Goal: Answer question/provide support

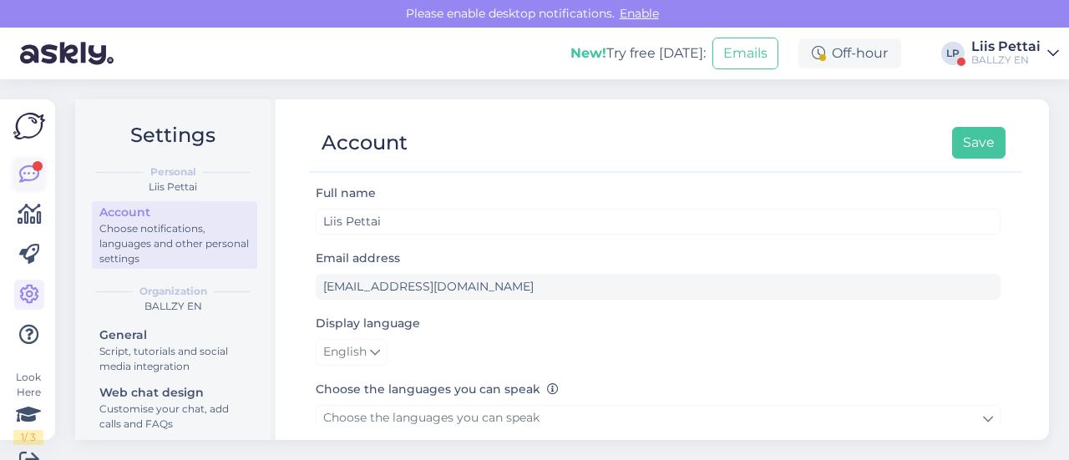
click at [20, 177] on icon at bounding box center [29, 175] width 20 height 20
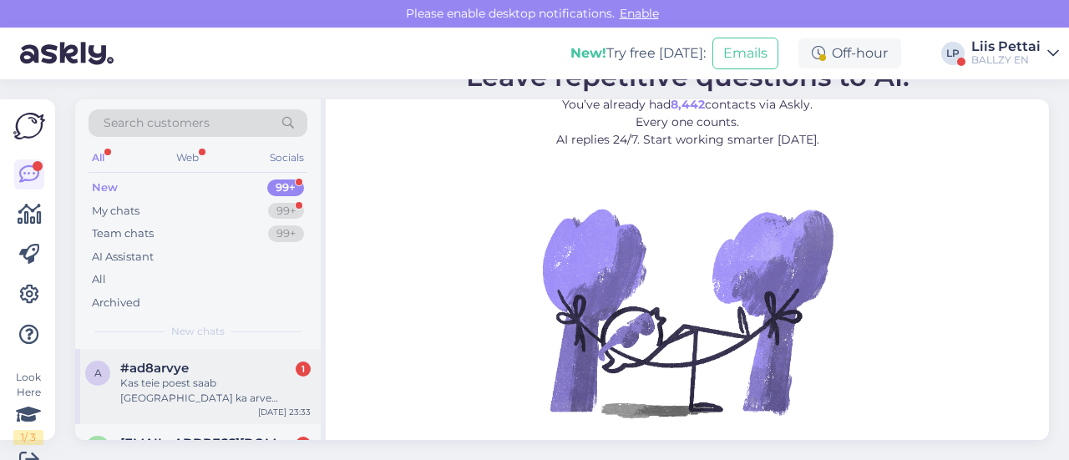
click at [135, 376] on div "Kas teie poest saab [GEOGRAPHIC_DATA] ka arve eestkostjale saada ja kohe jalanõ…" at bounding box center [215, 391] width 190 height 30
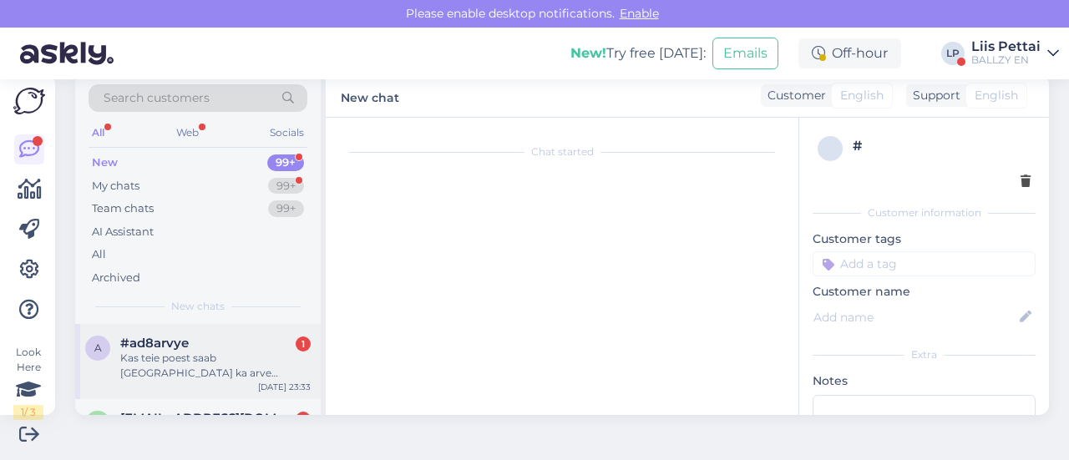
scroll to position [35, 0]
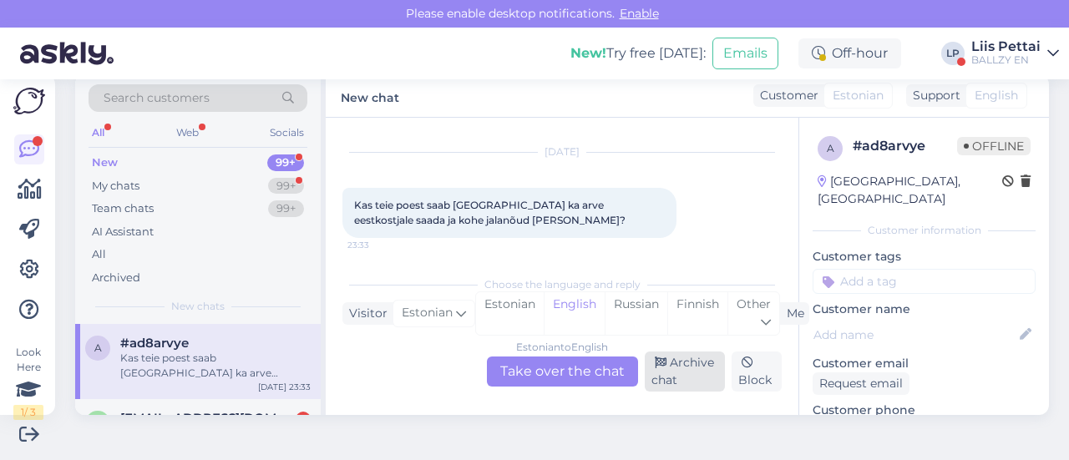
click at [681, 373] on div "Archive chat" at bounding box center [685, 372] width 81 height 40
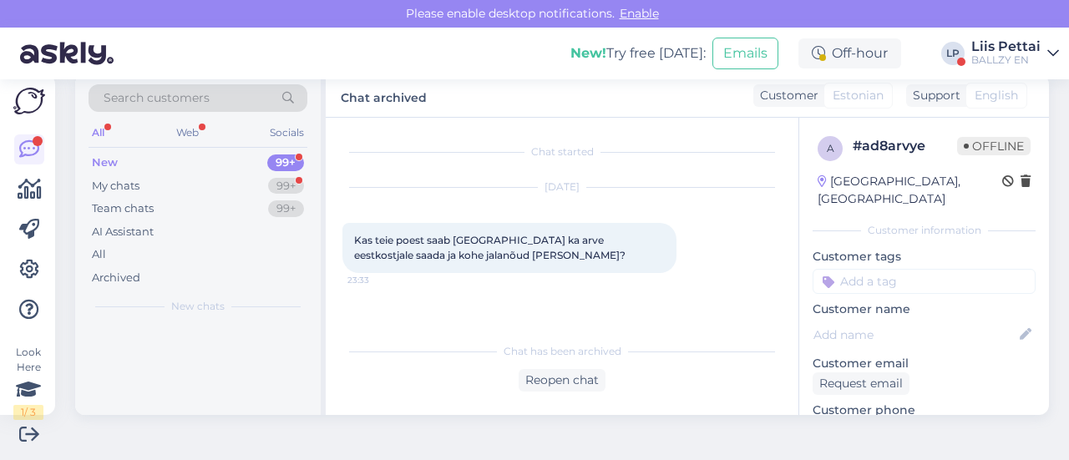
scroll to position [0, 0]
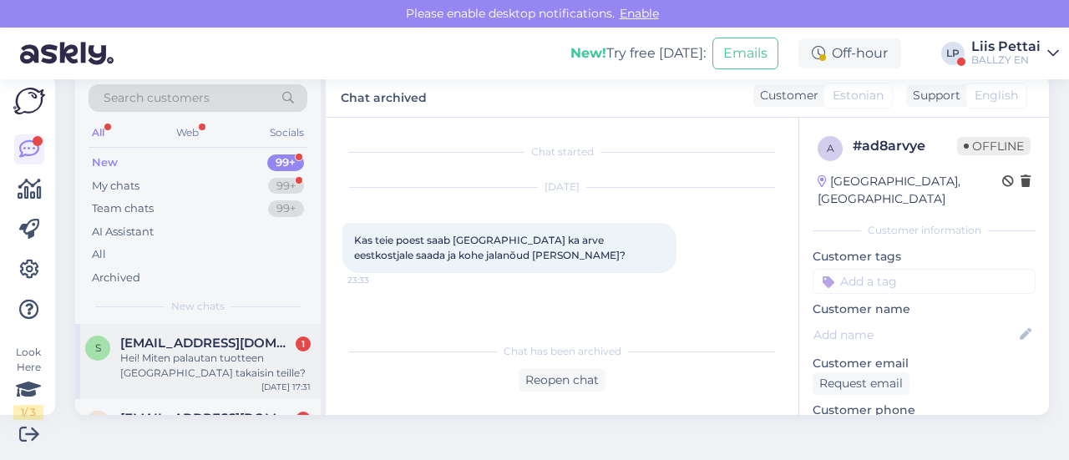
click at [197, 347] on span "[EMAIL_ADDRESS][DOMAIN_NAME]" at bounding box center [207, 343] width 174 height 15
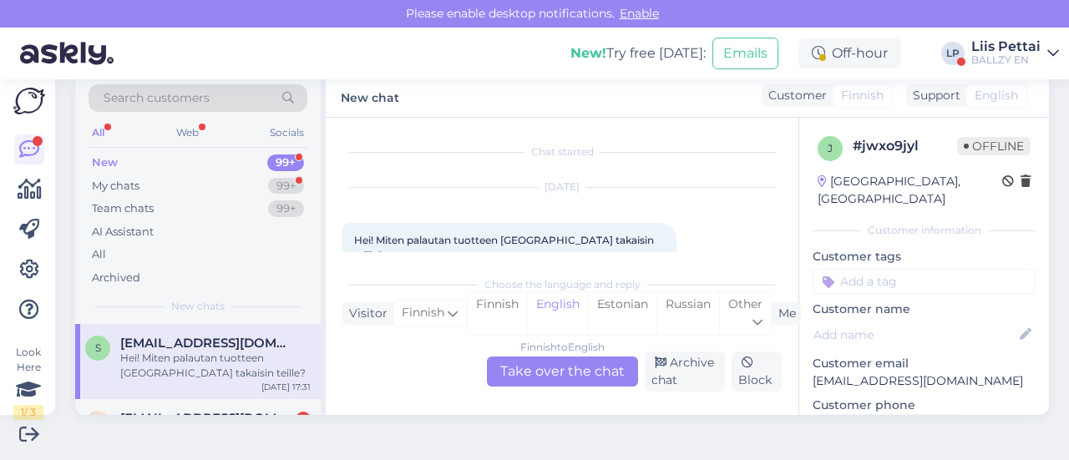
scroll to position [23, 0]
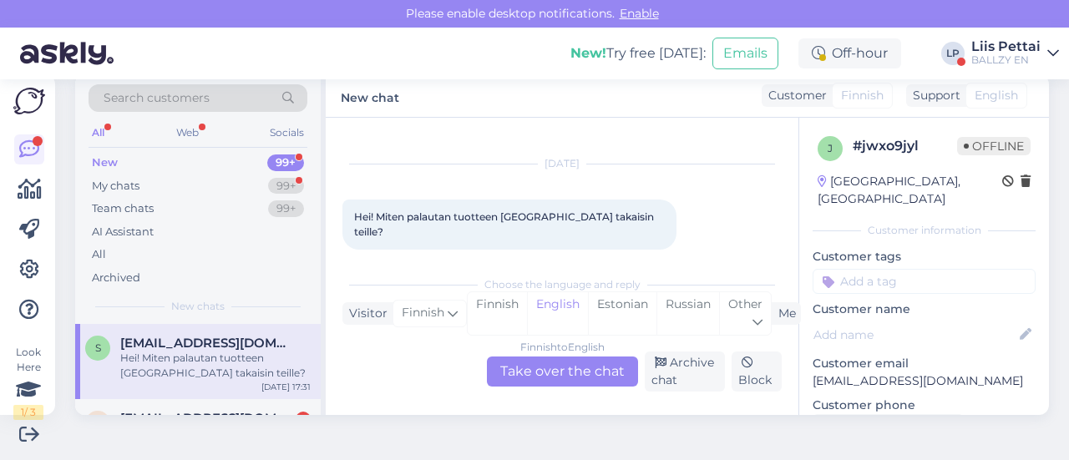
click at [541, 367] on div "Finnish to English Take over the chat" at bounding box center [562, 372] width 151 height 30
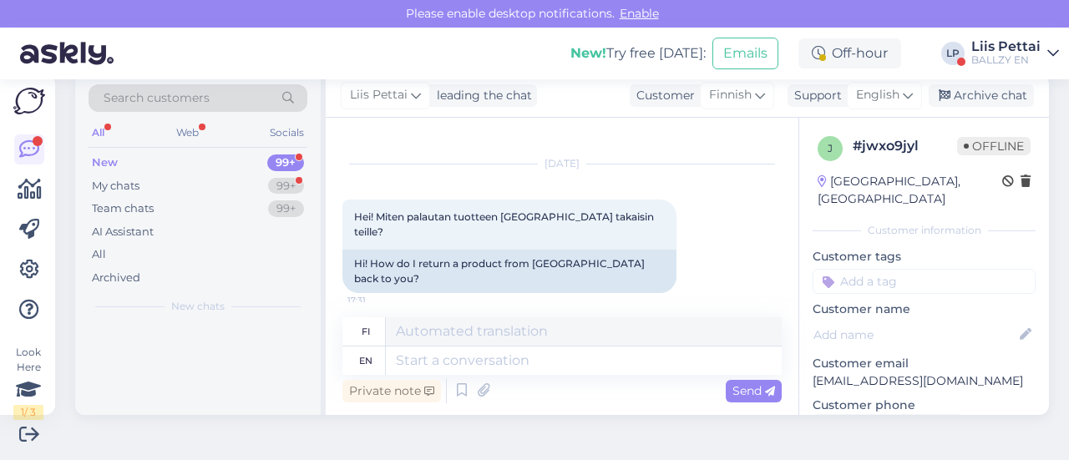
scroll to position [2, 0]
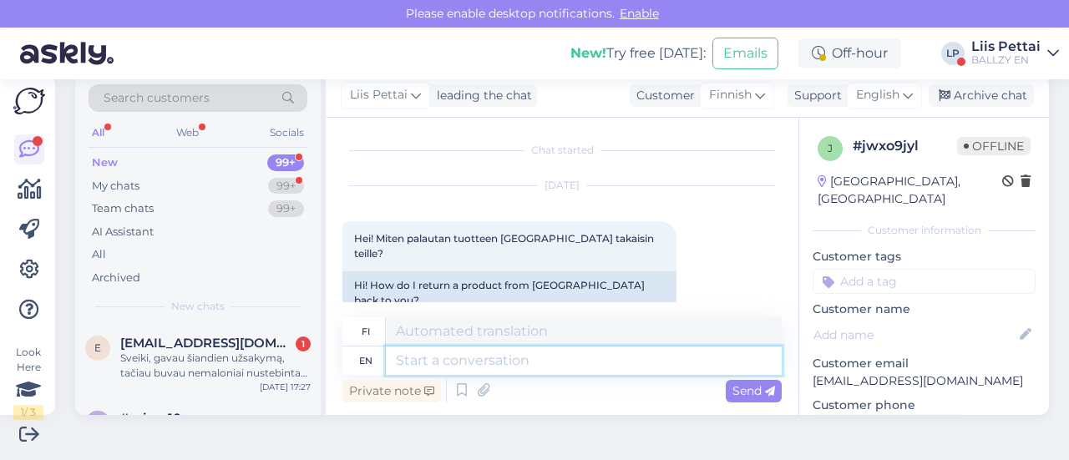
click at [541, 367] on textarea at bounding box center [584, 361] width 396 height 28
paste textarea "[URL][DOMAIN_NAME]"
type textarea "[URL][DOMAIN_NAME]"
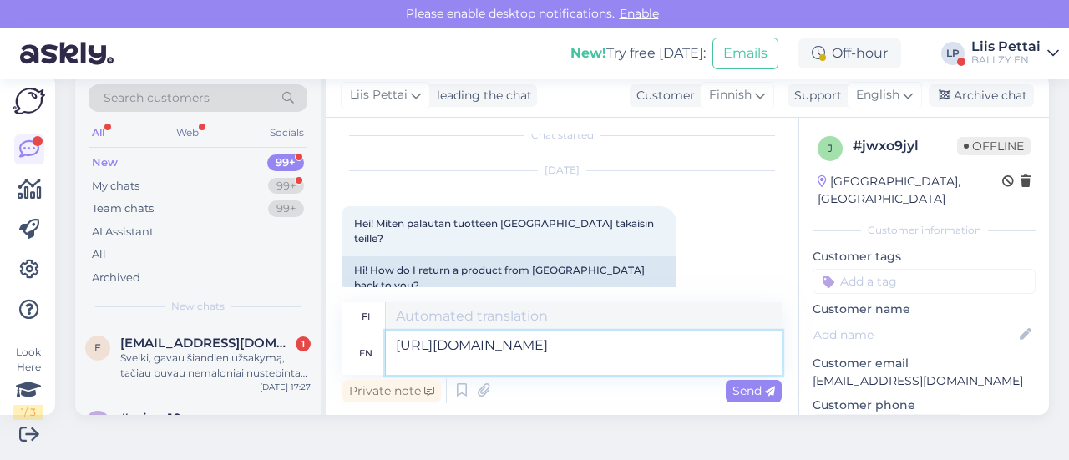
type textarea "[URL][DOMAIN_NAME]"
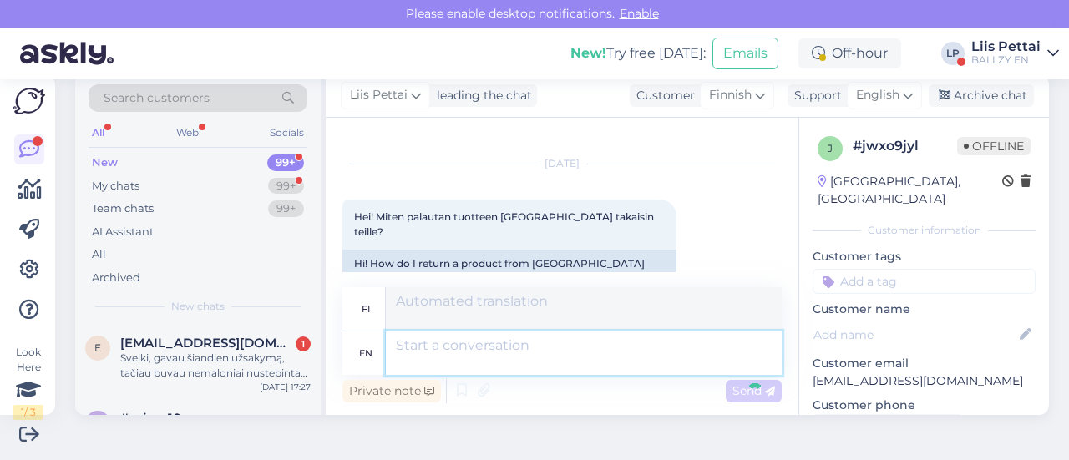
scroll to position [167, 0]
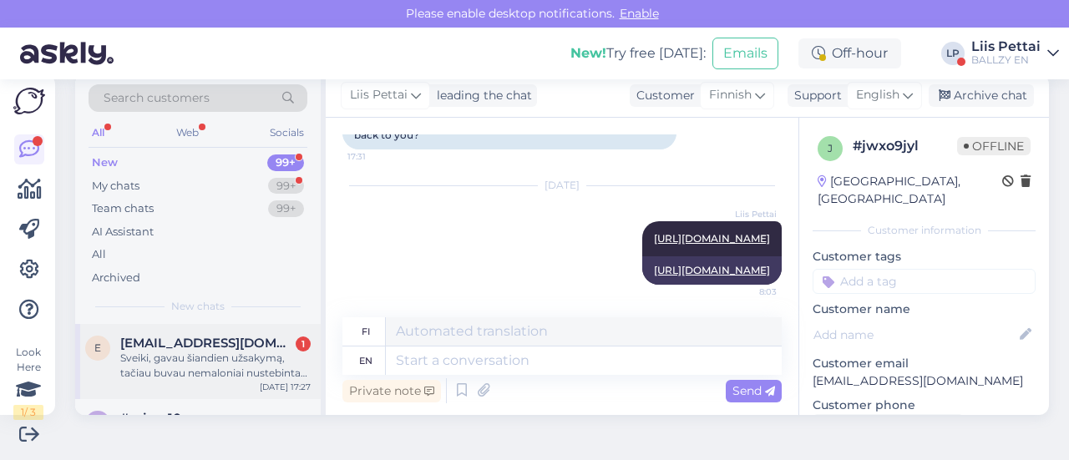
click at [206, 359] on div "Sveiki, gavau šiandien užsakymą, tačiau buvau nemaloniai nustebinta prekės įpak…" at bounding box center [215, 366] width 190 height 30
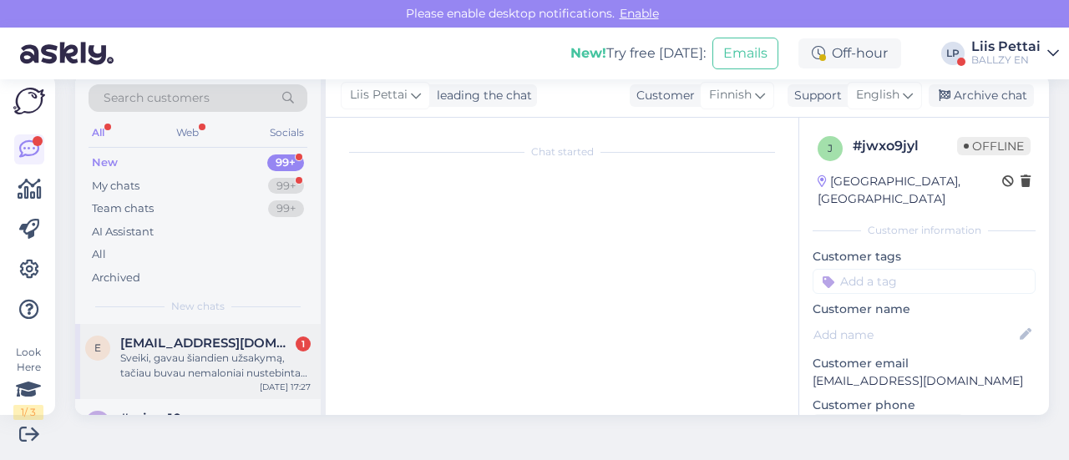
scroll to position [35, 0]
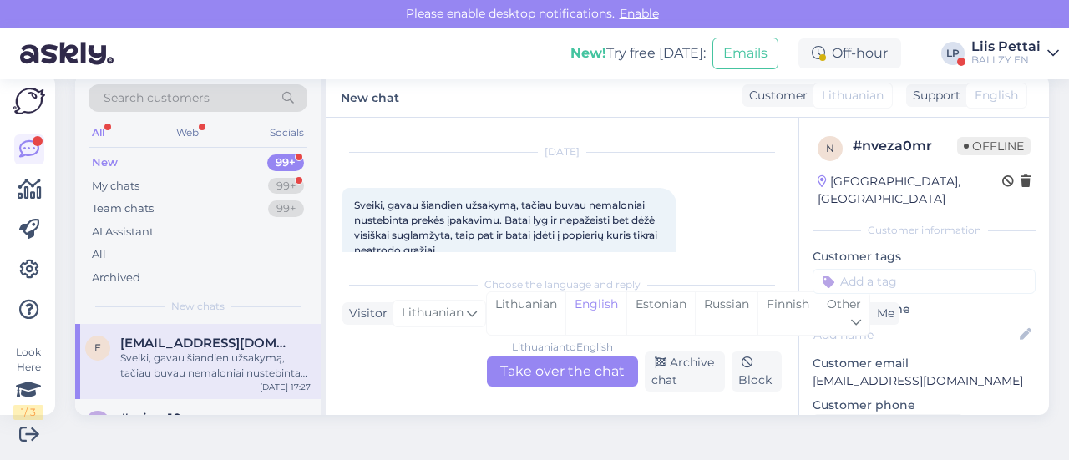
click at [558, 366] on div "Lithuanian to English Take over the chat" at bounding box center [562, 372] width 151 height 30
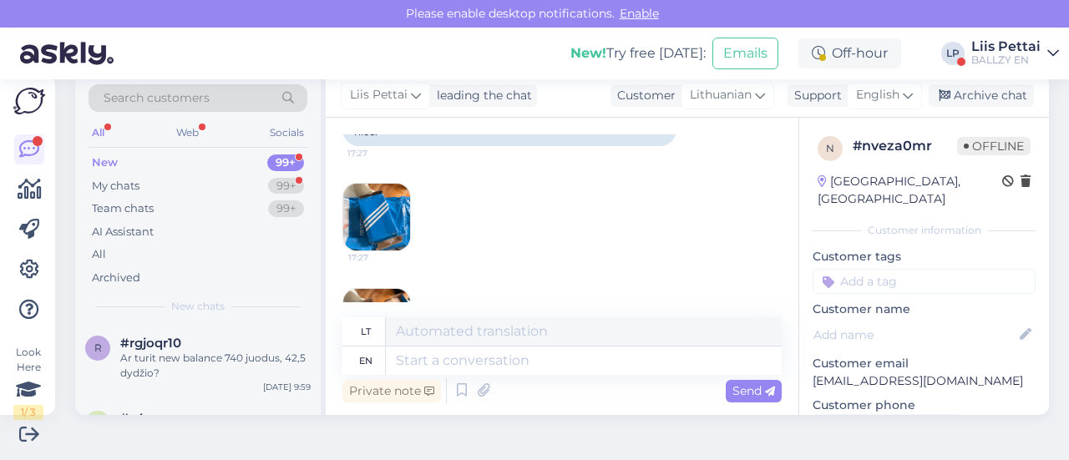
scroll to position [316, 0]
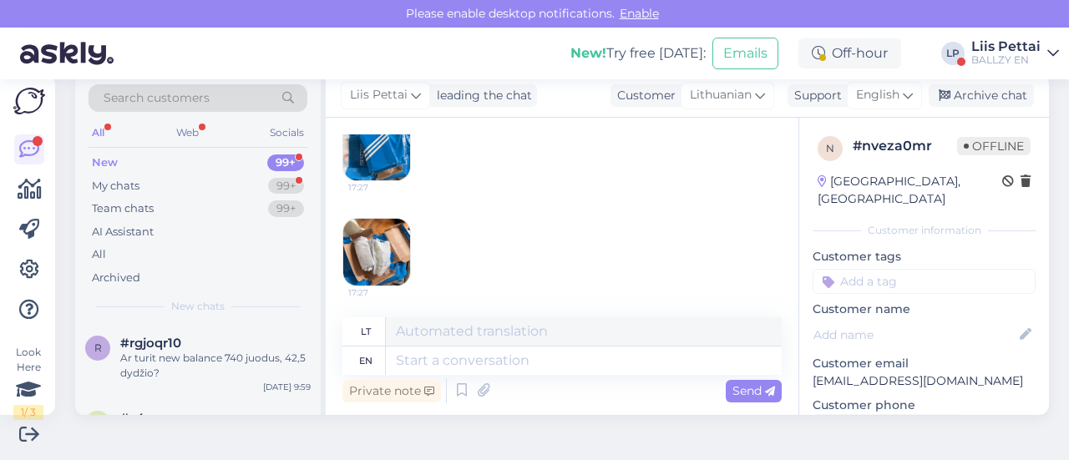
click at [372, 271] on img at bounding box center [376, 252] width 67 height 67
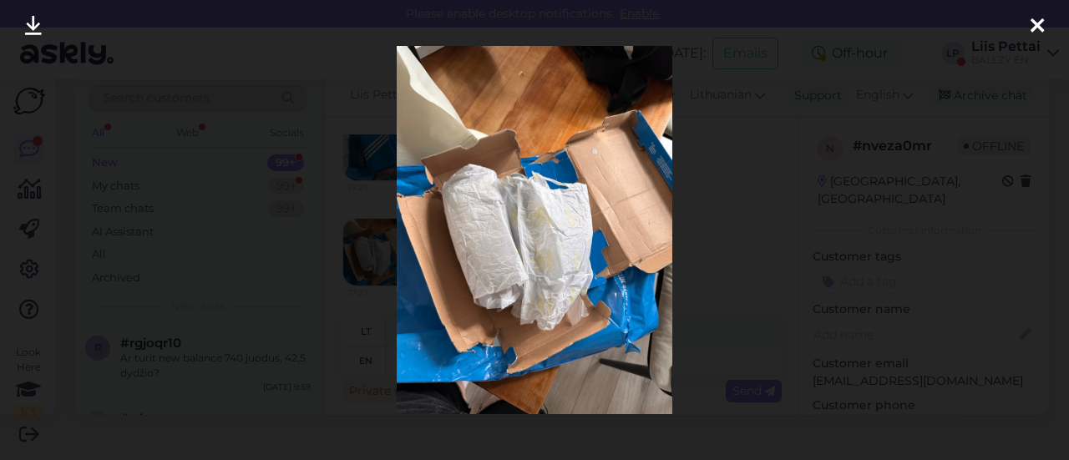
click at [366, 297] on div at bounding box center [534, 230] width 1069 height 460
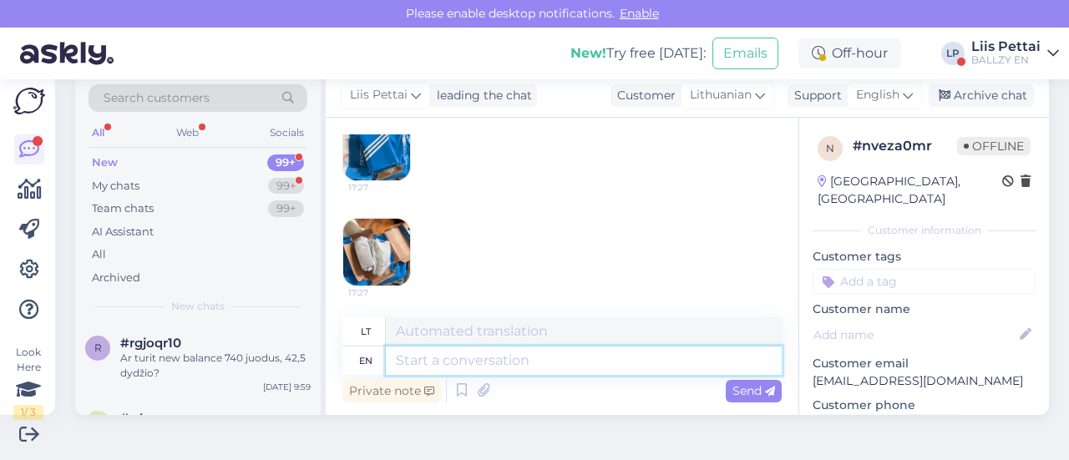
click at [490, 358] on textarea at bounding box center [584, 361] width 396 height 28
type textarea "Hello, so"
type textarea "Sveiki,"
type textarea "Hello, sorry [PERSON_NAME]"
type textarea "Sveiki, atsiprašau"
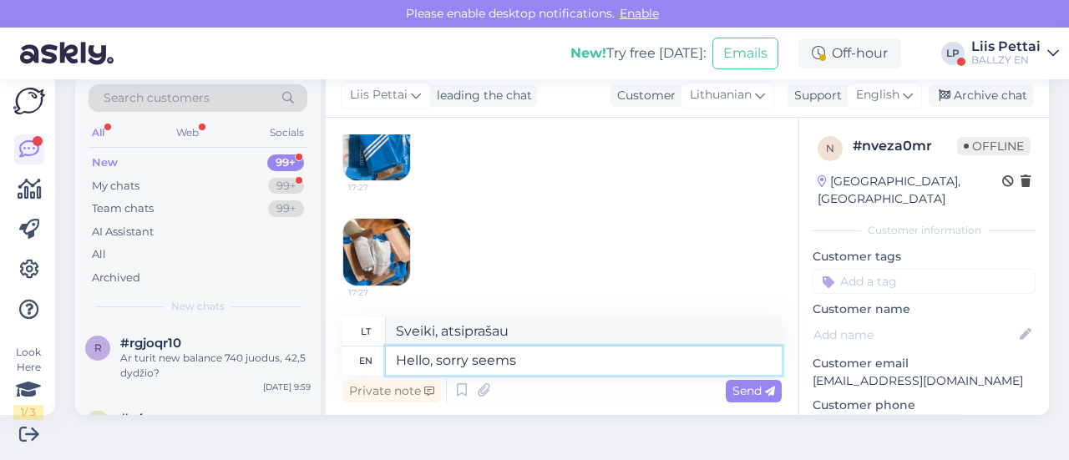
type textarea "Hello, sorry seems l"
type textarea "Sveiki, atrodo, atsiprašau"
type textarea "Hello, sorry seems like the"
type textarea "Sveiki, atsiprašau, atrodo, kad"
type textarea "Hello, sorry seems like the package has"
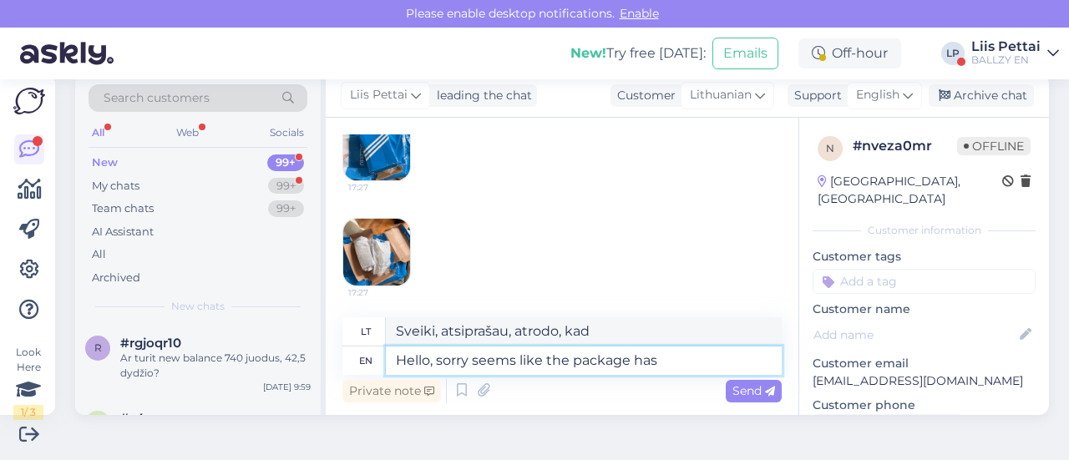
type textarea "Sveiki, atsiprašau, atrodo, kad siuntinys"
type textarea "Hello, sorry seems like the package has been"
type textarea "Sveiki, atsiprašau, atrodo, kad siuntinys yra"
type textarea "Hello, sorry seems like the package has been"
type textarea "[PERSON_NAME], atsiprašau, atrodo, kad siuntinys jau buvo išsiųstas."
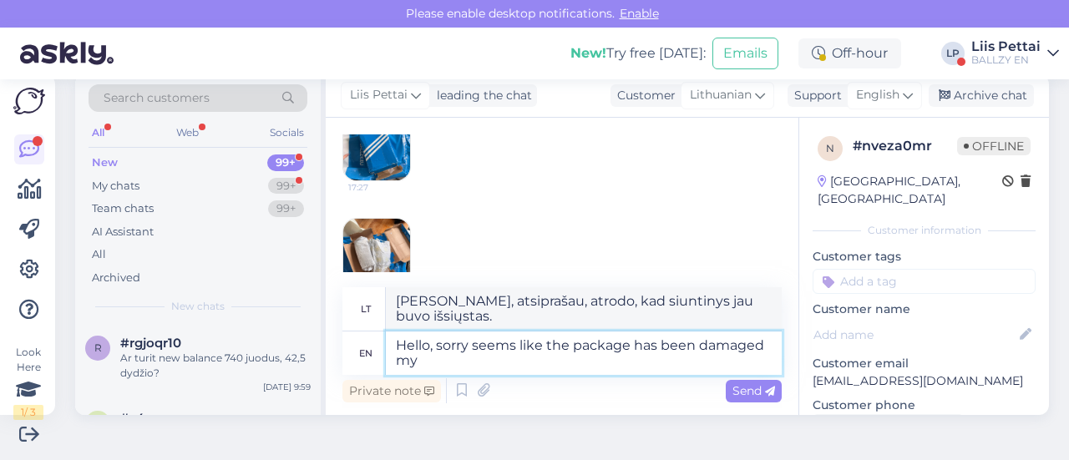
type textarea "Hello, sorry seems like the package has been damaged my"
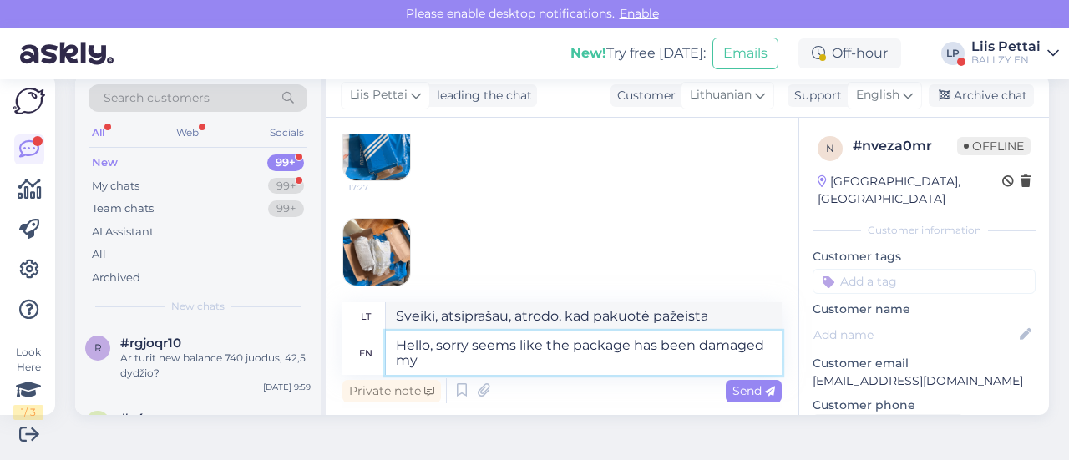
type textarea "[PERSON_NAME], atsiprašau, atrodo, kad mano siuntinys buvo pažeistas"
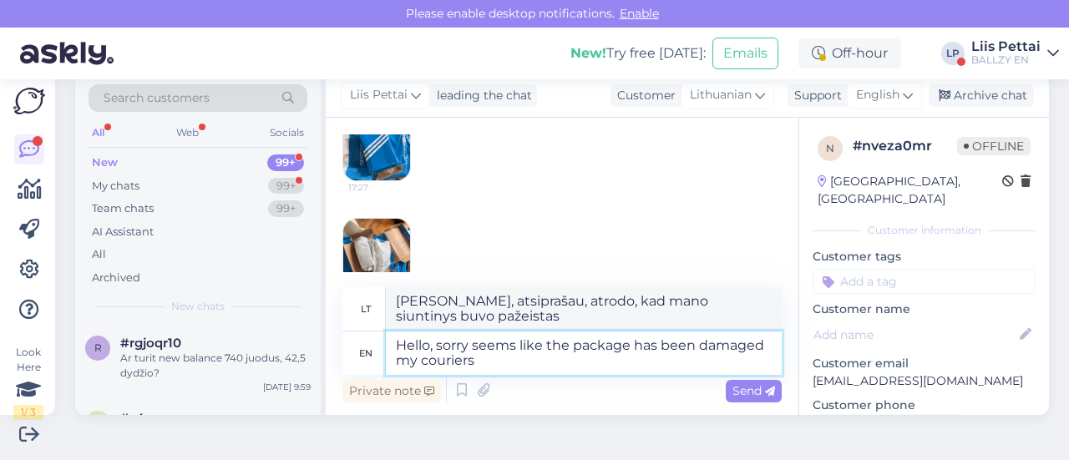
type textarea "Hello, sorry seems like the package has been damaged my couriers"
type textarea "Sveiki, atsiprašau, atrodo, kad siunta buvo pažeista, mano kurjeriai"
type textarea "Hello, sorry seems like the package has been damaged my couriers , yo"
type textarea "Sveiki, atsiprašau, atrodo, kad siunta buvo pažeista, mano kurjeriai."
type textarea "Hello, sorry seems like the package has been damaged my couriers , you can"
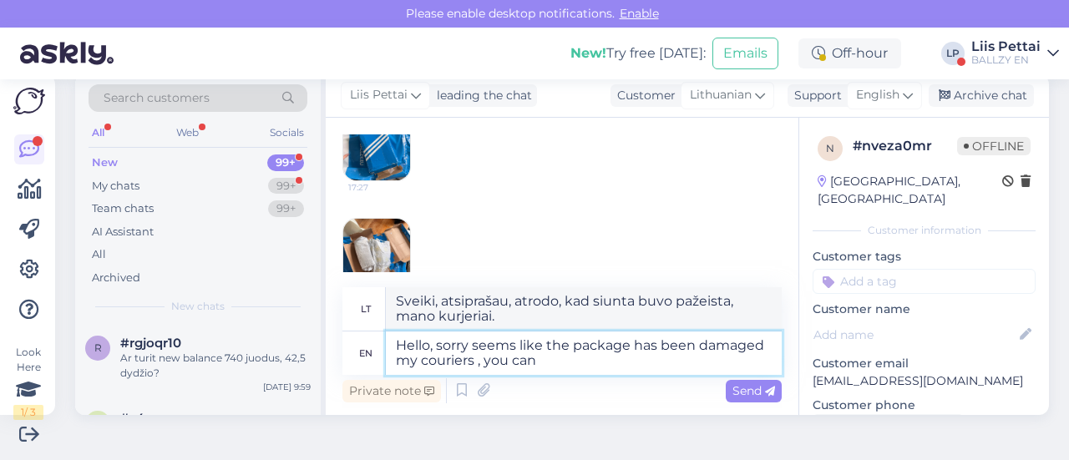
type textarea "[PERSON_NAME], atsiprašau, atrodo, kad siunta buvo pažeista, mano kurjeriai, jūs"
type textarea "Hello, sorry seems like the package has been damaged my couriers , you can r"
type textarea "[PERSON_NAME], atsiprašau, atrodo, kad siunta buvo pažeista, mano kurjeriai, ga…"
type textarea "Hello, sorry seems like the package has been damaged my couriers , you can retu…"
type textarea "Sveiki, atsiprašau, atrodo, kad siunta buvo pažeista, mano kurjeriai, galite gr…"
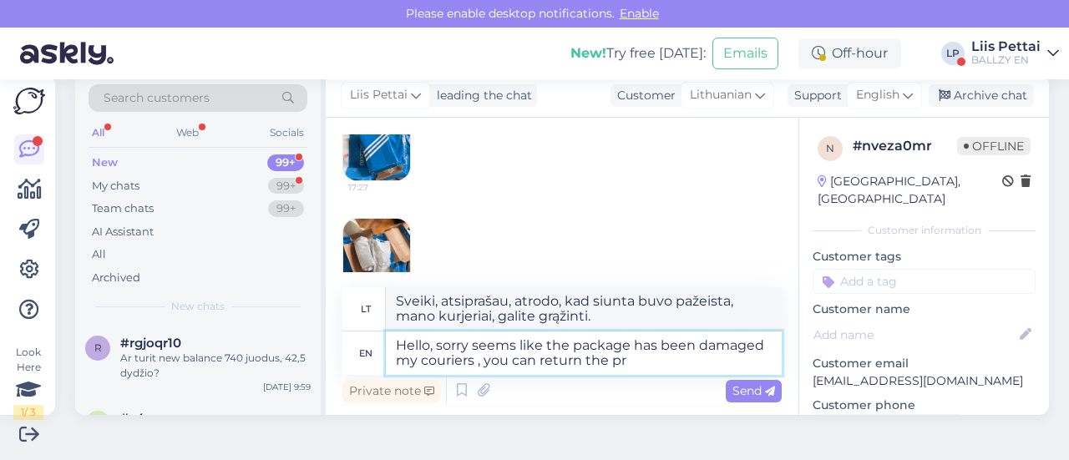
type textarea "Hello, sorry seems like the package has been damaged my couriers , you can retu…"
type textarea "[PERSON_NAME], atsiprašau, atrodo, kad siunta buvo pažeista, mano kurjeriai, ga…"
type textarea "Hello, sorry seems like the package has been damaged my couriers , you can retu…"
type textarea "[PERSON_NAME], atsiprašau, atrodo, kad siunta buvo pažeista, mano kurjeriai, ga…"
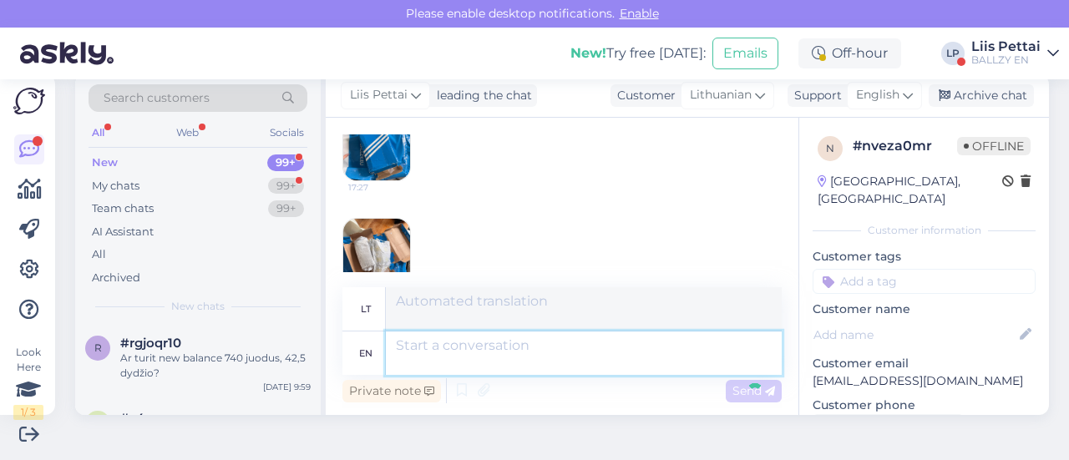
scroll to position [481, 0]
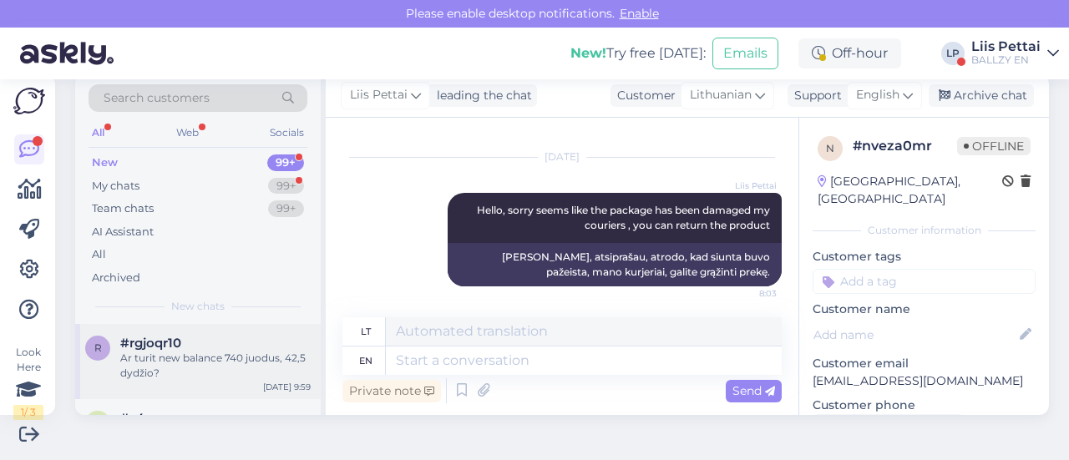
click at [197, 379] on div "Ar turit new balance 740 juodus, 42,5 dydžio?" at bounding box center [215, 366] width 190 height 30
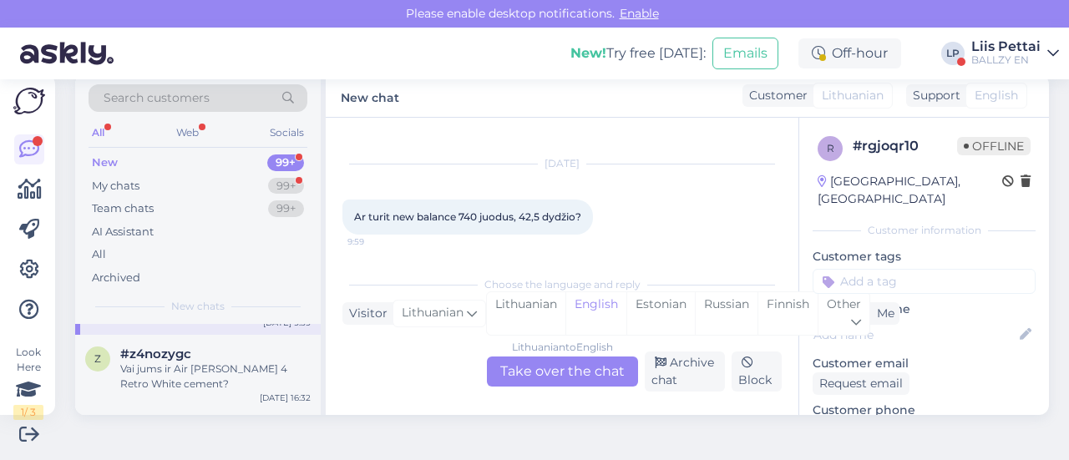
scroll to position [67, 0]
click at [158, 184] on div "My chats 99+" at bounding box center [198, 186] width 219 height 23
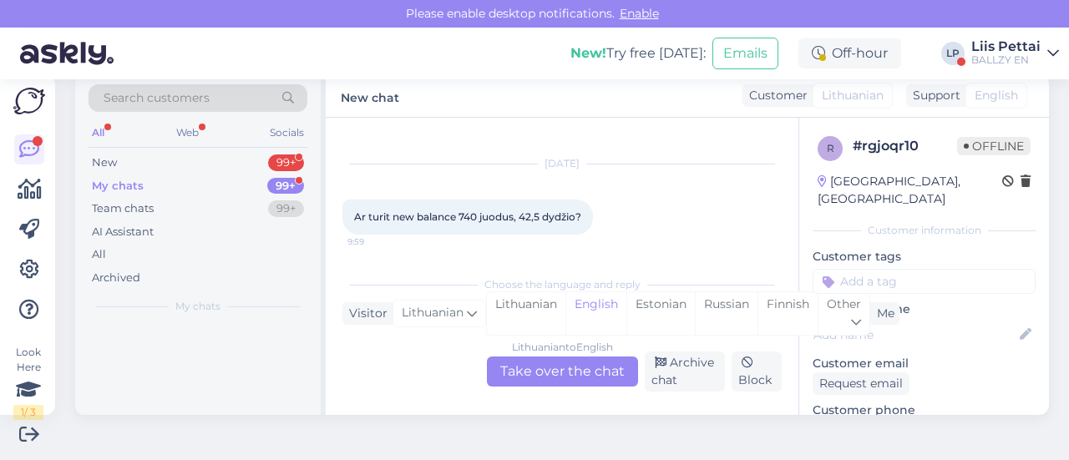
scroll to position [0, 0]
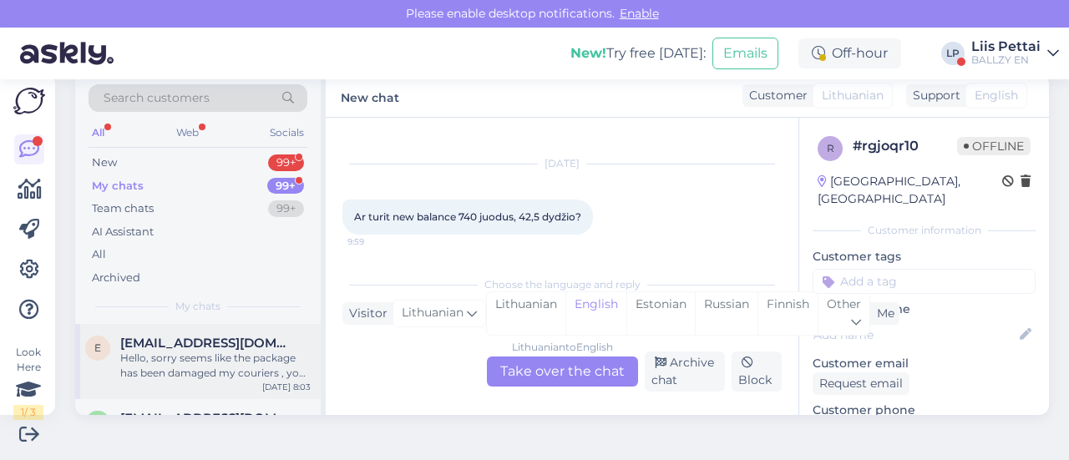
click at [205, 377] on div "Hello, sorry seems like the package has been damaged my couriers , you can retu…" at bounding box center [215, 366] width 190 height 30
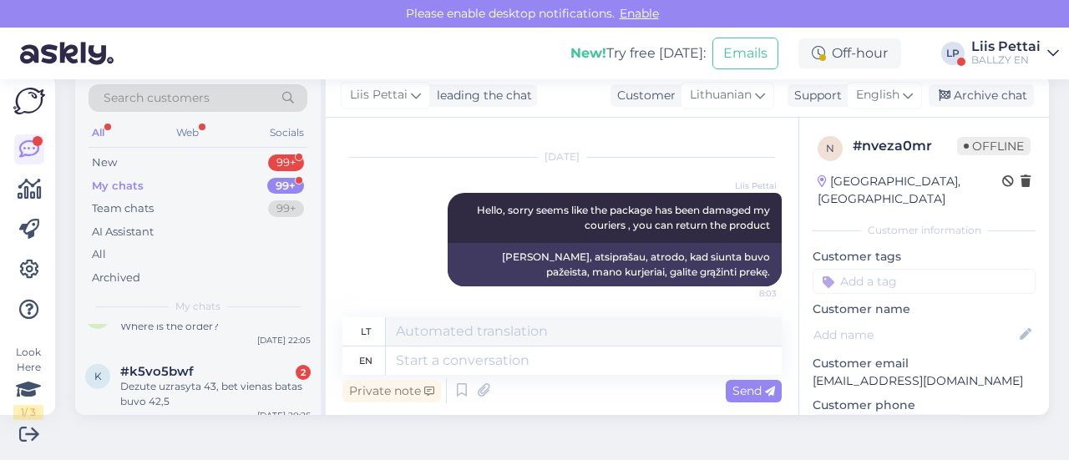
scroll to position [134, 0]
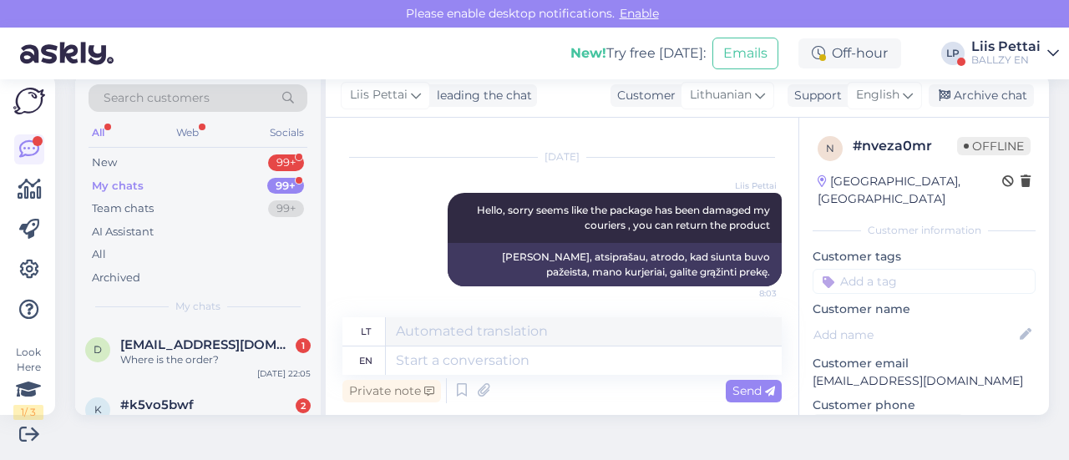
click at [205, 367] on div "Where is the order?" at bounding box center [215, 359] width 190 height 15
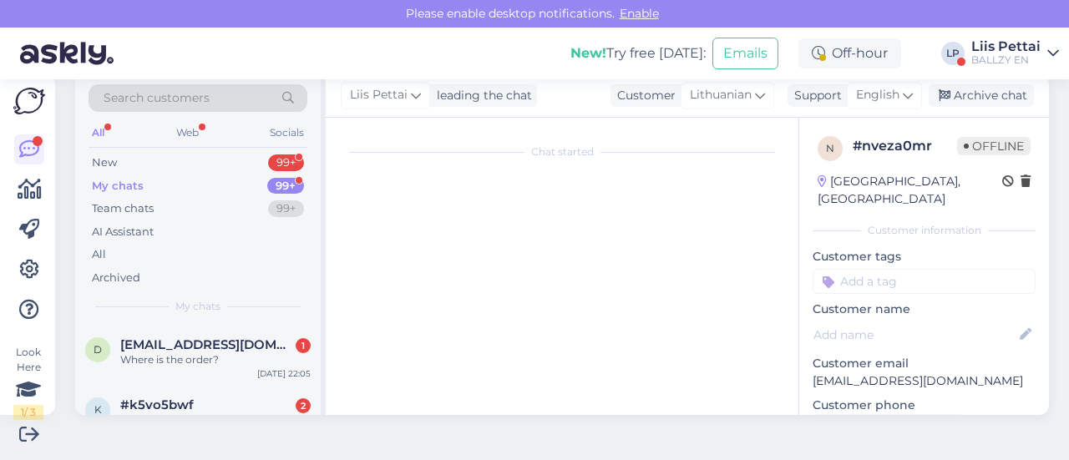
scroll to position [3298, 0]
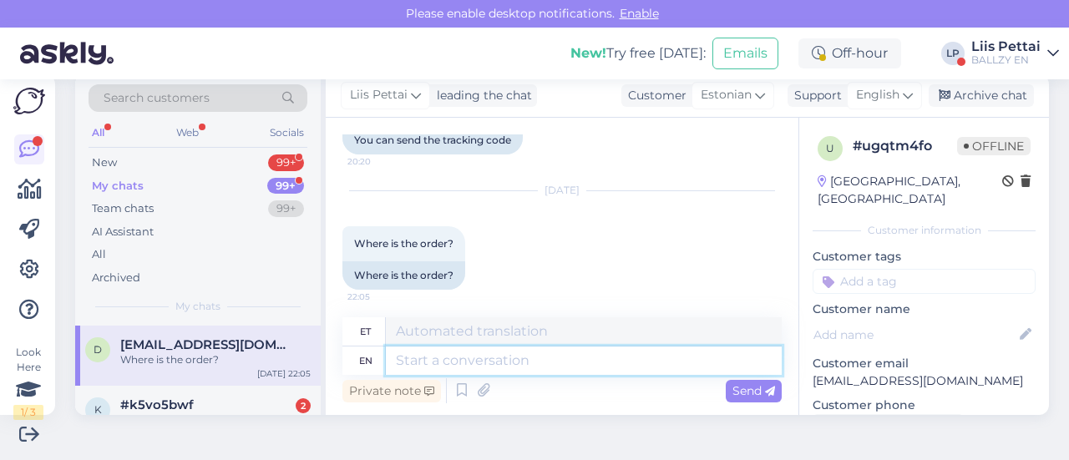
click at [454, 367] on textarea at bounding box center [584, 361] width 396 height 28
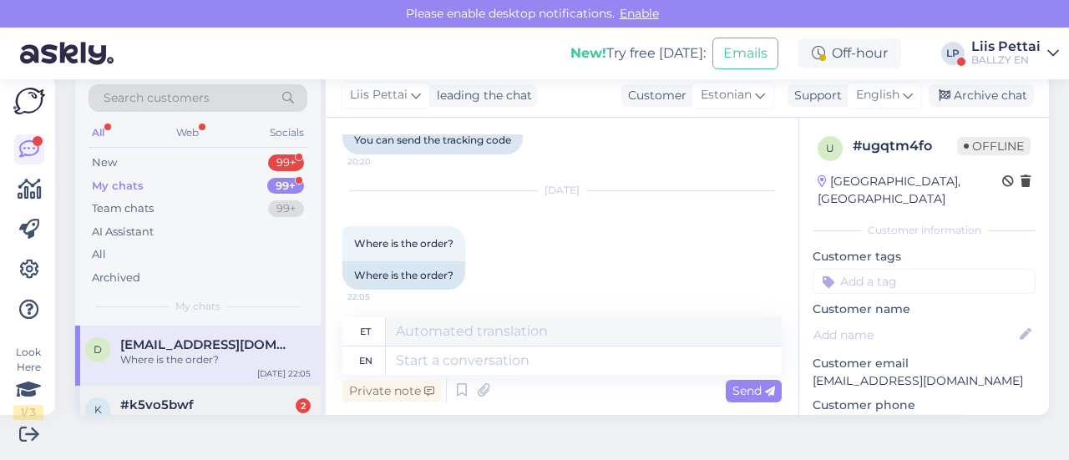
click at [264, 405] on div "k #k5vo5bwf 2 Dezute uzrasyta 43, bet vienas batas buvo 42,5 [DATE] 20:26" at bounding box center [198, 423] width 246 height 75
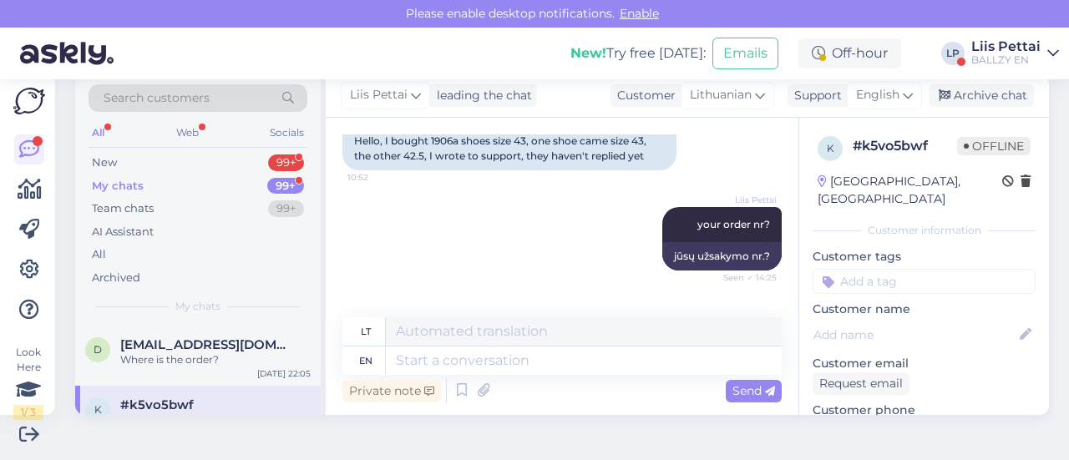
scroll to position [613, 0]
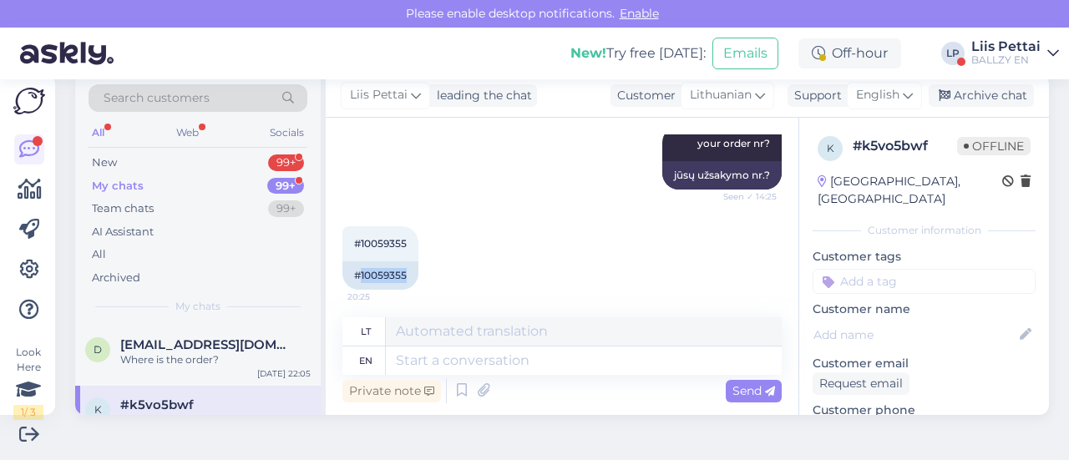
drag, startPoint x: 361, startPoint y: 261, endPoint x: 438, endPoint y: 261, distance: 76.8
click at [438, 261] on div "#10059355 20:25 #10059355" at bounding box center [561, 258] width 439 height 100
copy div "10059355"
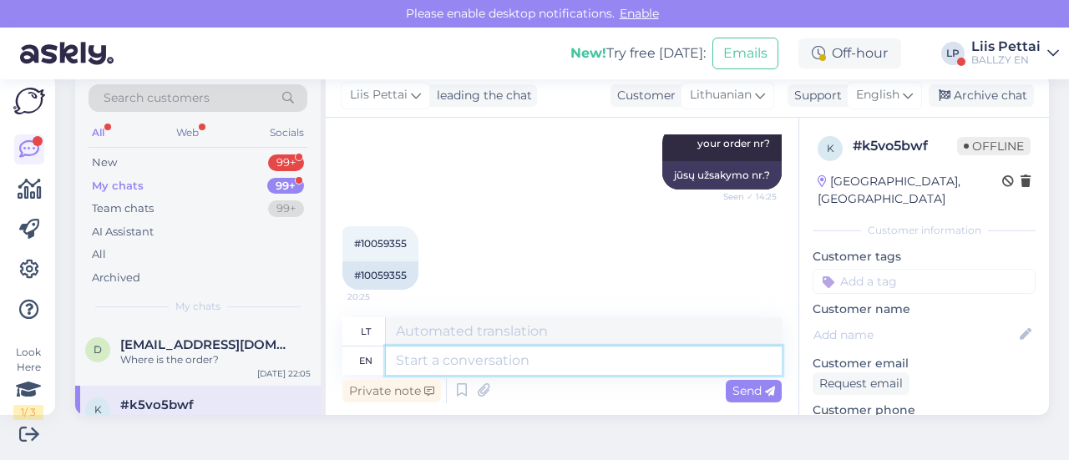
click at [506, 358] on textarea at bounding box center [584, 361] width 396 height 28
type textarea "Hello, we"
type textarea "Sveiki,"
type textarea "Hello, we are"
type textarea "Sveiki, mes"
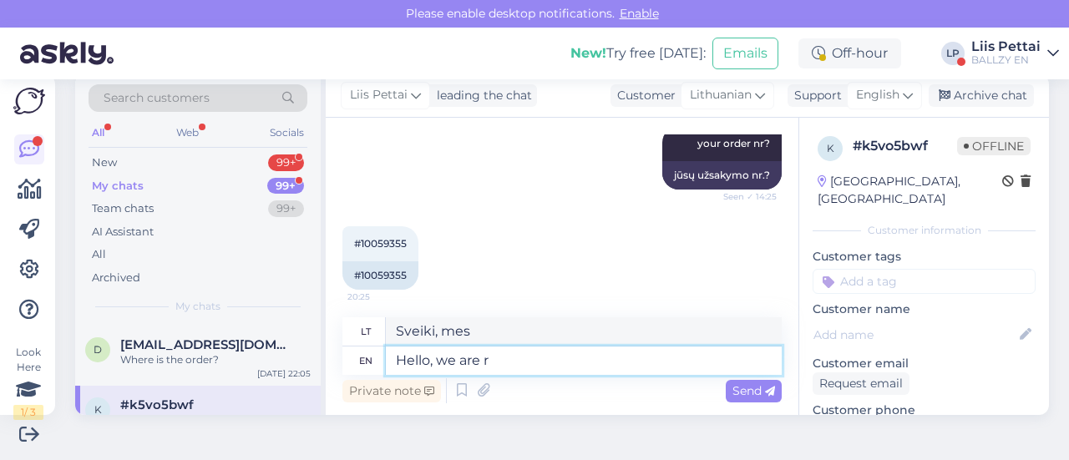
type textarea "Hello, we are re"
type textarea "Sveiki, mes esame"
type textarea "Hello, we are realys or"
type textarea "Sveiki, mes tikrai"
type textarea "Hello, we are realys orry fo"
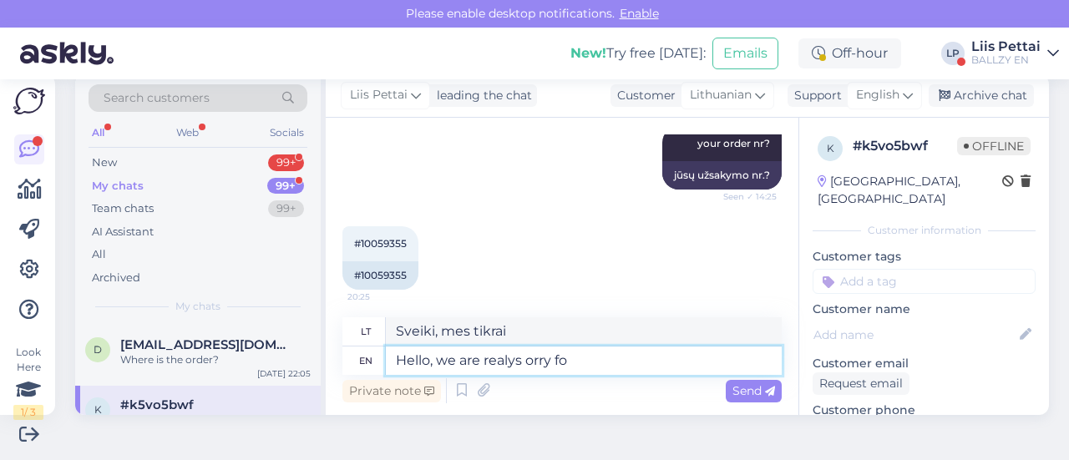
type textarea "Sveiki, labai atsiprašome"
type textarea "Hello, we are realy"
type textarea "Sveiki, mes tikrai"
type textarea "Hello, we are really sorry f"
type textarea "Sveiki, labai atsiprašome"
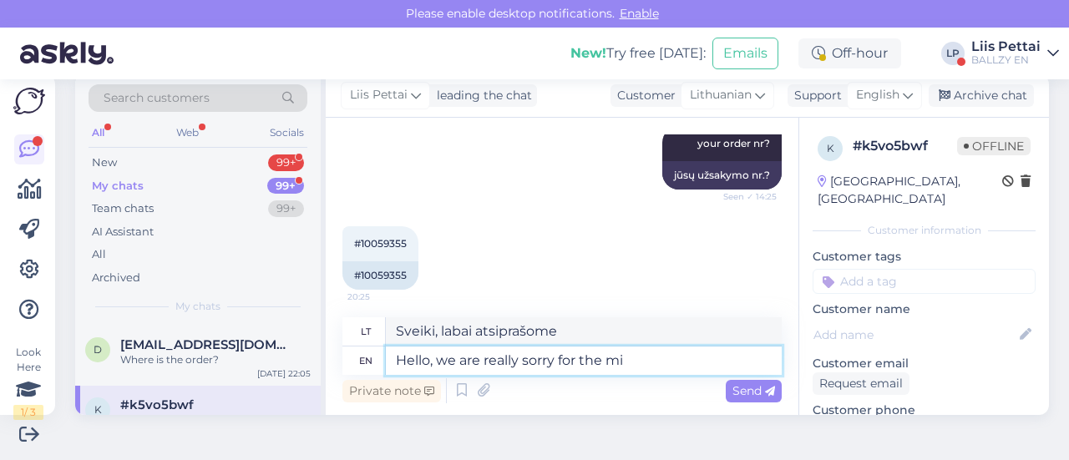
type textarea "Hello, we are really sorry for the mis"
type textarea "Sveiki, labai atsiprašome už"
type textarea "Hello, we are really sorry for the mistake, so"
type textarea "Sveiki, labai atsiprašome už klaidą,"
type textarea "Hello, we are really sorry for the mistake, this wa"
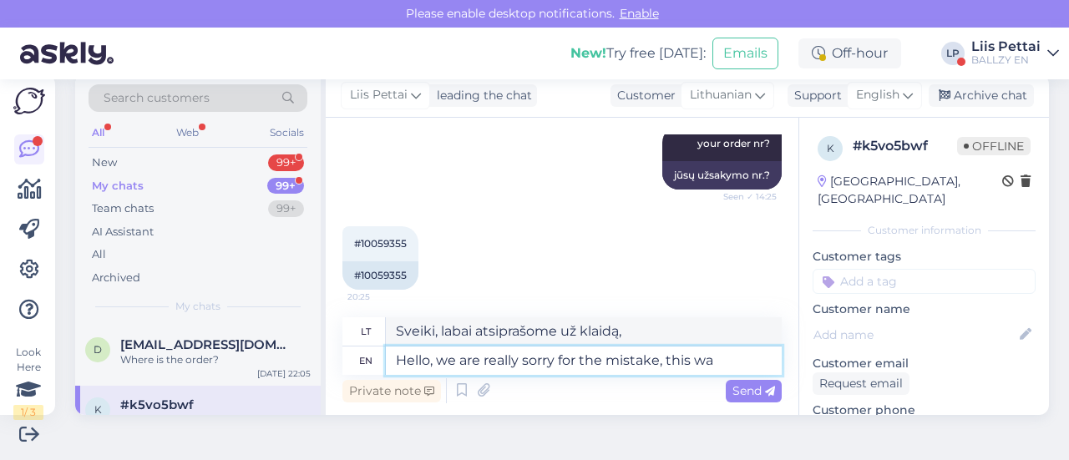
type textarea "Sveiki, labai atsiprašome už šią klaidą,"
type textarea "Hello, we are really sorry for the mistake, this was"
type textarea "Sveiki, labai atsiprašome už klaidą, tai buvo"
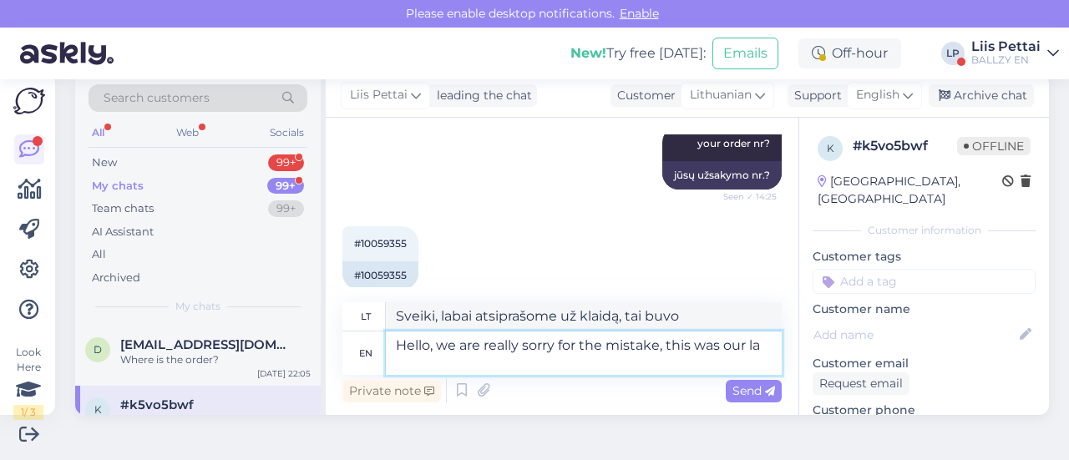
type textarea "Hello, we are really sorry for the mistake, this was our las"
type textarea "Sveiki, labai atsiprašome už klaidą, tai buvo mūsų klaida"
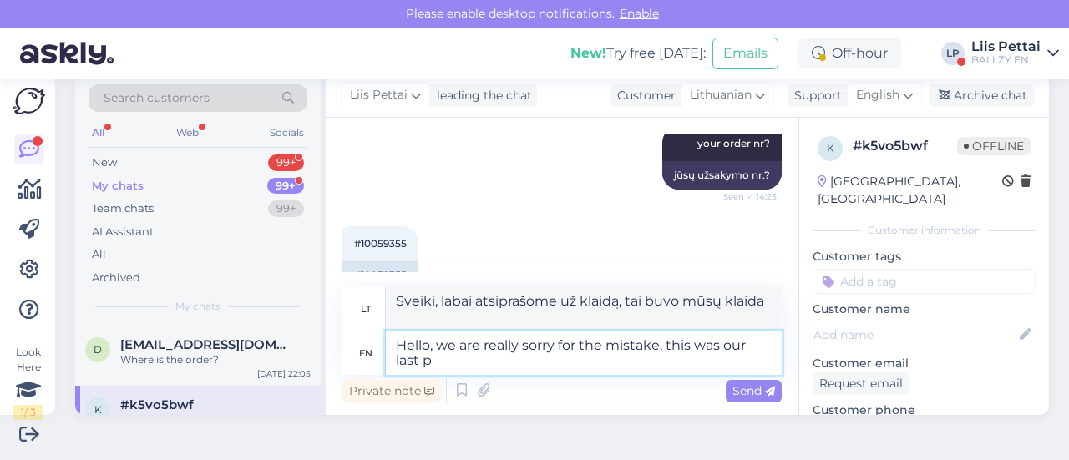
type textarea "Hello, we are really sorry for the mistake, this was our last pa"
type textarea "Sveiki, labai atsiprašome už klaidą, tai buvo mūsų paskutinė"
type textarea "Hello, we are really sorry for the mistake, this was our last pair an"
type textarea "Sveiki, labai atsiprašome už klaidą, tai buvo mūsų paskutinė pora."
type textarea "Hello, we are really sorry for the mistake, this was our last pair and noo"
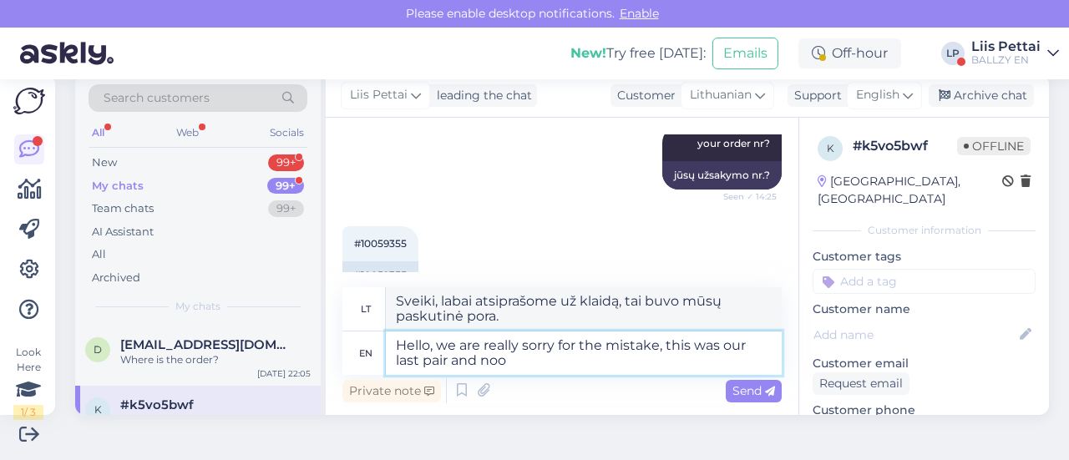
type textarea "Sveiki, labai atsiprašome už klaidą, tai buvo mūsų paskutinė pora ir"
type textarea "Hello, we are really sorry for the mistake, this was our last pair and noone e"
type textarea "Sveiki, labai atsiprašome už klaidą, tai buvo mūsų paskutinė pora ir niekas..."
type textarea "Hello, we are really sorry for the mistake, this was our last pair and noone el…"
type textarea "Sveiki, labai atsiprašome už klaidą, tai buvo mūsų paskutinė pora ir niekas kit…"
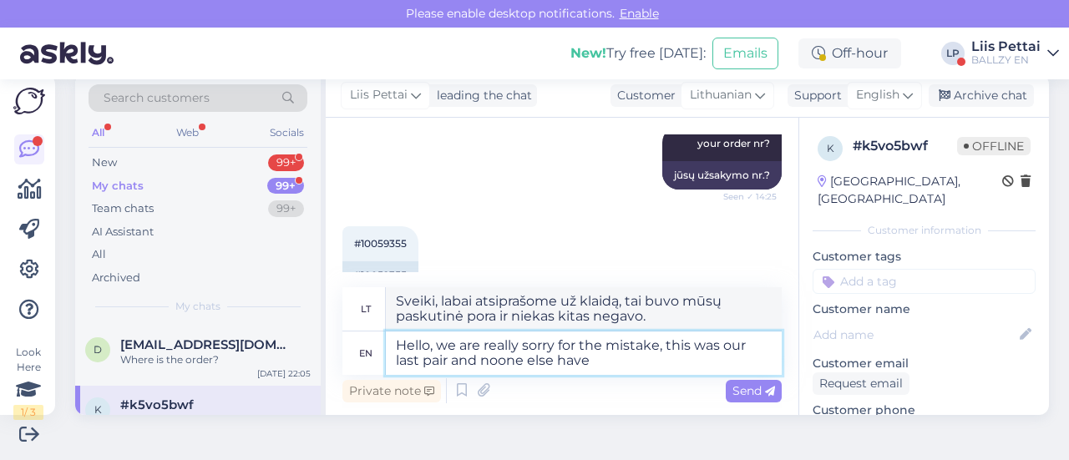
type textarea "Hello, we are really sorry for the mistake, this was our last pair and noone el…"
type textarea "Sveiki, labai atsiprašome už klaidą, tai buvo mūsų paskutinė pora ir niekas kit…"
type textarea "Hello, we are really sorry for the mistake, this was our last pair and noone el…"
type textarea "Sveiki, labai atsiprašome už klaidą, tai buvo mūsų paskutinė pora ir niekas kit…"
type textarea "Hello, we are really sorry for the mistake, this was our last pair and noone el…"
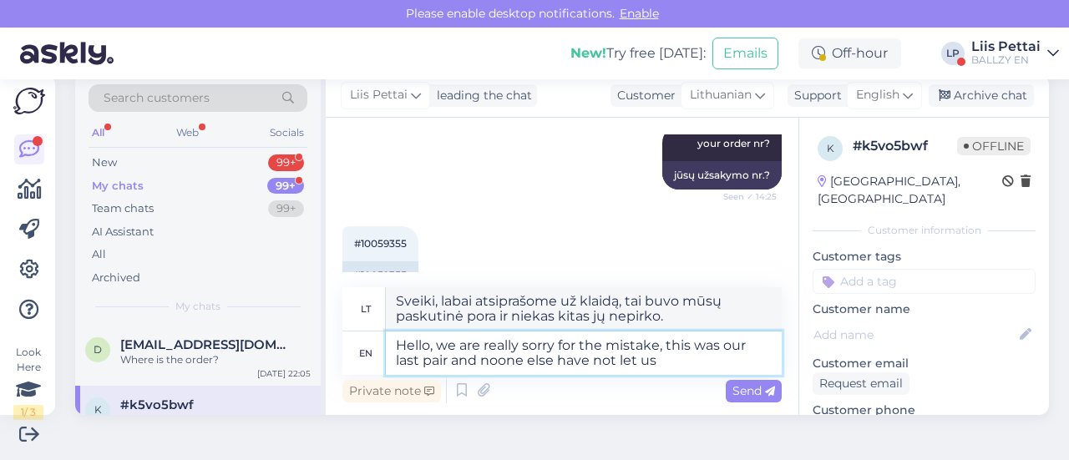
type textarea "Sveiki, labai atsiprašome už klaidą, tai buvo mūsų paskutinė pora ir niekas kit…"
type textarea "Hello, we are really sorry for the mistake, this was our last pair and noone el…"
type textarea "Sveiki, labai atsiprašome už klaidą, tai buvo mūsų paskutinė pora ir niekas kit…"
type textarea "Hello, we are really sorry for the mistake, this was our last pair and noone el…"
type textarea "Sveiki, labai atsiprašome už klaidą, tai buvo mūsų paskutinė pora ir niekas kit…"
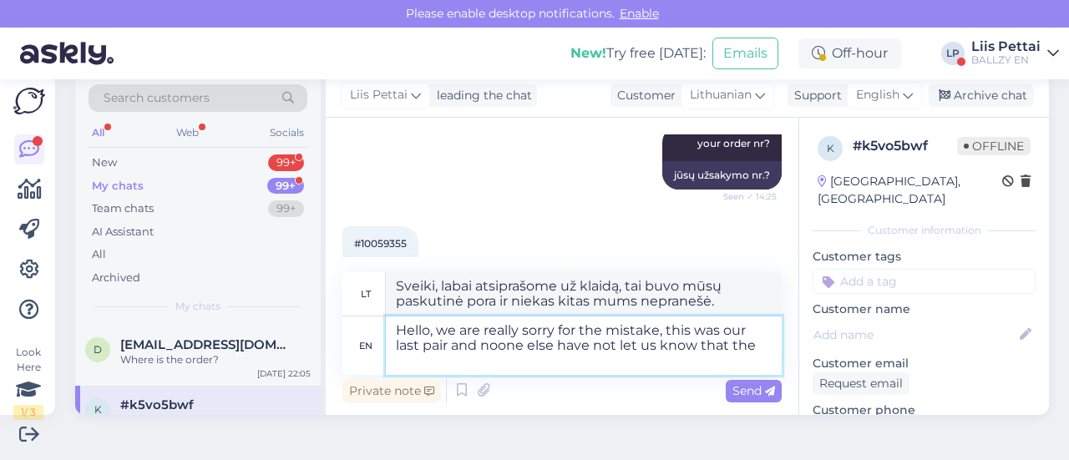
type textarea "Hello, we are really sorry for the mistake, this was our last pair and noone el…"
type textarea "Sveiki, labai atsiprašome už klaidą, tai buvo mūsų paskutinė pora ir niekas kit…"
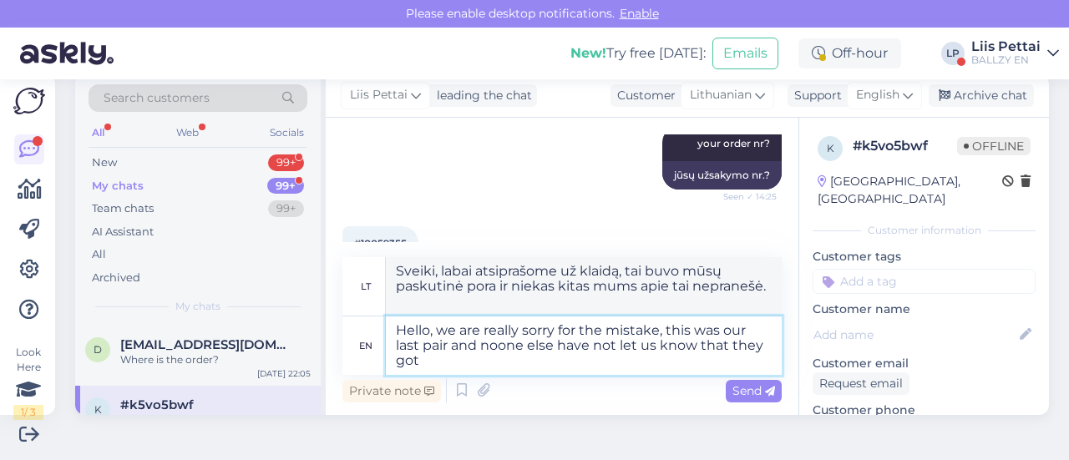
type textarea "Hello, we are really sorry for the mistake, this was our last pair and noone el…"
type textarea "Sveiki, labai atsiprašome už klaidą, tai buvo mūsų paskutinė pora ir niekas kit…"
type textarea "Hello, we are really sorry for the mistake, this was our last pair and noone el…"
type textarea "Sveiki, labai atsiprašome už klaidą, tai buvo paskutinė mūsų pora ir niekas kit…"
type textarea "Hello, we are really sorry for the mistake, this was our last pair and noone el…"
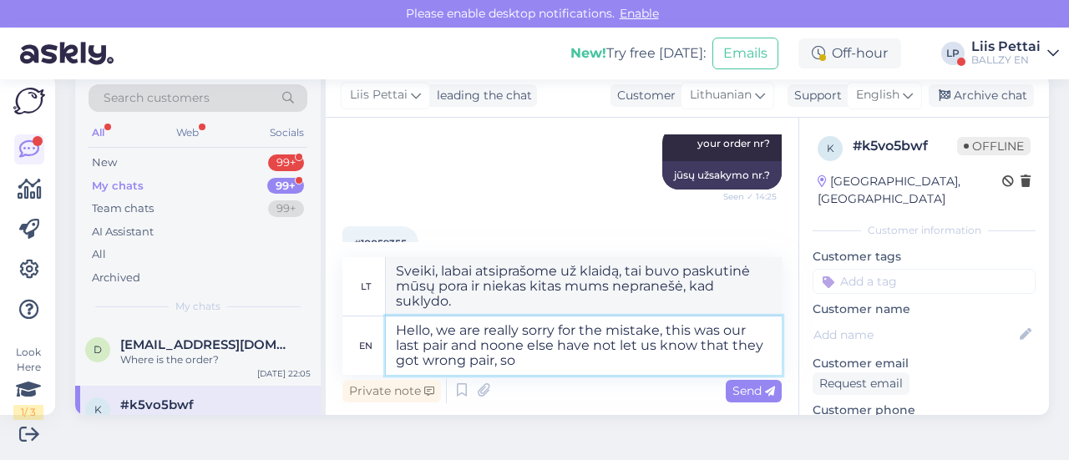
type textarea "Sveiki, labai atsiprašome už klaidą, tai buvo mūsų paskutinė pora ir niekas kit…"
type textarea "Hello, we are really sorry for the mistake, this was our last pair and noone el…"
type textarea "Sveiki, labai atsiprašome už klaidą, tai buvo mūsų paskutinė pora ir niekas kit…"
type textarea "Hello, we are really sorry for the mistake, this was our last pair and noone el…"
type textarea "Sveiki, labai atsiprašome už klaidą, tai buvo mūsų paskutinė pora ir niekas kit…"
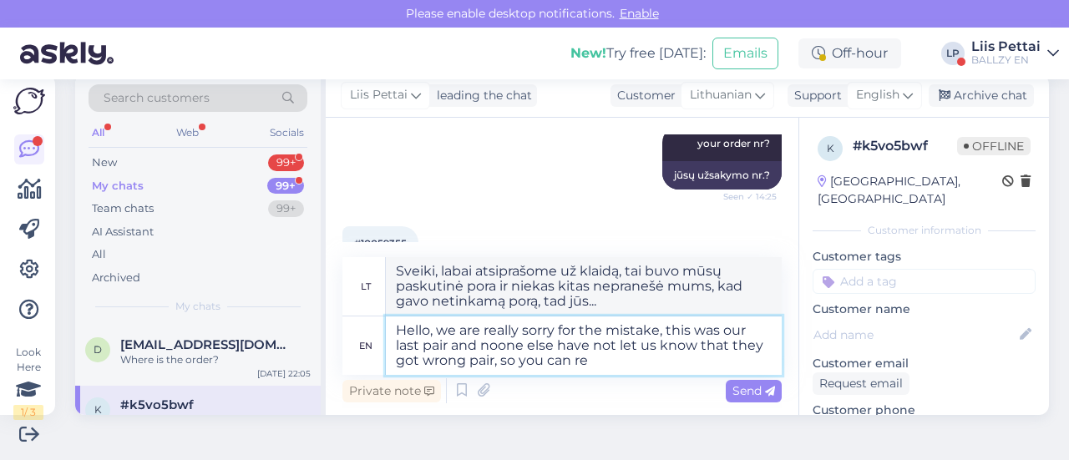
type textarea "Hello, we are really sorry for the mistake, this was our last pair and noone el…"
type textarea "Sveiki, labai atsiprašome už klaidą, tai buvo mūsų paskutinė pora ir niekas kit…"
type textarea "Hello, we are really sorry for the mistake, this was our last pair and noone el…"
type textarea "Sveiki, labai atsiprašome už klaidą, tai buvo paskutinė mūsų pora ir niekas kit…"
type textarea "Hello, we are really sorry for the mistake, this was our last pair and noone el…"
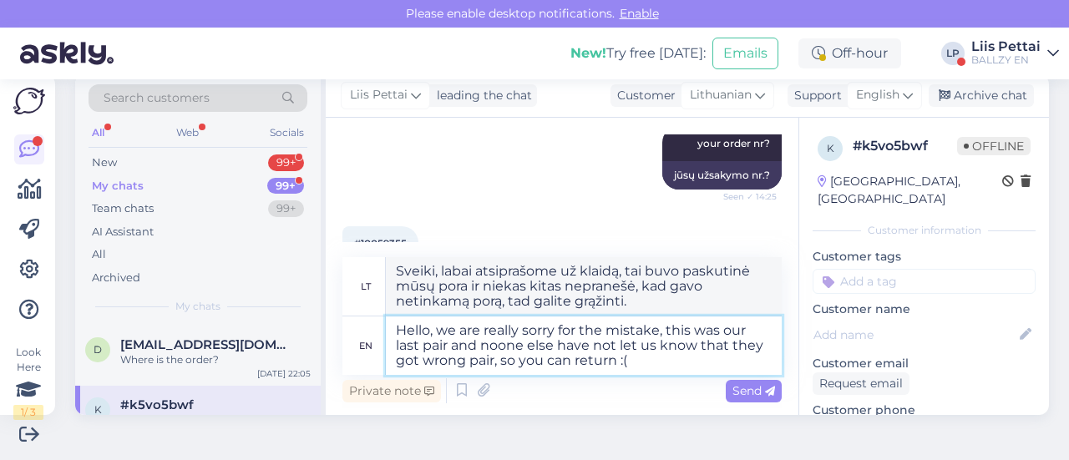
type textarea "Sveiki, labai atsiprašome už klaidą, tai buvo paskutinė mūsų pora ir niekas kit…"
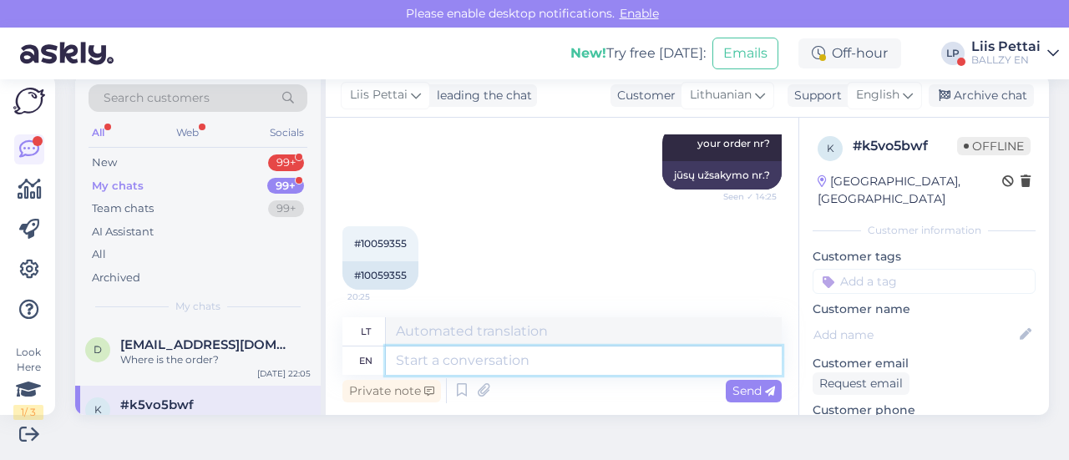
scroll to position [899, 0]
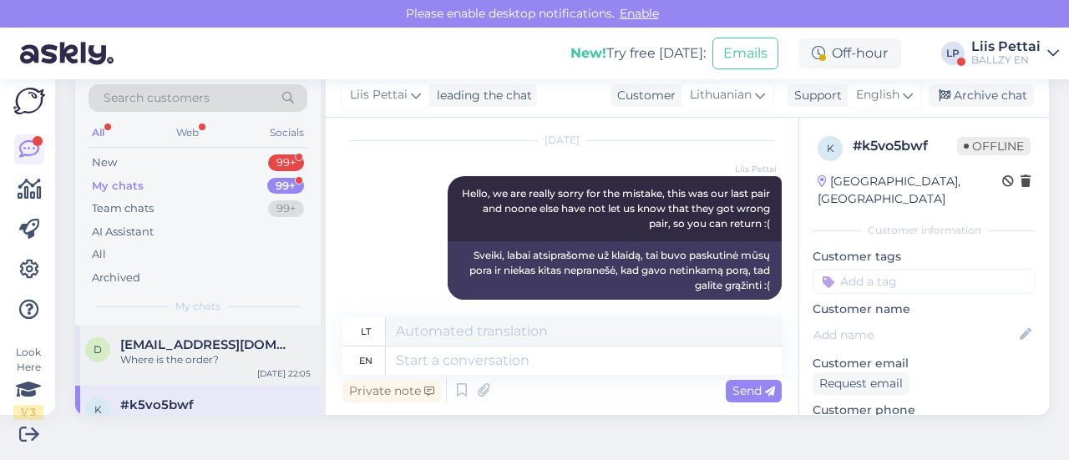
click at [202, 367] on div "Where is the order?" at bounding box center [215, 359] width 190 height 15
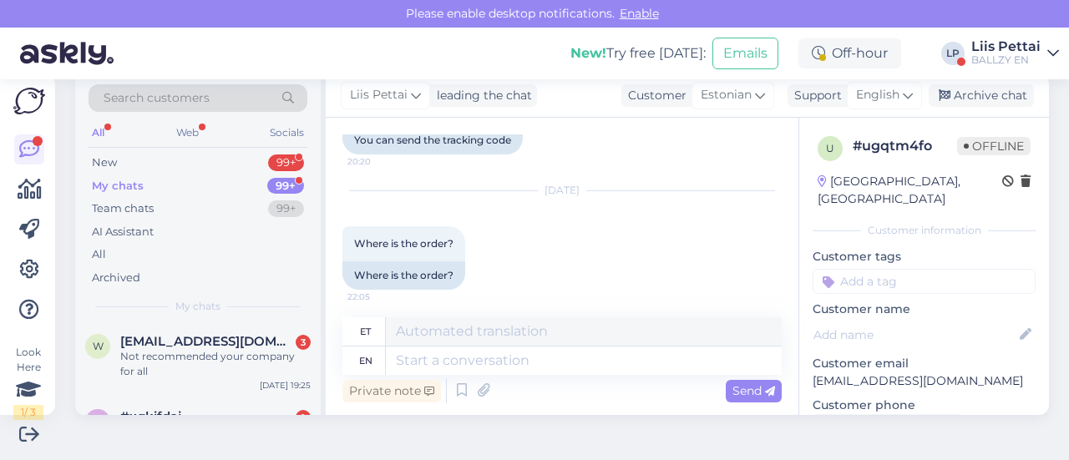
scroll to position [267, 0]
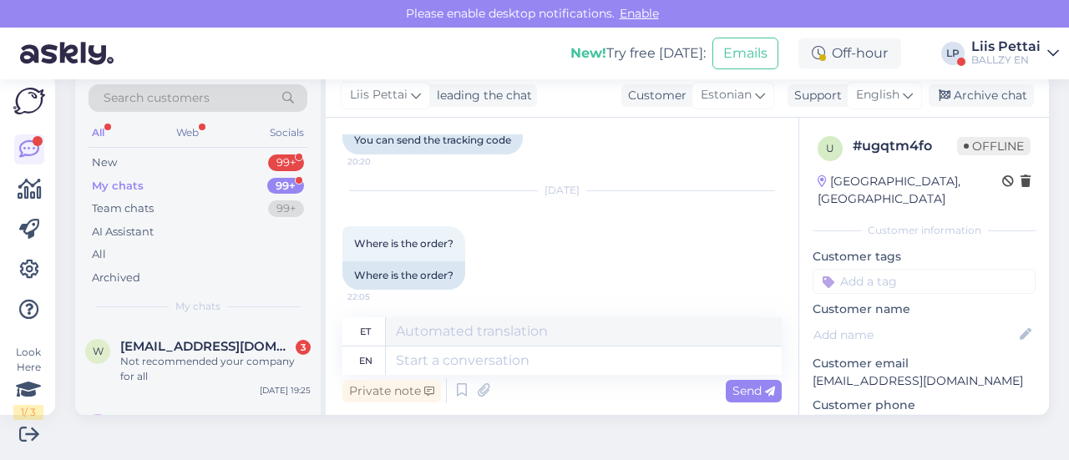
click at [202, 375] on div "Not recommended your company for all" at bounding box center [215, 369] width 190 height 30
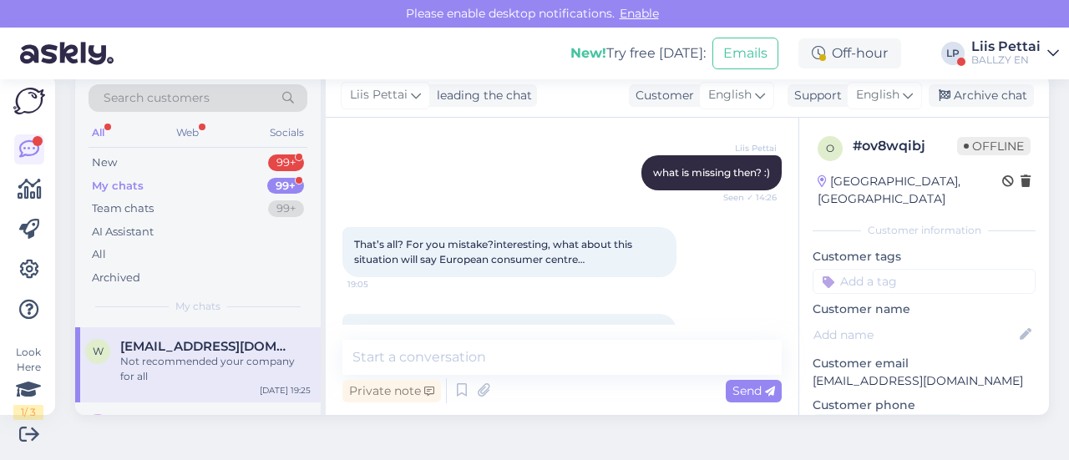
scroll to position [3212, 0]
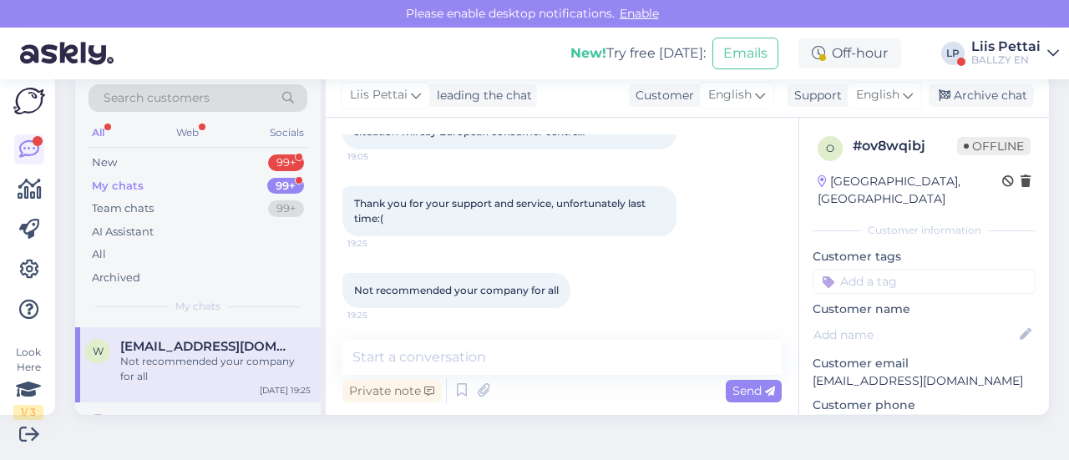
click at [666, 379] on div "Private note Send" at bounding box center [561, 391] width 439 height 32
click at [669, 357] on textarea at bounding box center [561, 357] width 439 height 35
click at [972, 94] on div "Archive chat" at bounding box center [981, 95] width 105 height 23
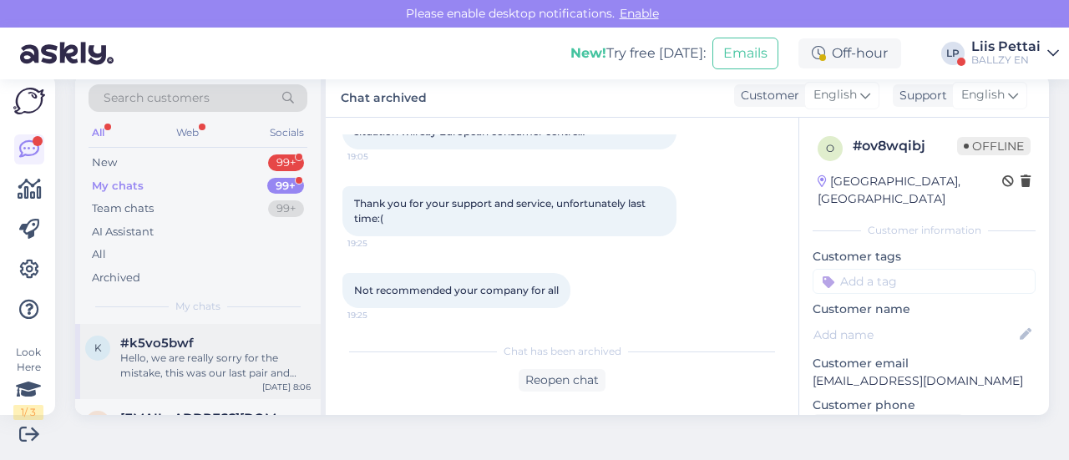
click at [195, 376] on div "Hello, we are really sorry for the mistake, this was our last pair and noone el…" at bounding box center [215, 366] width 190 height 30
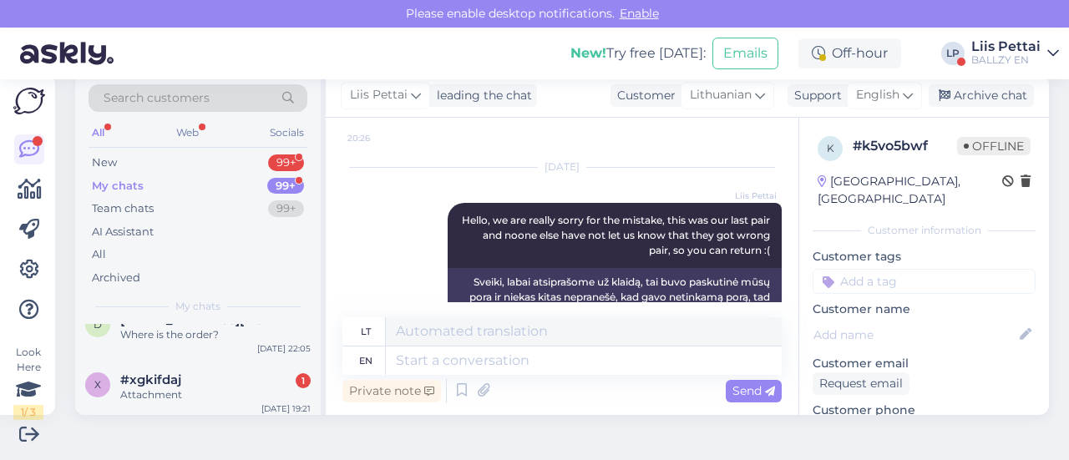
scroll to position [267, 0]
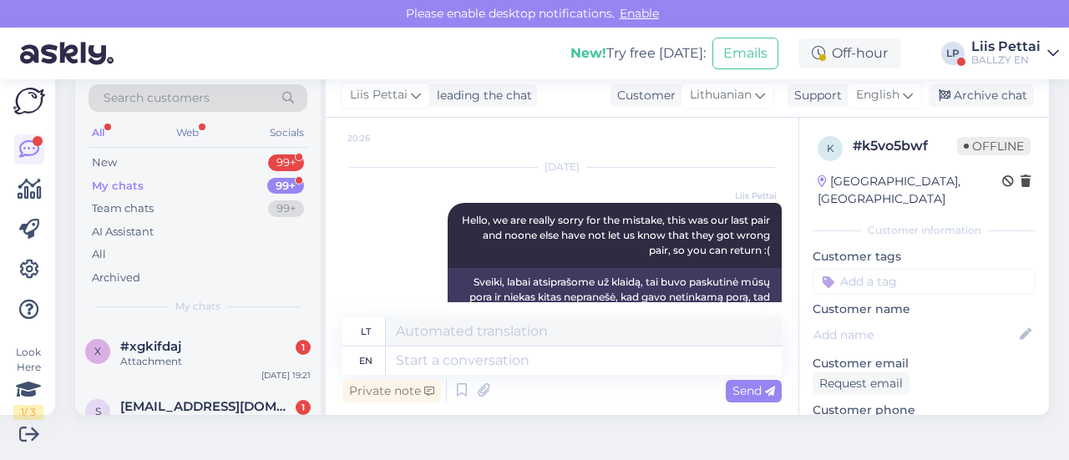
click at [195, 369] on div "Attachment" at bounding box center [215, 361] width 190 height 15
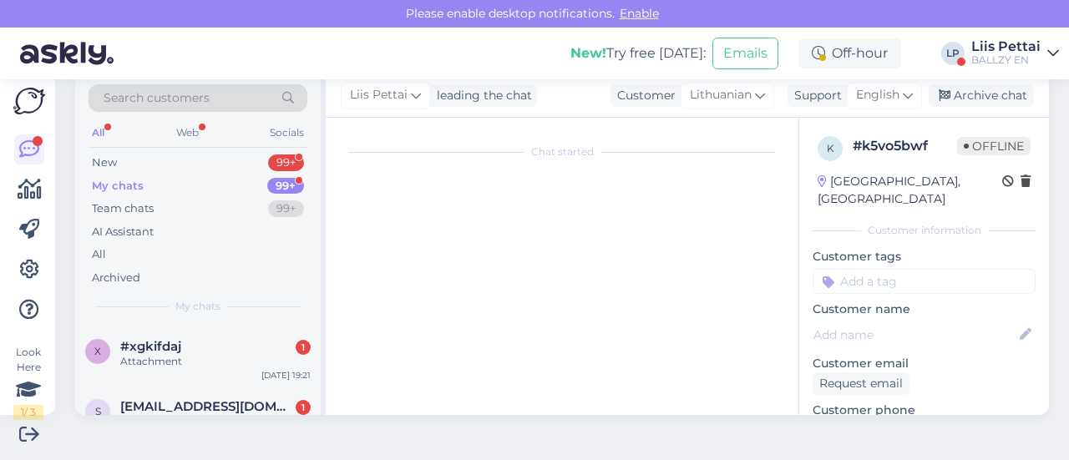
scroll to position [236, 0]
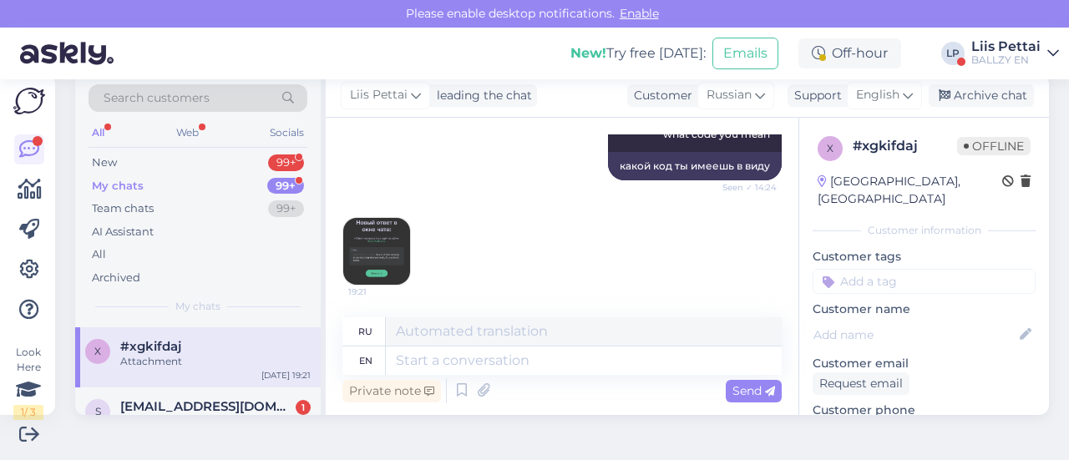
click at [374, 249] on img at bounding box center [376, 251] width 67 height 67
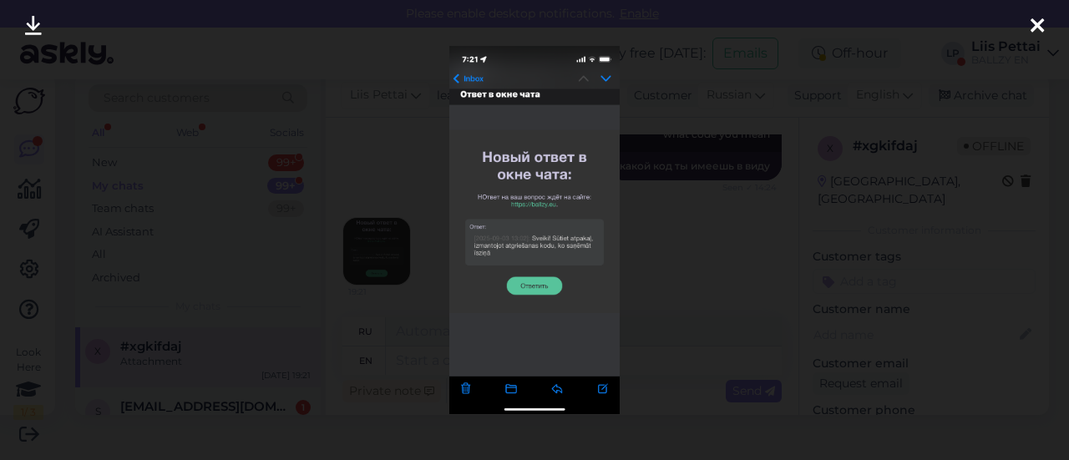
click at [362, 327] on div at bounding box center [534, 230] width 1069 height 460
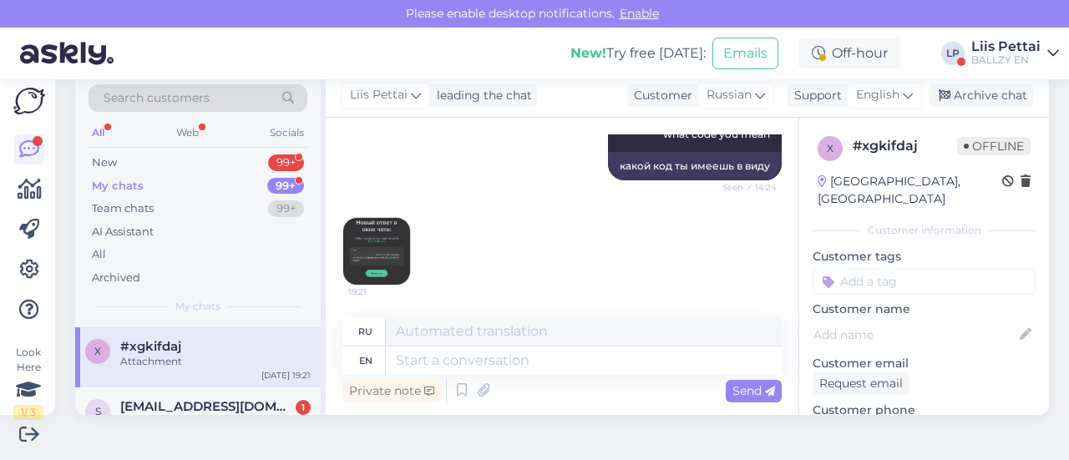
drag, startPoint x: 418, startPoint y: 279, endPoint x: 408, endPoint y: 276, distance: 9.8
click at [416, 279] on div "19:21" at bounding box center [561, 251] width 439 height 105
click at [402, 272] on img at bounding box center [376, 251] width 67 height 67
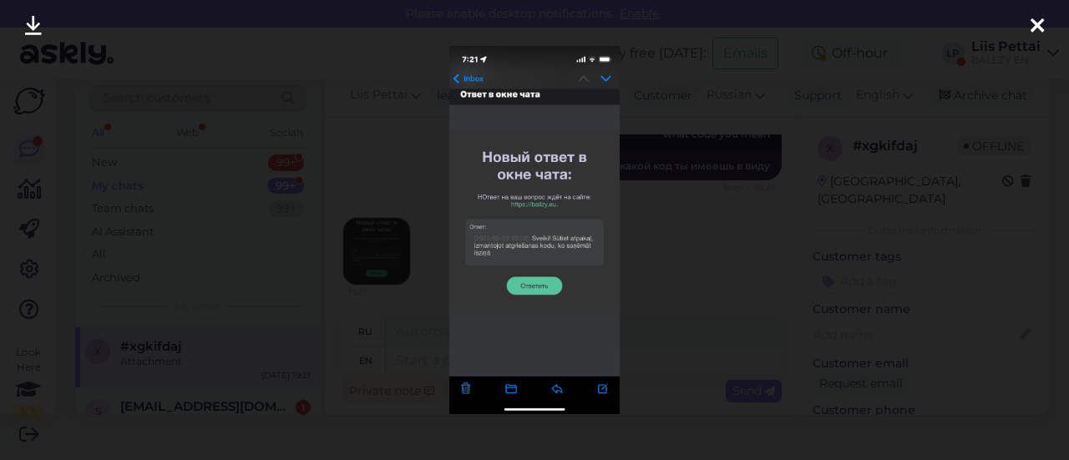
click at [390, 311] on div at bounding box center [534, 230] width 1069 height 460
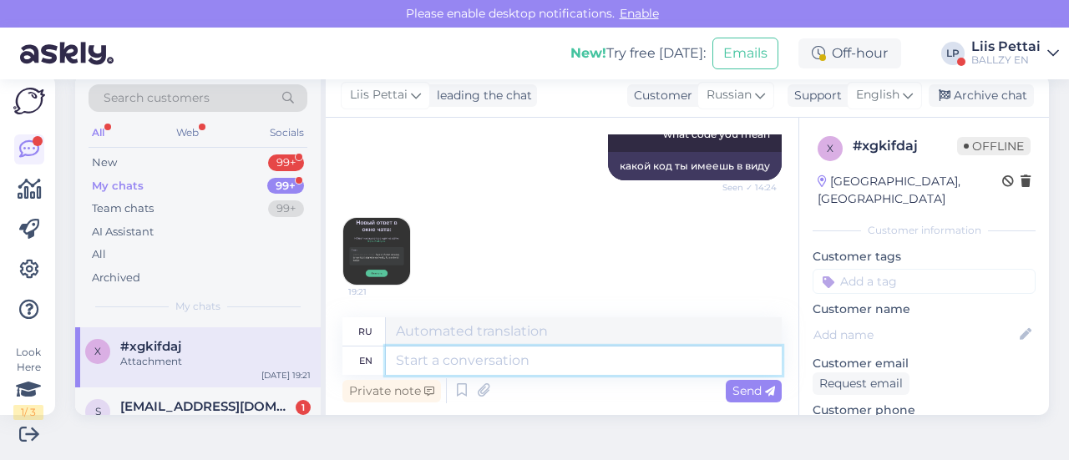
click at [407, 363] on textarea at bounding box center [584, 361] width 396 height 28
type textarea "sorry, don"
type textarea "извини,"
type textarea "sorry, dont und"
type textarea "извини, не надо"
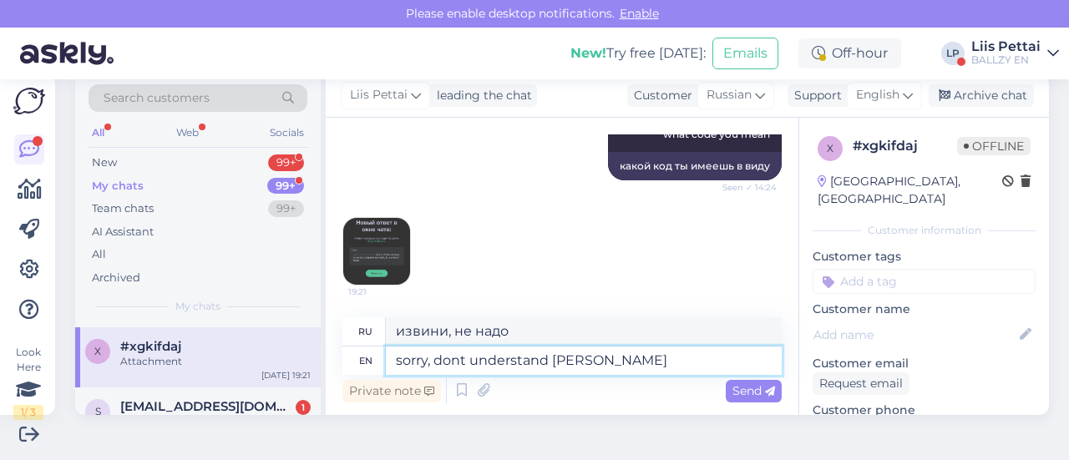
type textarea "sorry, dont understand rus"
type textarea "извини, не понимаю"
type textarea "sorry, dont understand russian,"
type textarea "извините, не понимаю по-русски,"
type textarea "sorry, dont understand russian and"
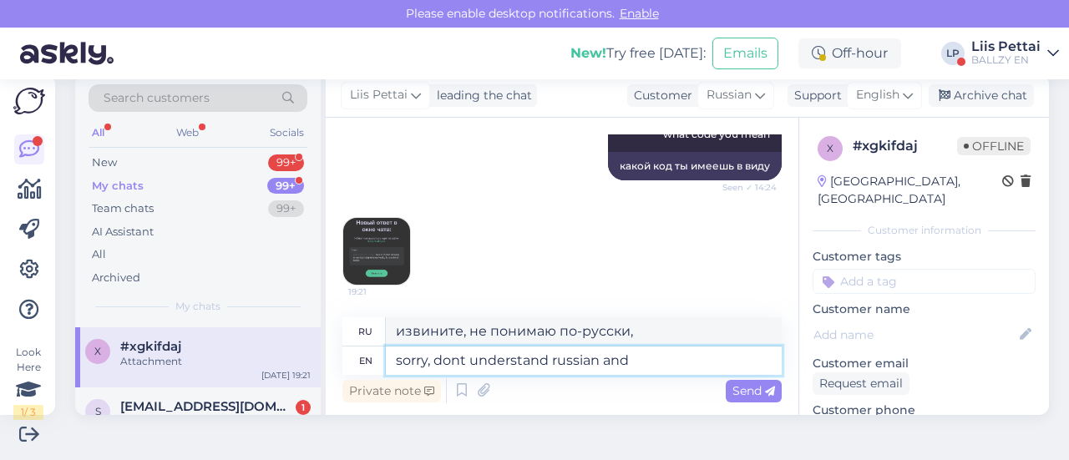
type textarea "извините, я не понимаю по-русски"
type textarea "sorry, dont understand russian and c"
type textarea "извините, я не понимаю русский и"
type textarea "sorry, dont understand russian and cant tra"
type textarea "извините, я не понимаю русский и не могу"
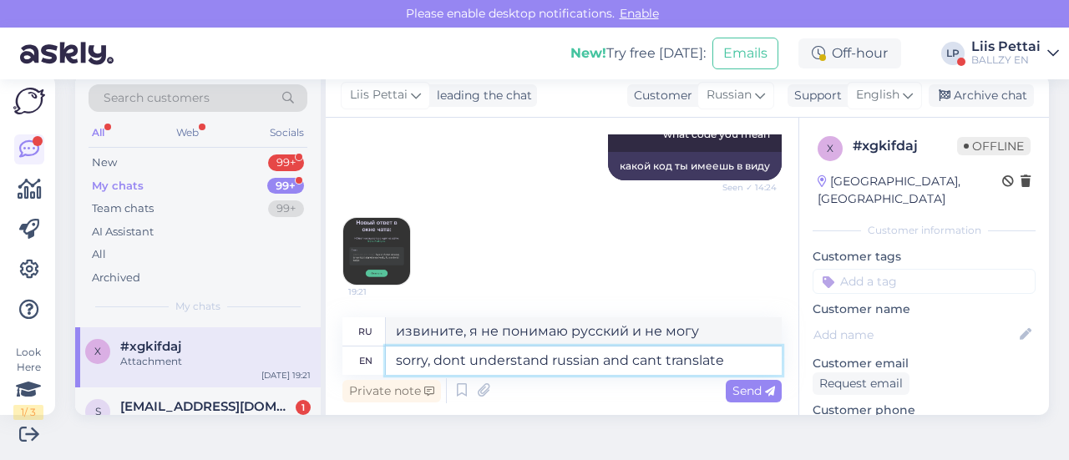
type textarea "sorry, dont understand russian and cant translate i"
type textarea "извините, я не понимаю русский и не могу перевести"
type textarea "sorry, dont understand russian and cant translate it"
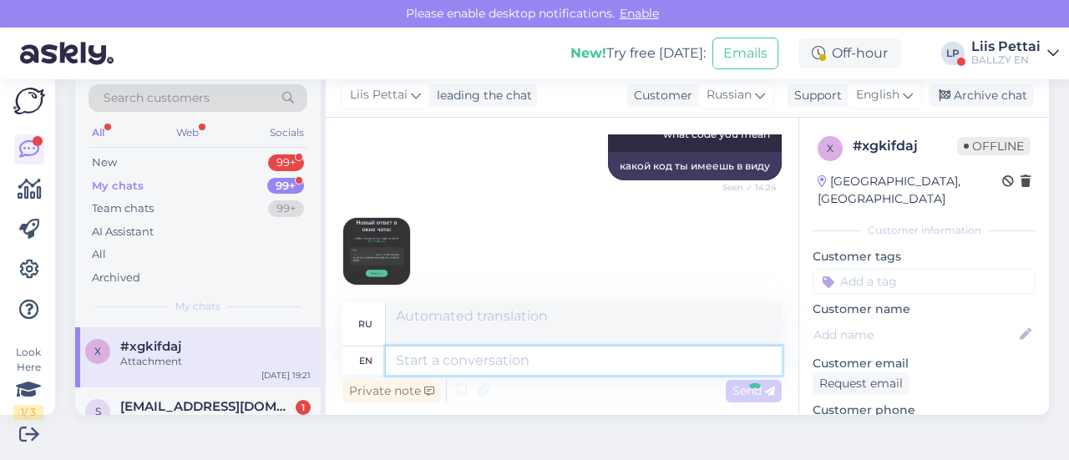
scroll to position [372, 0]
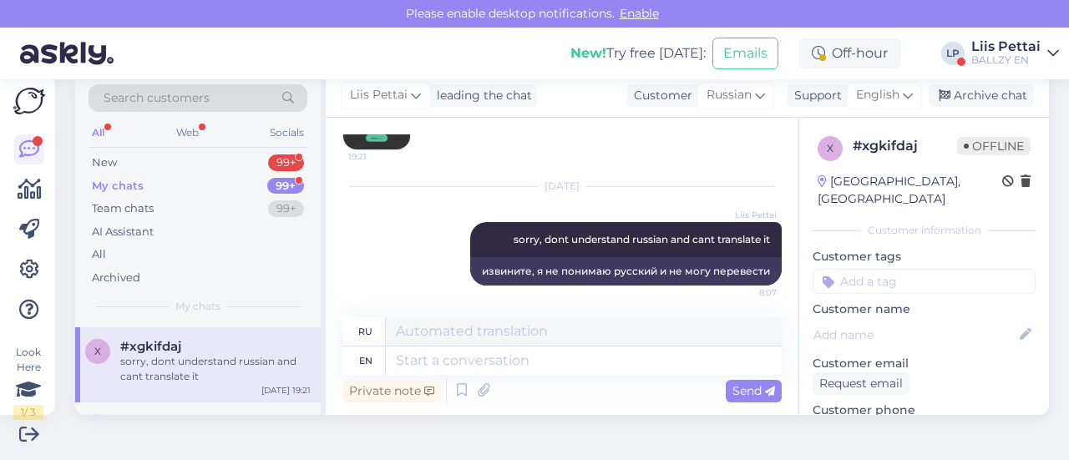
click at [227, 352] on div "x #xgkifdaj sorry, dont understand russian and cant translate it [DATE] 19:21" at bounding box center [198, 364] width 246 height 75
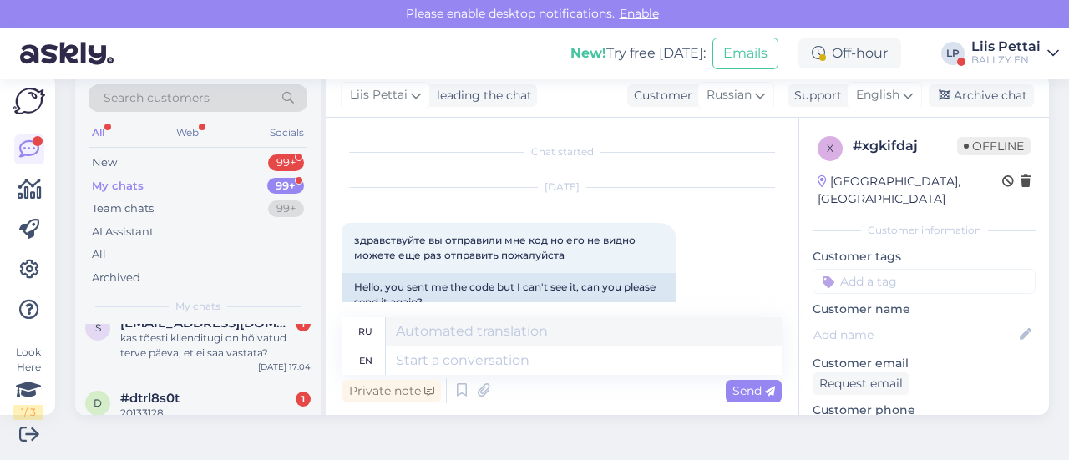
scroll to position [367, 0]
click at [227, 352] on div "kas tõesti klienditugi on hõivatud terve päeva, et ei saa vastata?" at bounding box center [215, 344] width 190 height 30
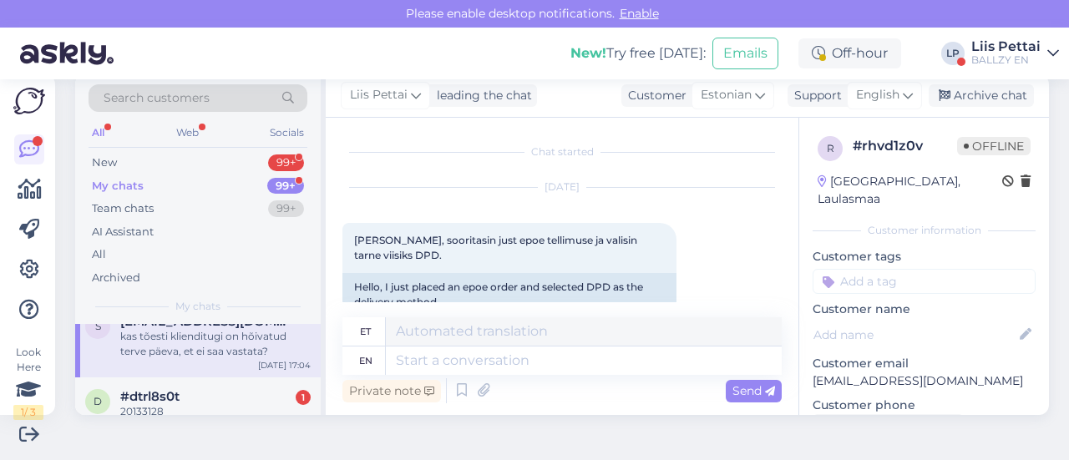
scroll to position [608, 0]
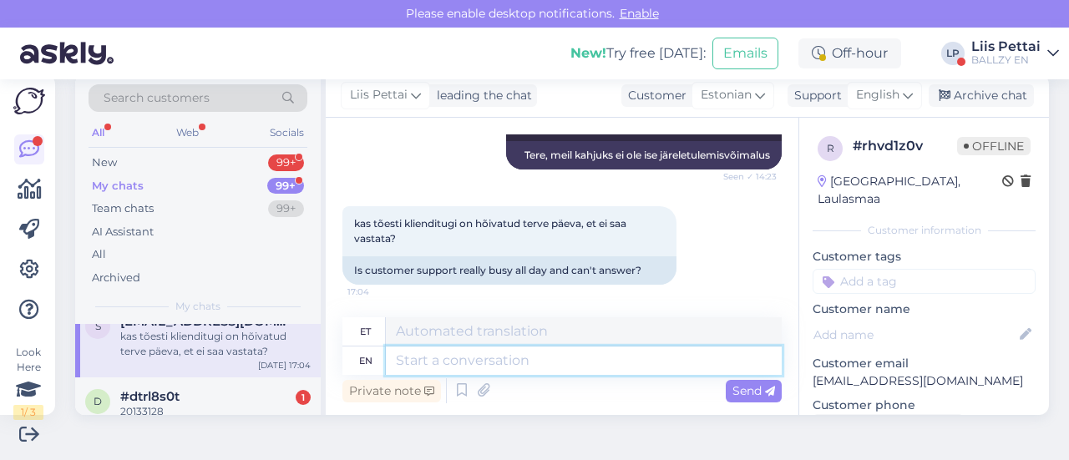
click at [564, 353] on textarea at bounding box center [584, 361] width 396 height 28
type textarea "me va"
type textarea "mina"
type textarea "me vastasime sii"
type textarea "mulle vastu"
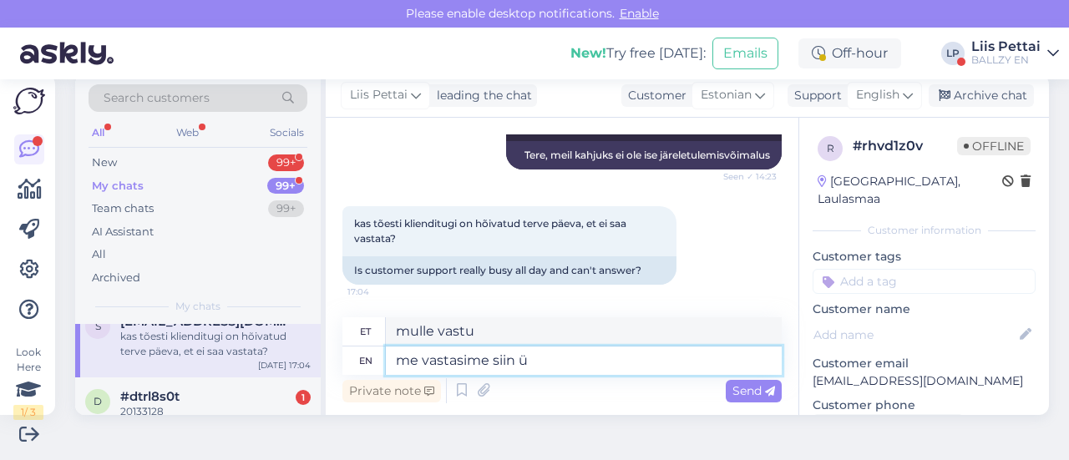
type textarea "me vastasime siin ül"
type textarea "mulle vastamiseks siin"
type textarea "me vastasime siin üleval- me"
type textarea "mulle vastamiseks siin üleval"
type textarea "me vastasime siin üleval- meil ei"
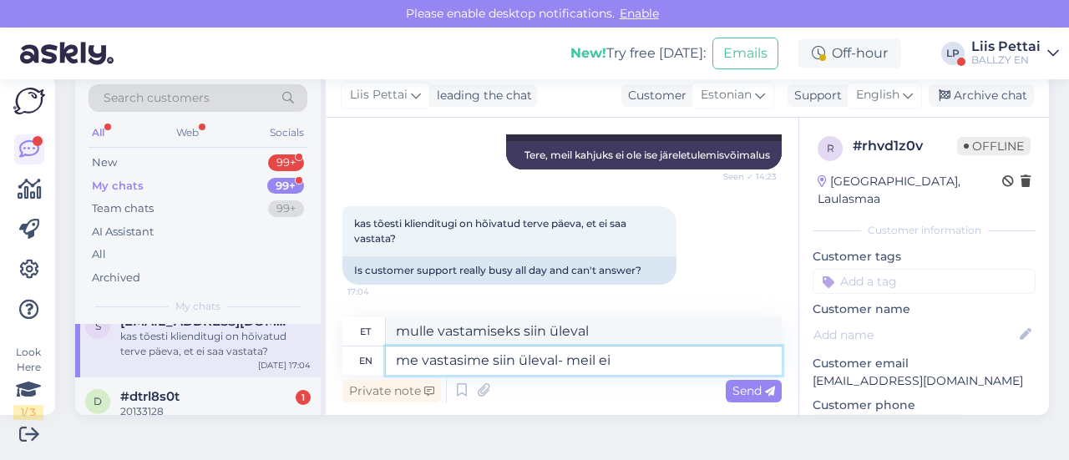
type textarea "me vastasime siin üleval- meil"
type textarea "me vastasime siin üleval- meil ei ol"
type textarea "me vastasime siin üleval- meil ei"
type textarea "me vastasime siin üleval- meil ei ole jär"
type textarea "me vastasime siin üleval- meil ei ole"
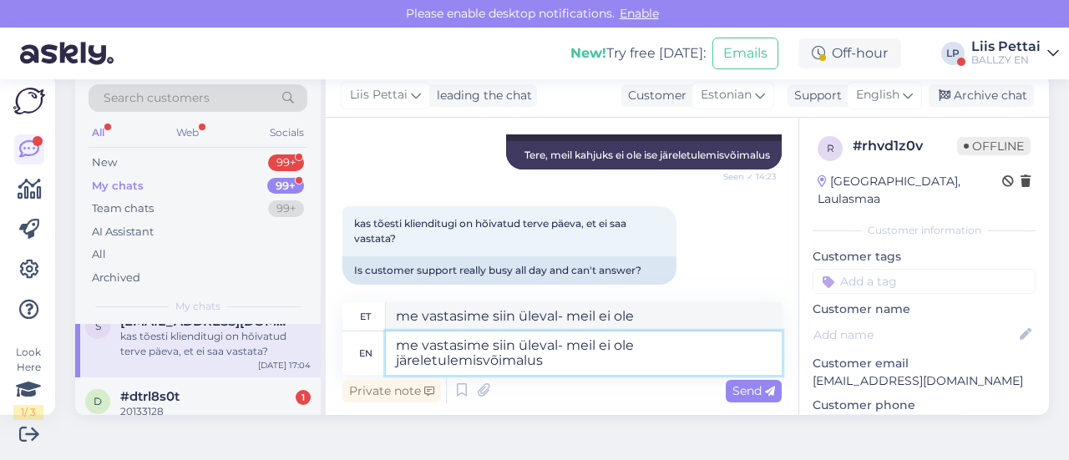
type textarea "me vastasime siin üleval- meil ei ole järeletulemisvõimalust"
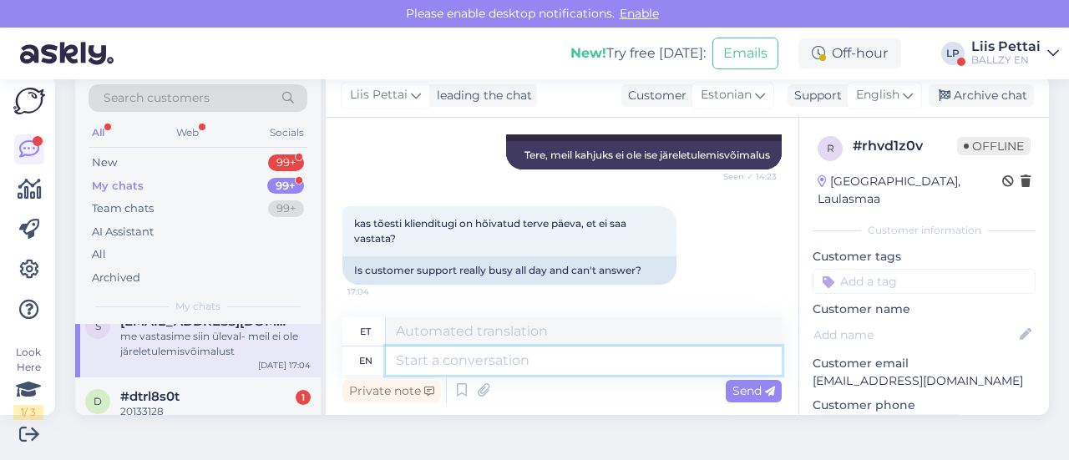
scroll to position [743, 0]
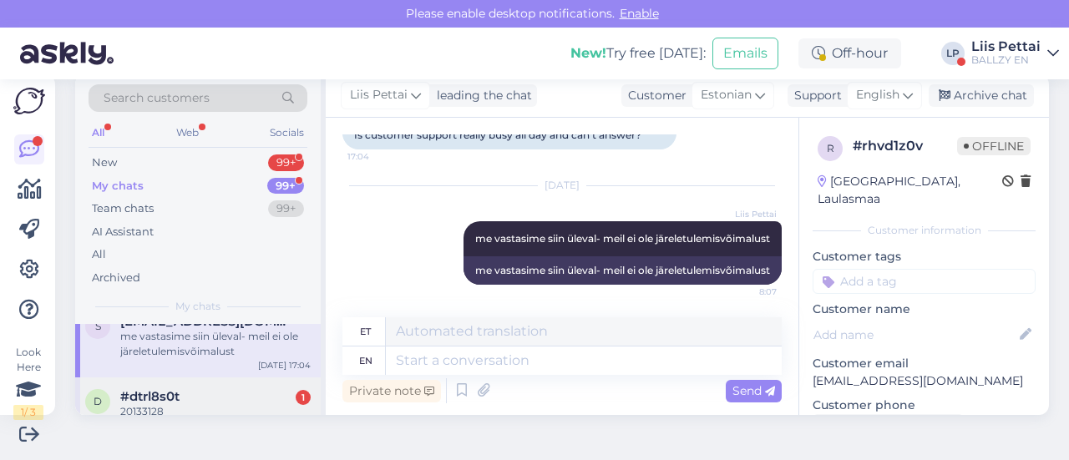
click at [133, 404] on span "#dtrl8s0t" at bounding box center [149, 396] width 59 height 15
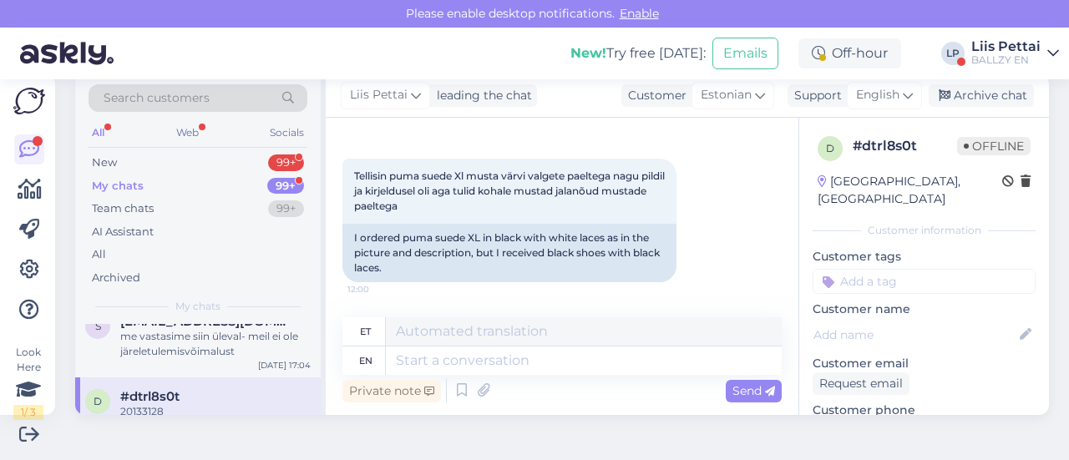
scroll to position [262, 0]
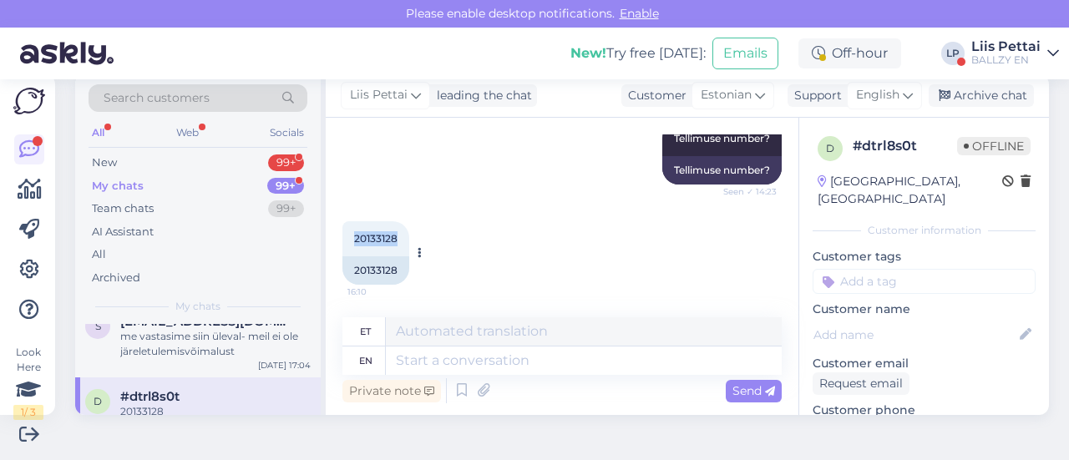
drag, startPoint x: 353, startPoint y: 238, endPoint x: 409, endPoint y: 236, distance: 56.0
click at [409, 236] on div "20133128 16:10 20133128" at bounding box center [375, 252] width 67 height 63
click at [381, 241] on span "20133128" at bounding box center [375, 238] width 43 height 13
click at [347, 236] on div "20133128 16:10" at bounding box center [375, 238] width 67 height 35
click at [356, 236] on span "20133128" at bounding box center [375, 238] width 43 height 13
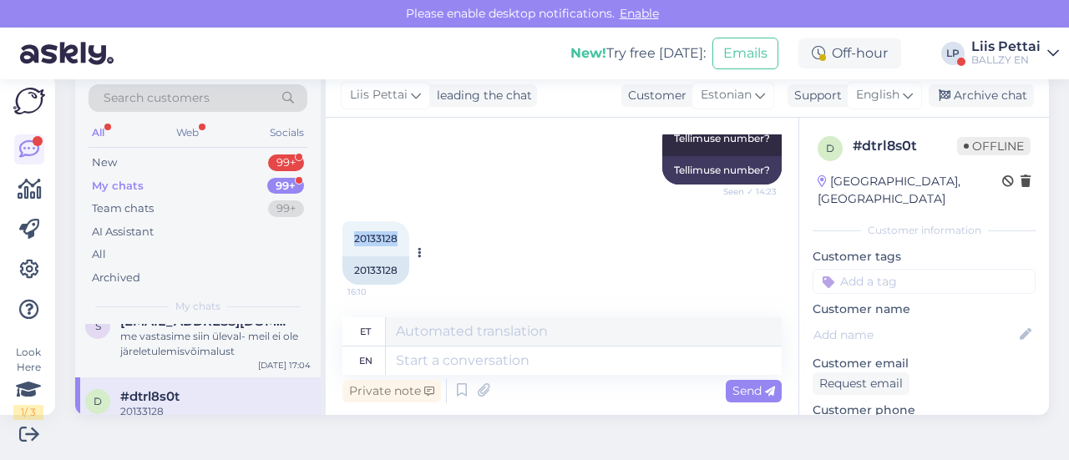
drag, startPoint x: 359, startPoint y: 238, endPoint x: 402, endPoint y: 236, distance: 43.5
click at [402, 236] on div "20133128 16:10" at bounding box center [375, 238] width 67 height 35
copy span "20133128"
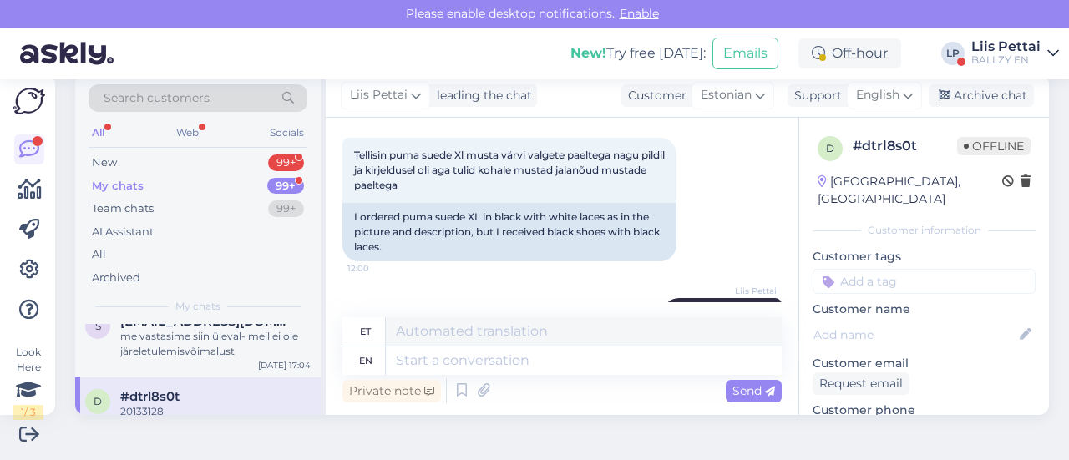
scroll to position [87, 0]
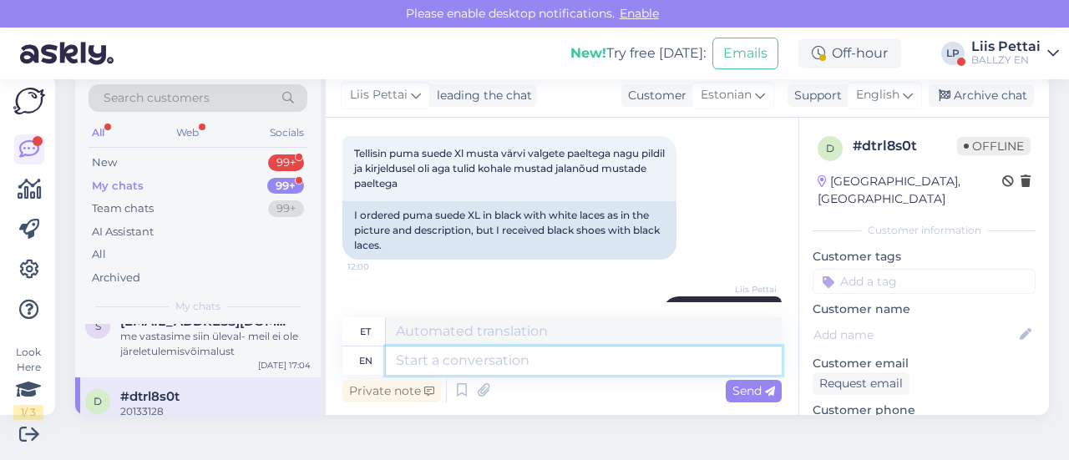
click at [477, 362] on textarea at bounding box center [584, 361] width 396 height 28
type textarea "ja pak"
type textarea "jah"
type textarea "ja pakis p"
type textarea "ja [DEMOGRAPHIC_DATA]"
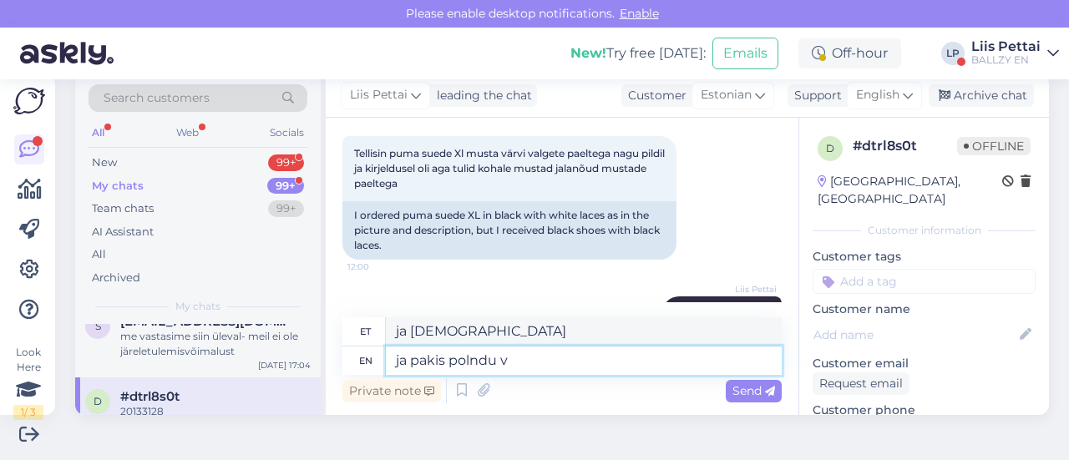
type textarea "ja pakis polndu va"
type textarea "ja [DEMOGRAPHIC_DATA] polndu"
type textarea "ja pakis polnud va"
type textarea "ja [DEMOGRAPHIC_DATA] olid"
type textarea "ja pakis polnud valgeid pae"
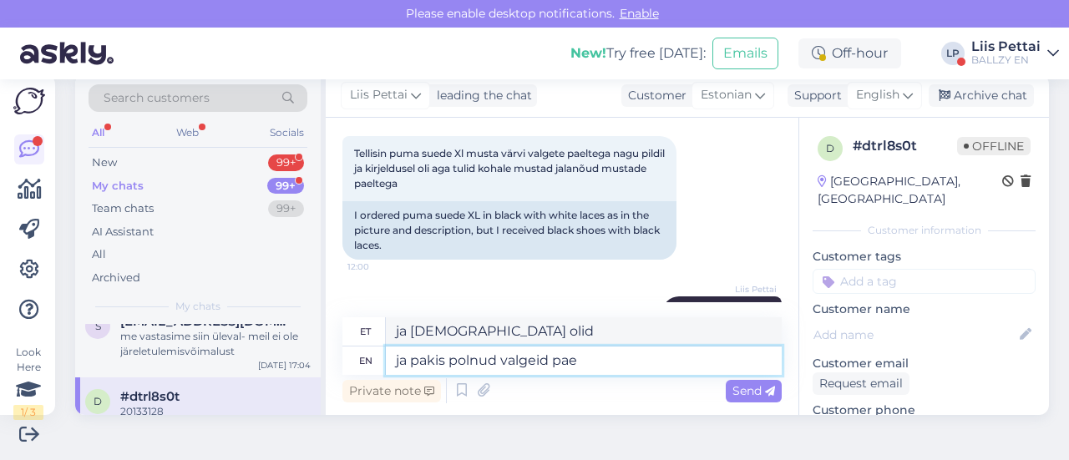
type textarea "ja [DEMOGRAPHIC_DATA] pärit valged"
type textarea "ja pakis polnud valgeid paelu kaa"
type textarea "ja [DEMOGRAPHIC_DATA] pärit valged paelud"
type textarea "ja pakis polnud valgeid paelu kaasas?"
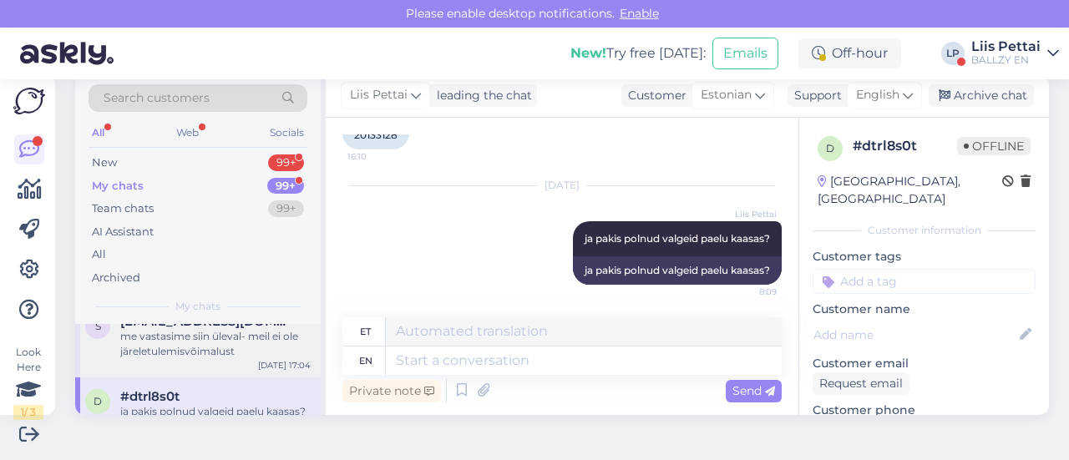
click at [229, 349] on div "me vastasime siin üleval- meil ei ole järeletulemisvõimalust" at bounding box center [215, 344] width 190 height 30
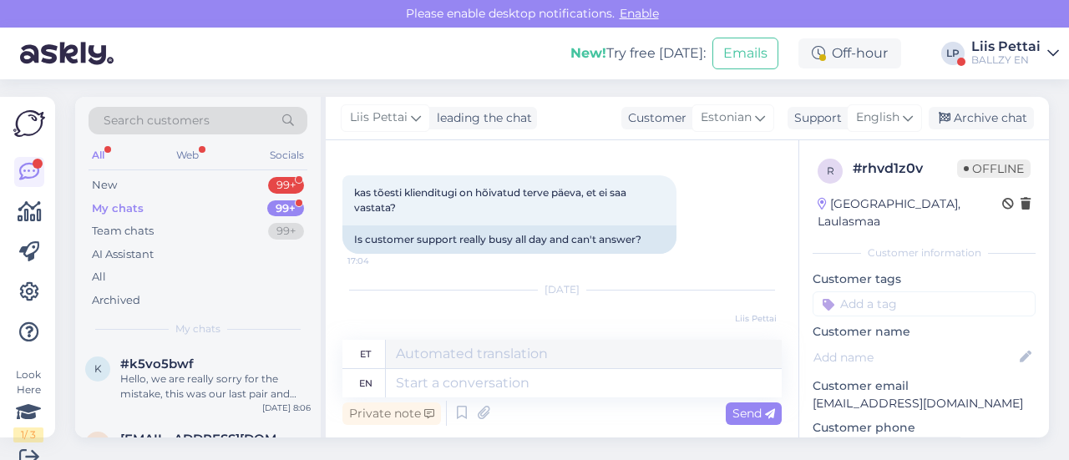
scroll to position [0, 0]
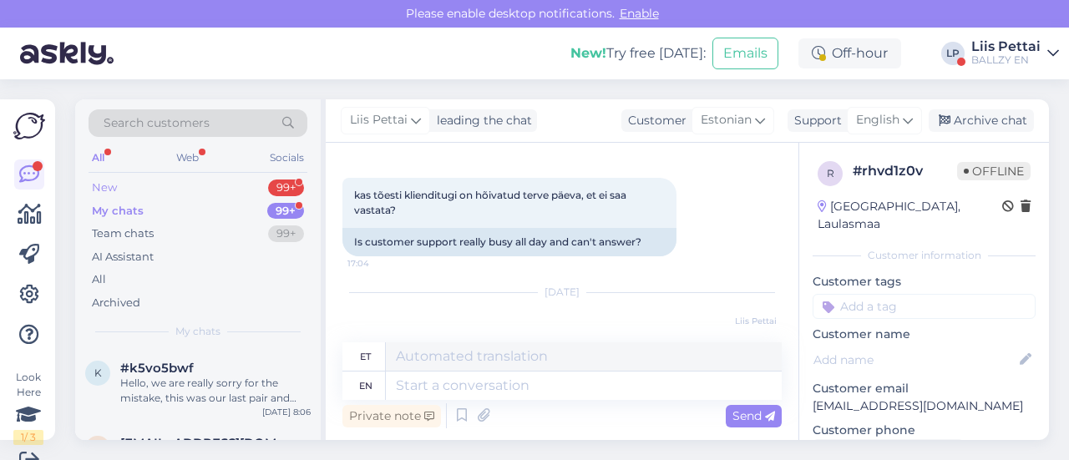
click at [212, 186] on div "New 99+" at bounding box center [198, 187] width 219 height 23
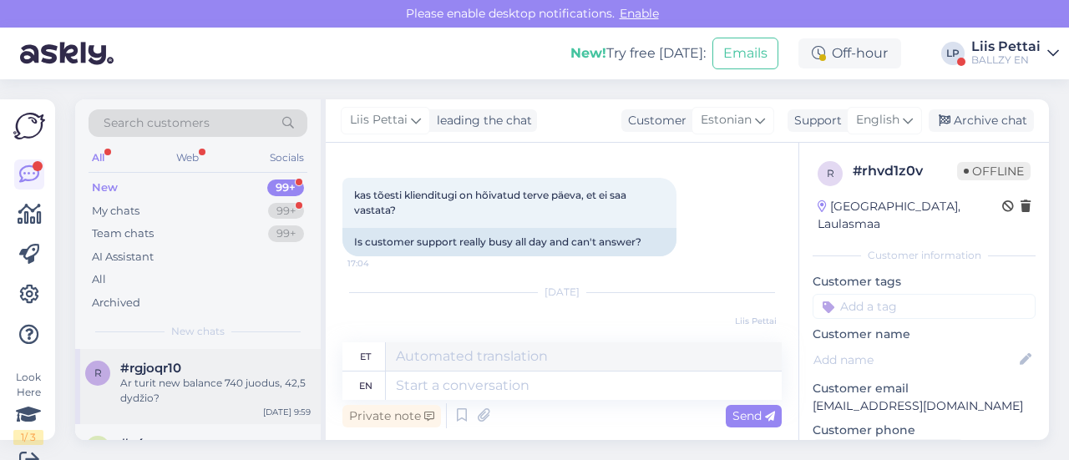
click at [148, 373] on span "#rgjoqr10" at bounding box center [150, 368] width 61 height 15
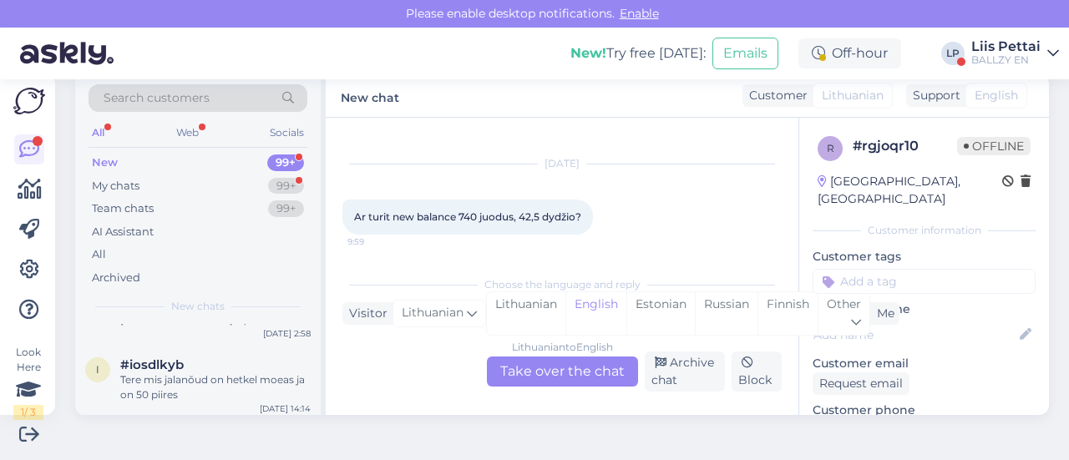
scroll to position [401, 0]
click at [1003, 53] on div "Liis Pettai" at bounding box center [1005, 46] width 69 height 13
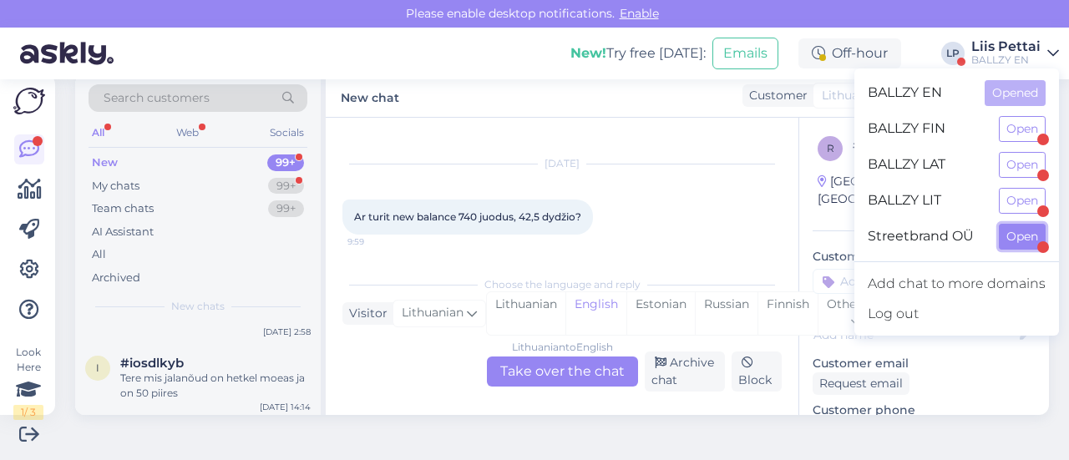
click at [1010, 235] on button "Open" at bounding box center [1022, 237] width 47 height 26
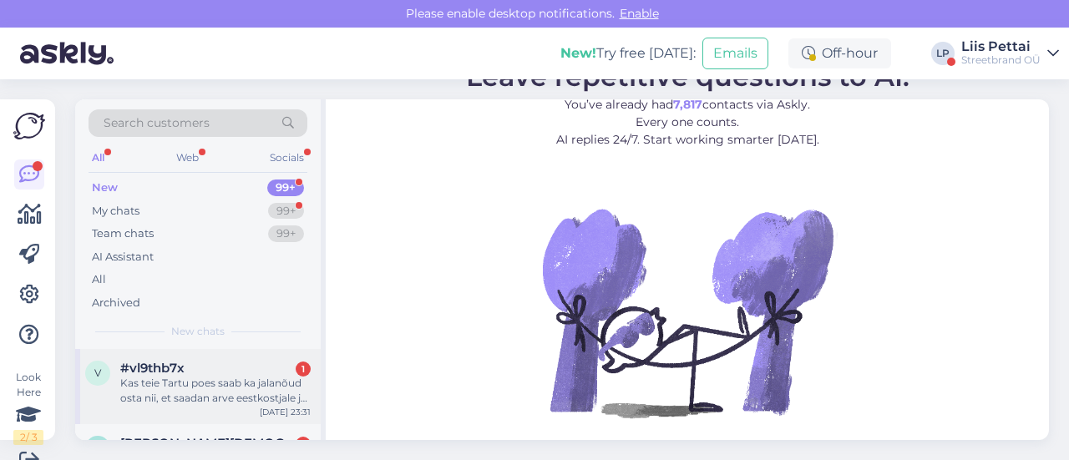
click at [153, 385] on div "Kas teie Tartu poes saab ka jalanõud osta nii, et saadan arve eestkostjale ja t…" at bounding box center [215, 391] width 190 height 30
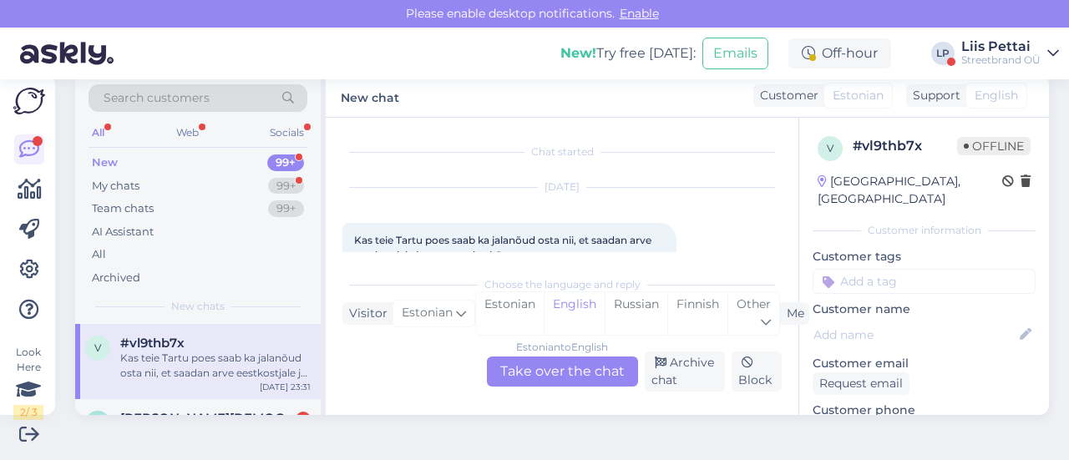
scroll to position [35, 0]
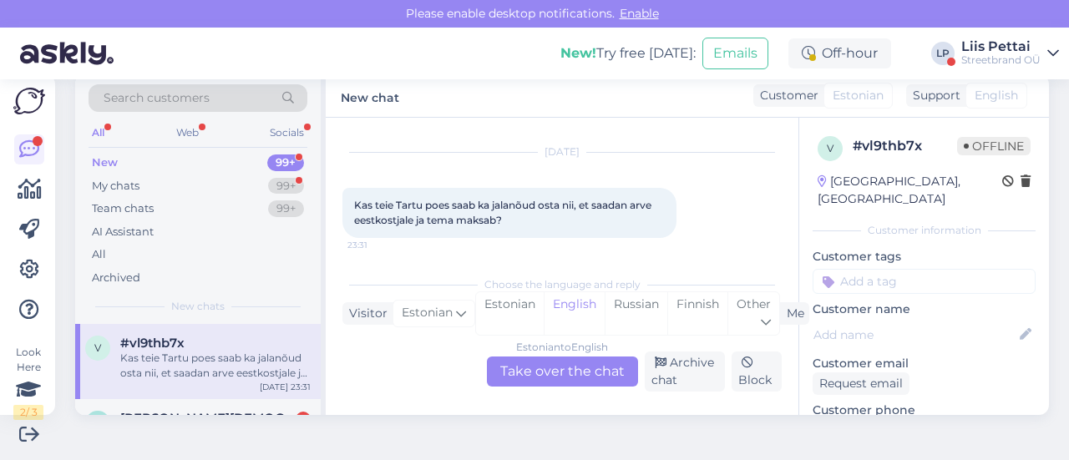
click at [549, 372] on div "Estonian to English Take over the chat" at bounding box center [562, 372] width 151 height 30
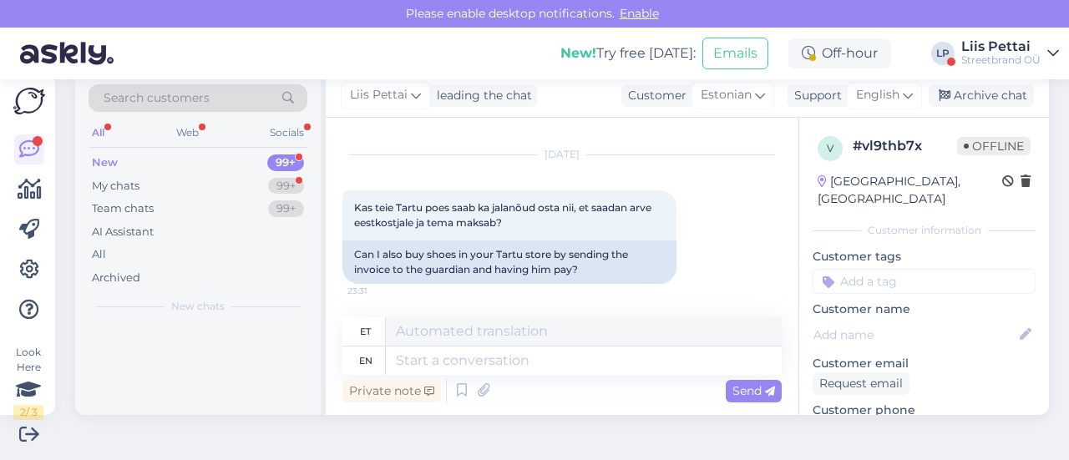
scroll to position [32, 0]
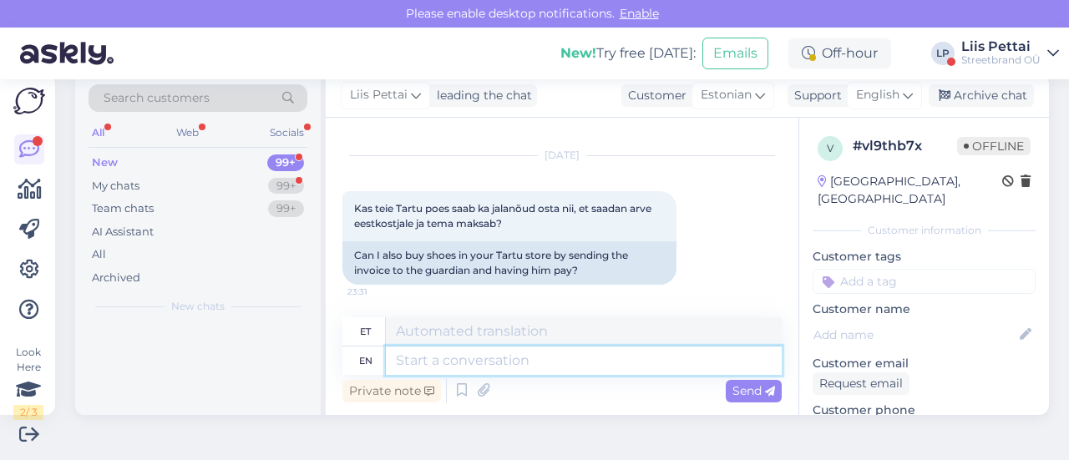
click at [523, 366] on textarea at bounding box center [584, 361] width 396 height 28
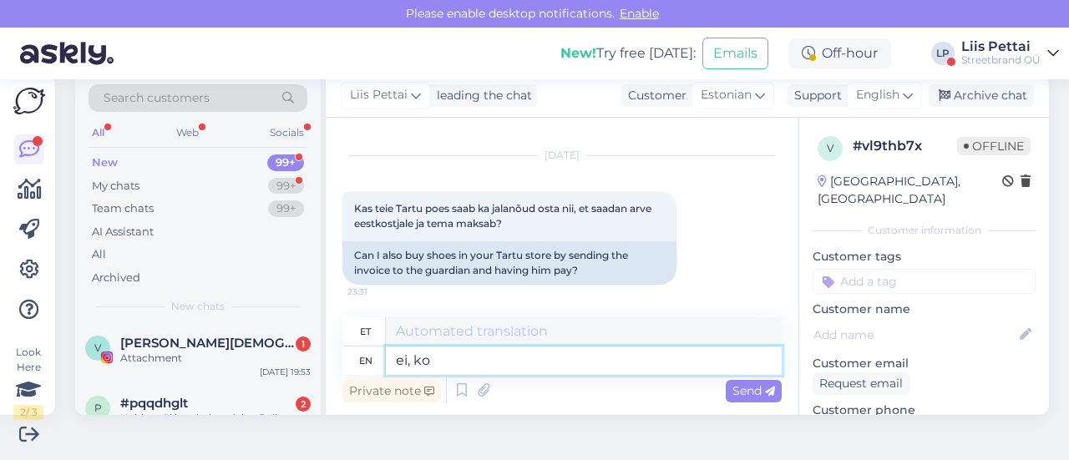
type textarea "ei, koh"
type textarea "ei,"
type textarea "ei, kohapeal pea"
type textarea "ei, kohapeal"
type textarea "ei, kohapeal peab ma"
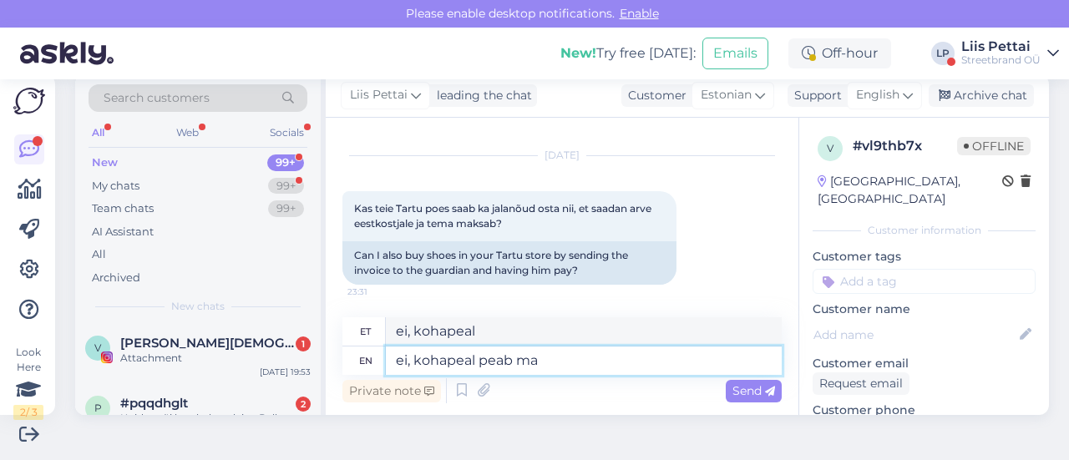
type textarea "ei, kohapeal peab"
type textarea "ei, kohapeal peab maksma"
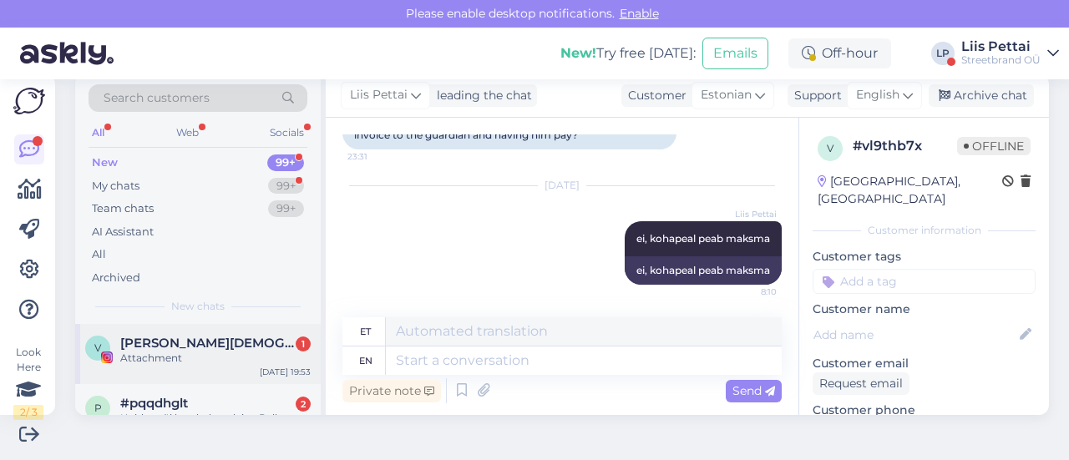
click at [198, 351] on div "Attachment" at bounding box center [215, 358] width 190 height 15
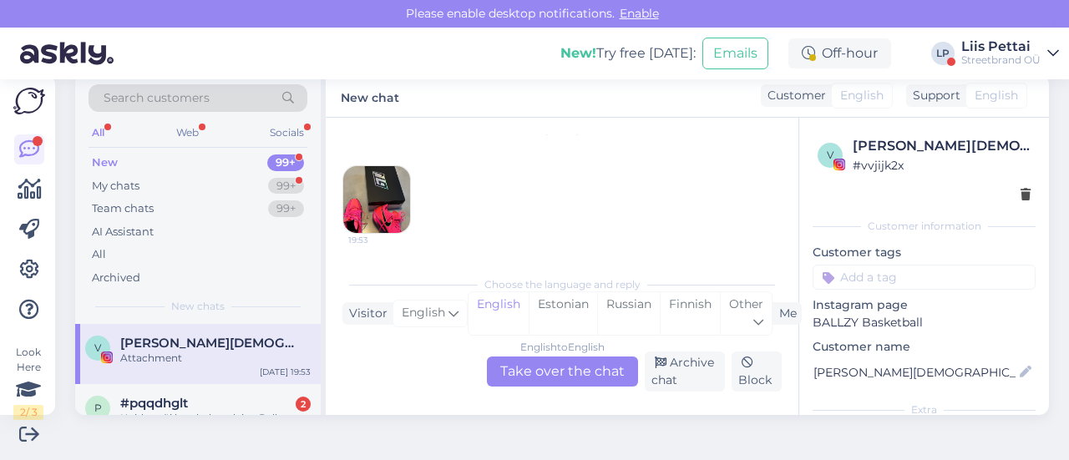
scroll to position [484, 0]
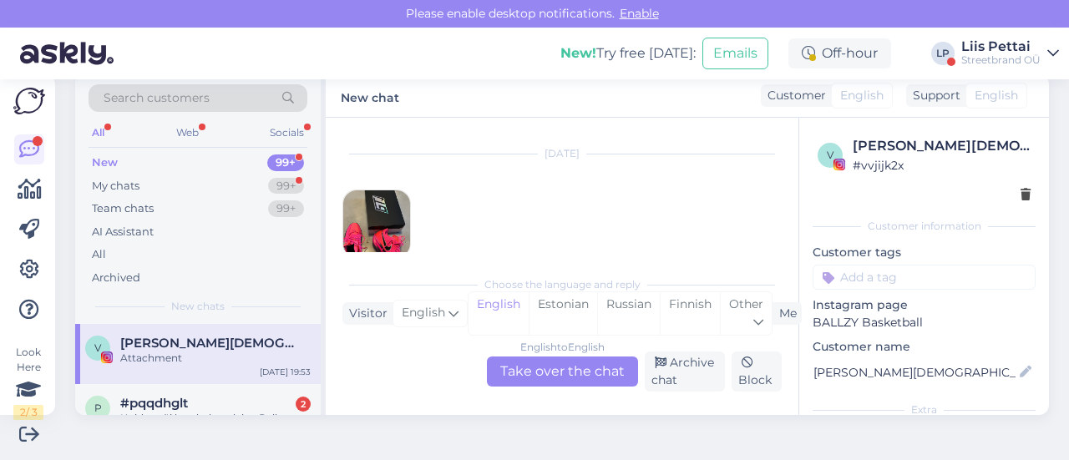
click at [388, 235] on img at bounding box center [376, 223] width 67 height 67
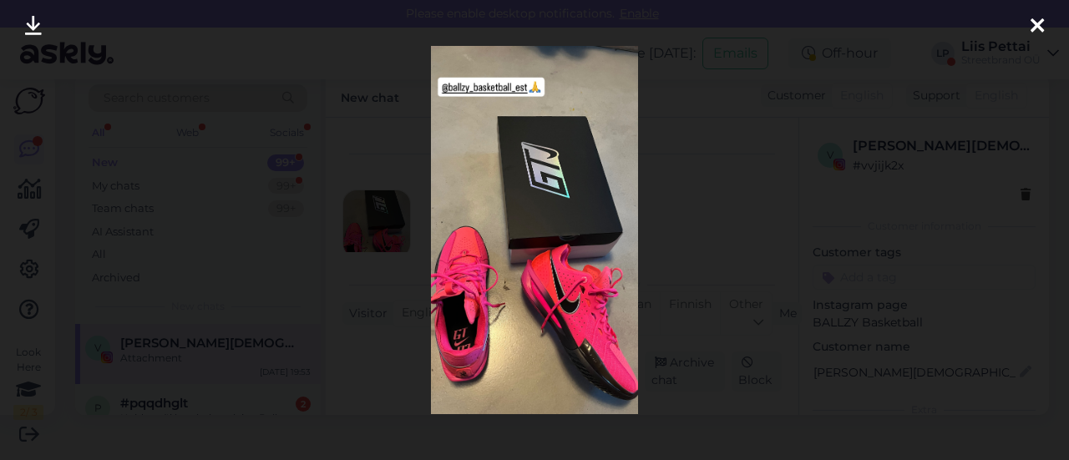
click at [388, 283] on div at bounding box center [534, 230] width 1069 height 460
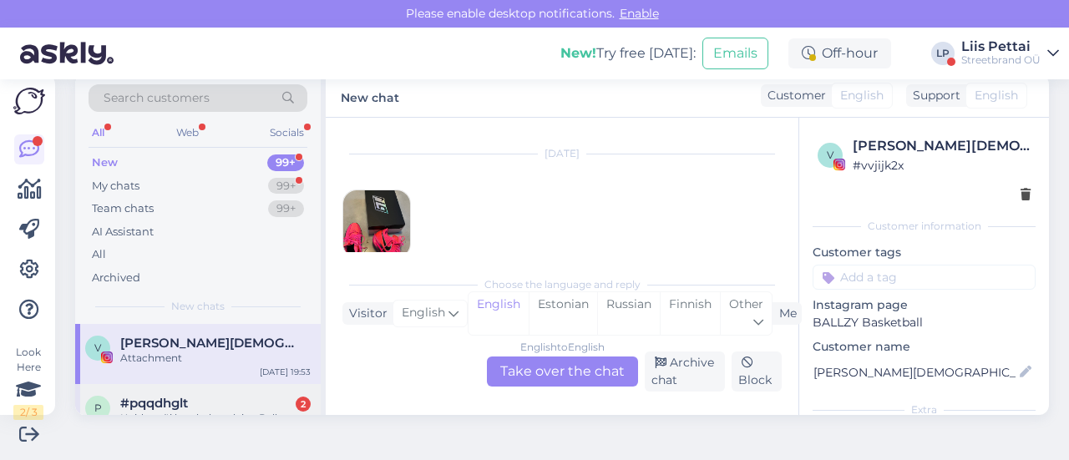
click at [215, 412] on div "Kuidas või kustkohast leian Ballzy kinkekaarte?" at bounding box center [215, 426] width 190 height 30
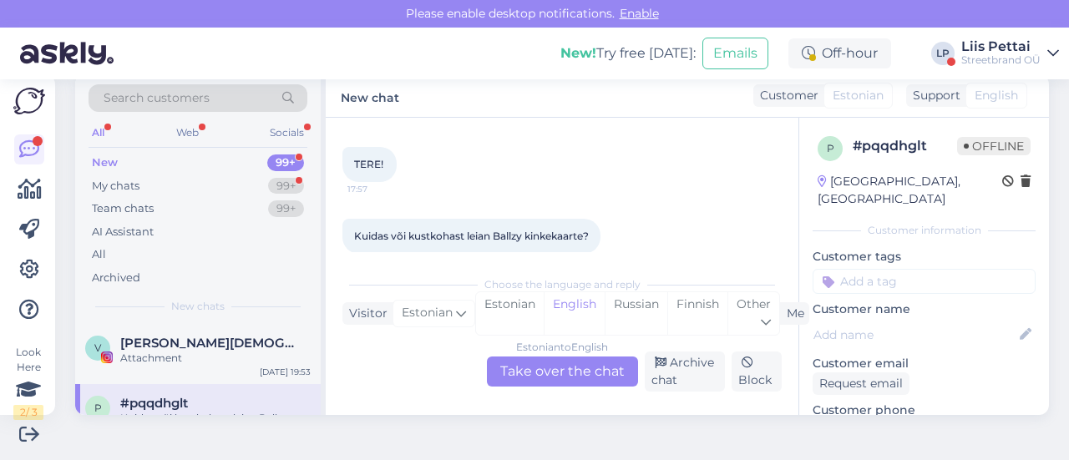
scroll to position [95, 0]
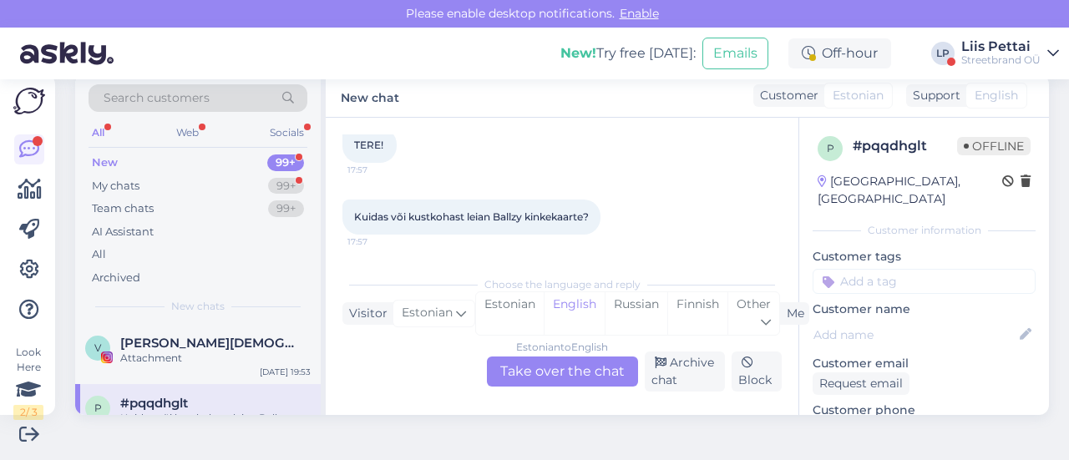
click at [536, 381] on div "Estonian to English Take over the chat" at bounding box center [562, 372] width 151 height 30
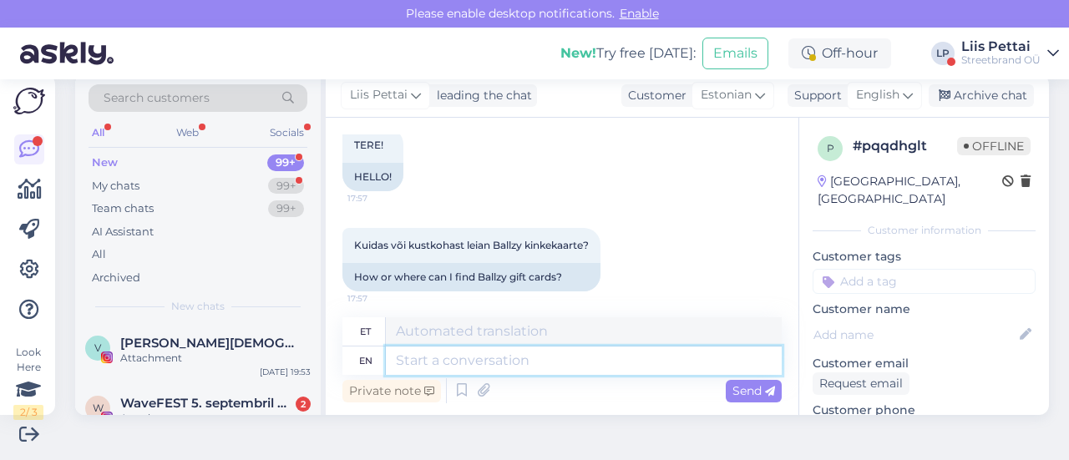
click at [504, 372] on textarea at bounding box center [584, 361] width 396 height 28
type textarea "Tere, vab"
type textarea "Tere,"
type textarea "Tere, vabandame, hetk"
type textarea "Tere, vabandame,"
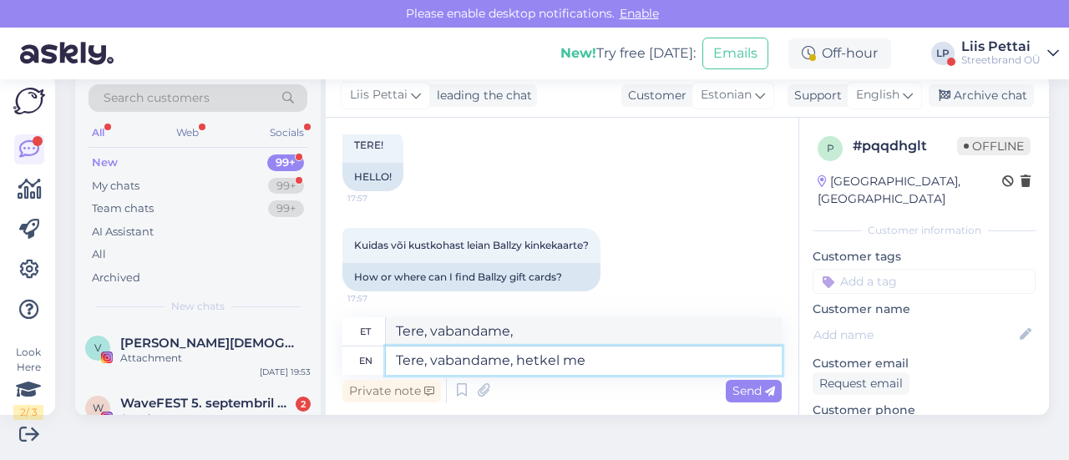
type textarea "Tere, vabandame, hetkel mei"
type textarea "Tere, vabandame, hetkel"
type textarea "Tere, vabandame, hetkel meil vee"
type textarea "Tere, vabandame, hetkel meil"
type textarea "Tere, vabandame, hetkel meil veebipoes kin"
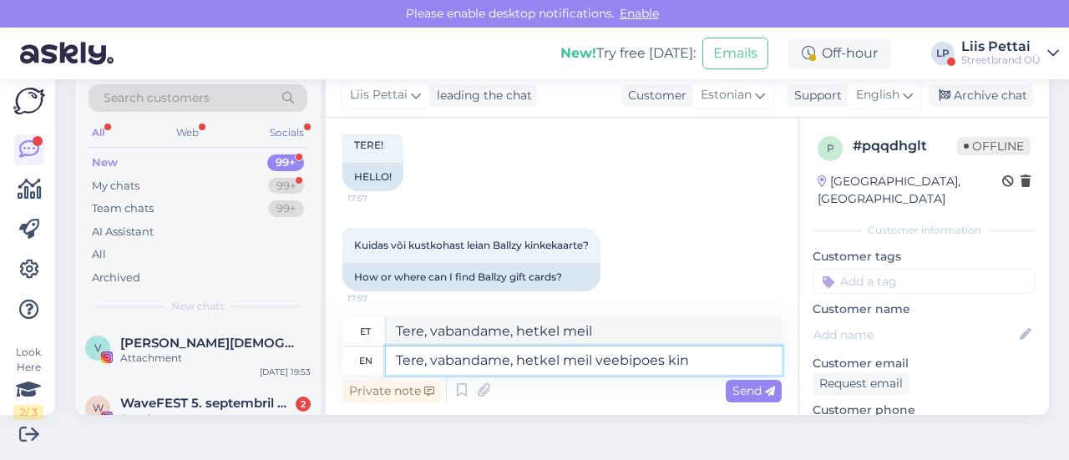
type textarea "Tere, vabandame, hetkel meil veebipoes"
type textarea "Tere, vabandame, hetkel meil veebipoes kinkekaarte ei"
type textarea "Tere, vabandame, hetkel meil veebipoes kinkekaarte"
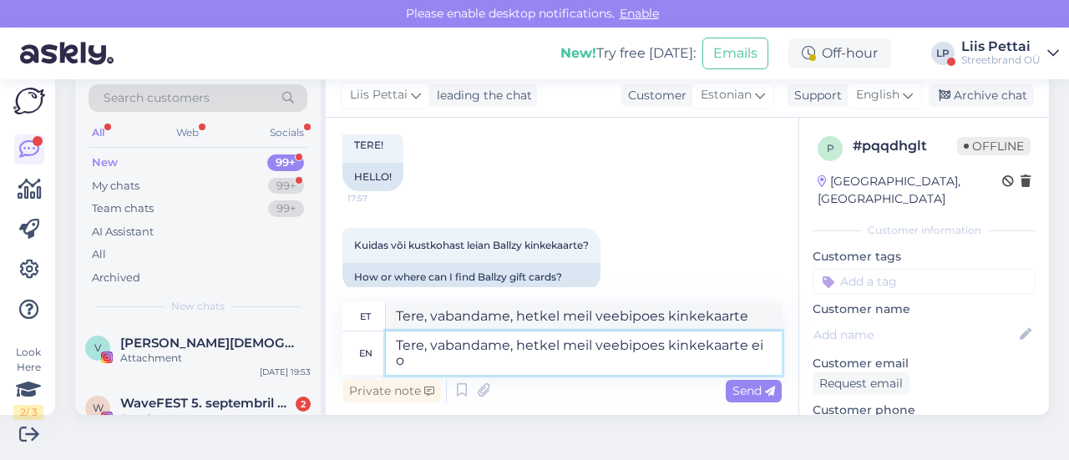
type textarea "Tere, vabandame, hetkel meil veebipoes kinkekaarte ei ol"
type textarea "Tere, vabandame, hetkel meil veebipoes kinkekaarte ei"
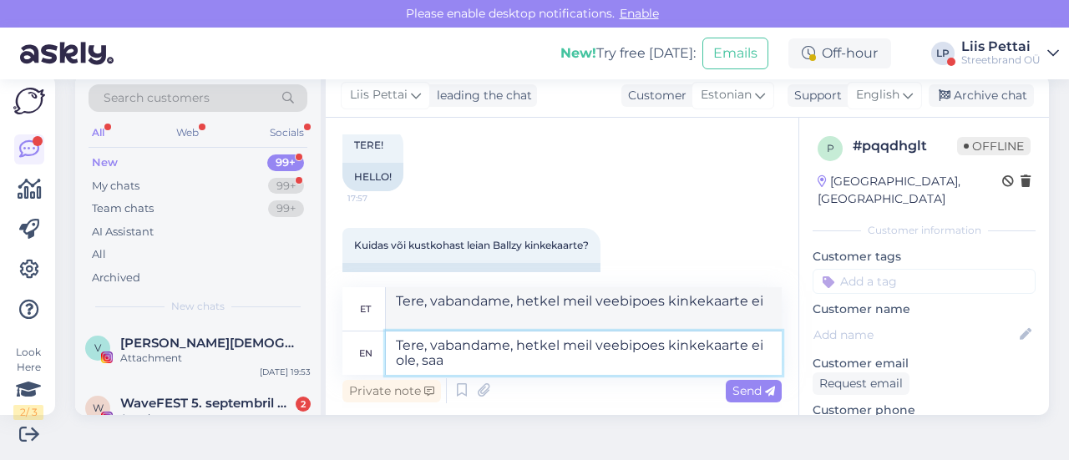
type textarea "Tere, vabandame, hetkel meil veebipoes kinkekaarte ei ole, saab"
type textarea "Tere, vabandame, hetkel meil veebipoes kinkekaarte ei ole,"
type textarea "Tere, vabandame, hetkel meil veebipoes kinkekaarte ei ole, saab os"
type textarea "Tere, vabandame, hetkel meil veebipoes kinkekaarte ei ole, saab"
type textarea "Tere, vabandame, hetkel meil veebipoes kinkekaarte ei ole, saab osta a"
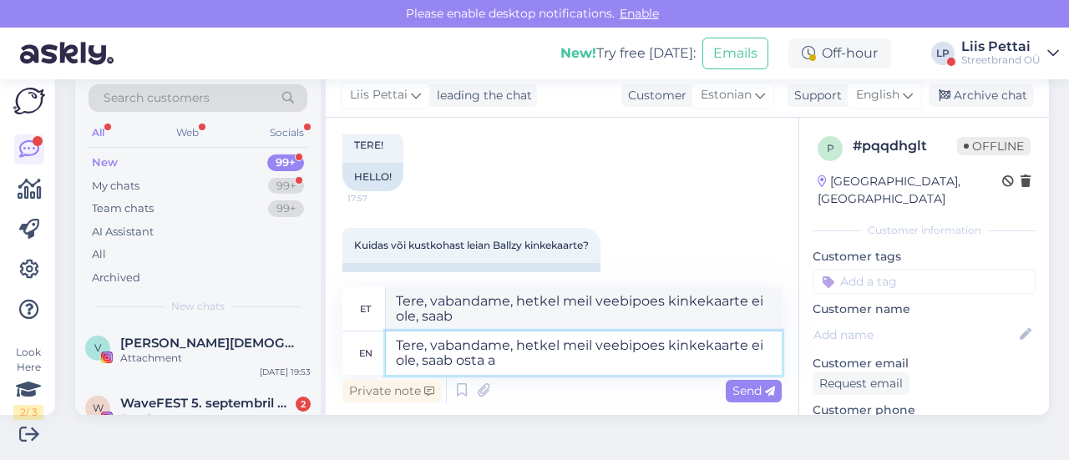
type textarea "Tere, vabandame, hetkel meil veebipoes kinkekaarte ei ole, saab osta"
type textarea "Tere, vabandame, hetkel meil veebipoes kinkekaarte ei ole, saab osta aga f"
type textarea "Tere, vabandame, hetkel meil veebipoes kinkekaarte ei ole, saab osta aga"
type textarea "Tere, vabandame, hetkel meil veebipoes kinkekaarte ei ole, saab osta aga füüsil…"
type textarea "Tere, vabandame, hetkel meil veebipoes kinkekaarte ei ole, saab osta aga riigist"
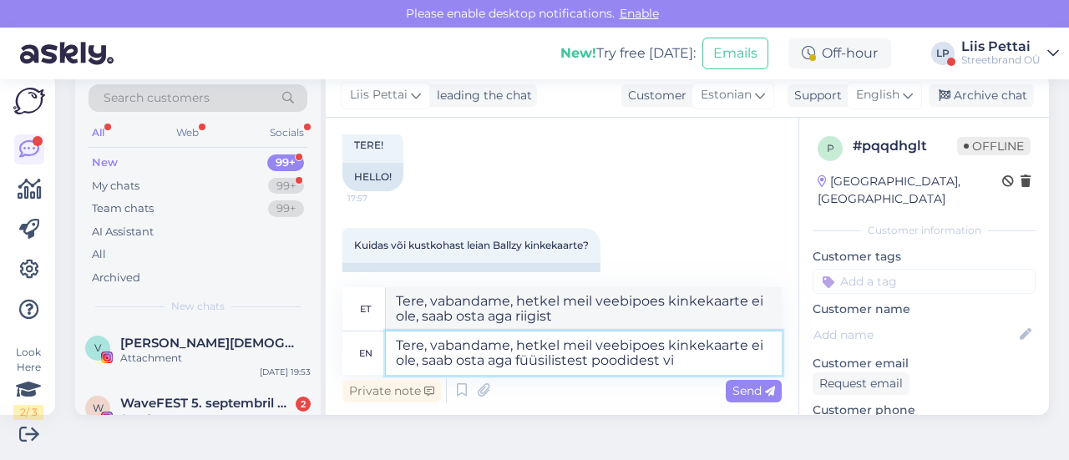
type textarea "Tere, vabandame, hetkel meil veebipoes kinkekaarte ei ole, saab osta aga füüsil…"
type textarea "Tere, vabandame, hetkel meil veebipoes kinkekaarte ei ole, saab osta aga soodsa…"
type textarea "Tere, vabandame, hetkel meil veebipoes kinkekaarte ei ole, saab osta aga füüsil…"
type textarea "Tere, vabandame, hetkel meil veebipoes kinkekaarte ei ole, saab osta aga soodsa…"
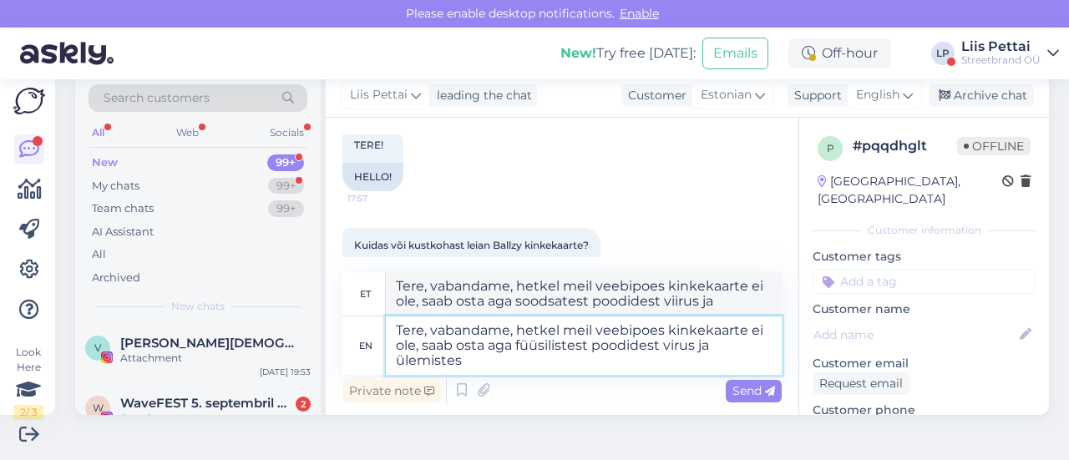
type textarea "Tere, vabandame, hetkel meil veebipoes kinkekaarte ei ole, saab osta aga füüsil…"
type textarea "Tere, vabandame, hetkel meil veebipoes kinkekaarte ei ole, saab osta aga soodsa…"
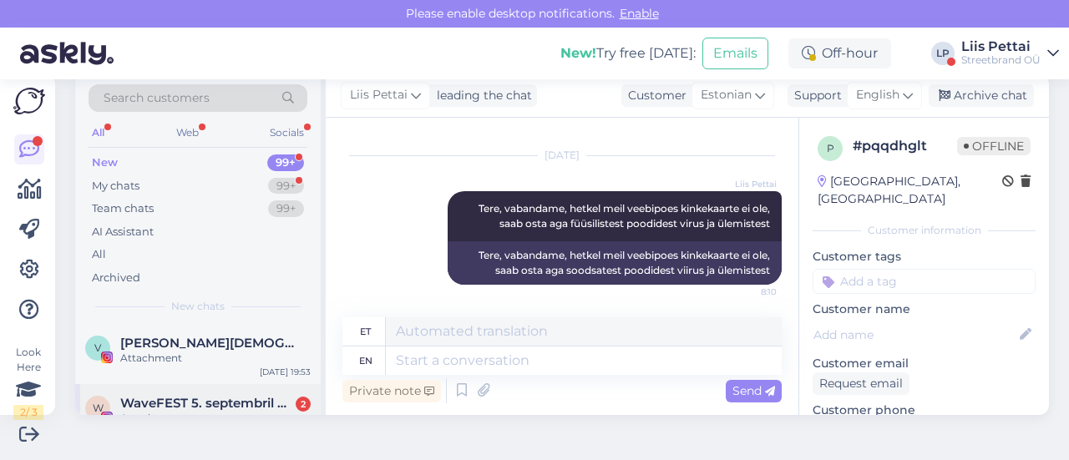
click at [266, 394] on div "W WaveFEST 5. septembril Kultuurikatlas🚨 2 Attachment [DATE] 16:11" at bounding box center [198, 414] width 246 height 60
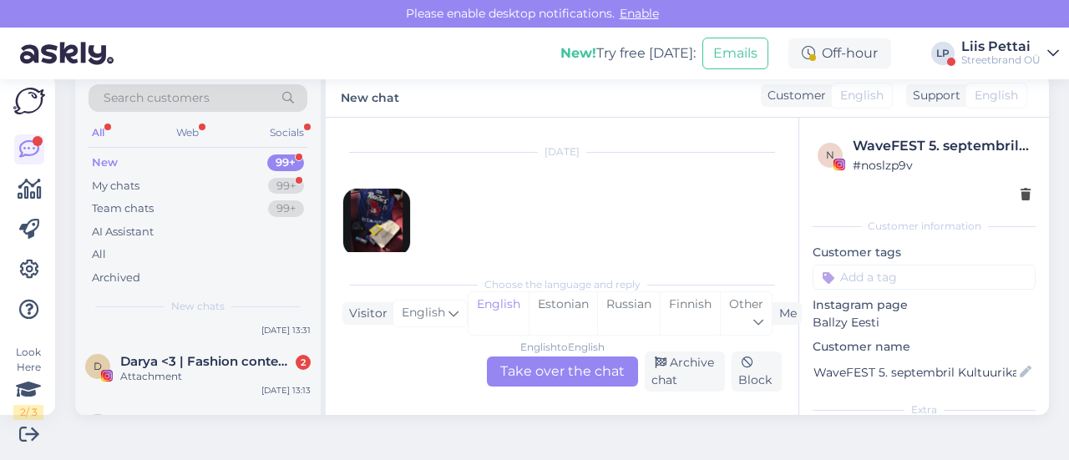
scroll to position [301, 0]
click at [129, 191] on div "My chats" at bounding box center [116, 186] width 48 height 17
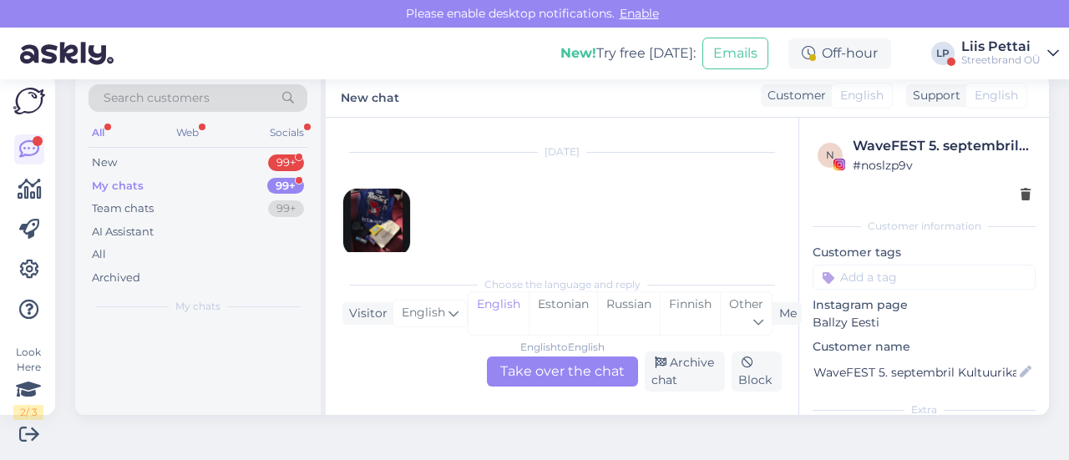
scroll to position [0, 0]
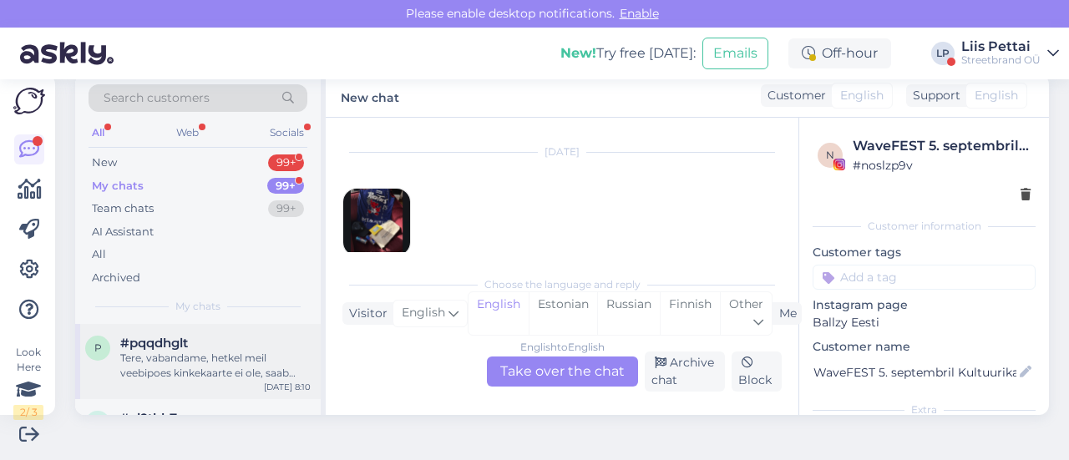
click at [140, 342] on span "#pqqdhglt" at bounding box center [154, 343] width 68 height 15
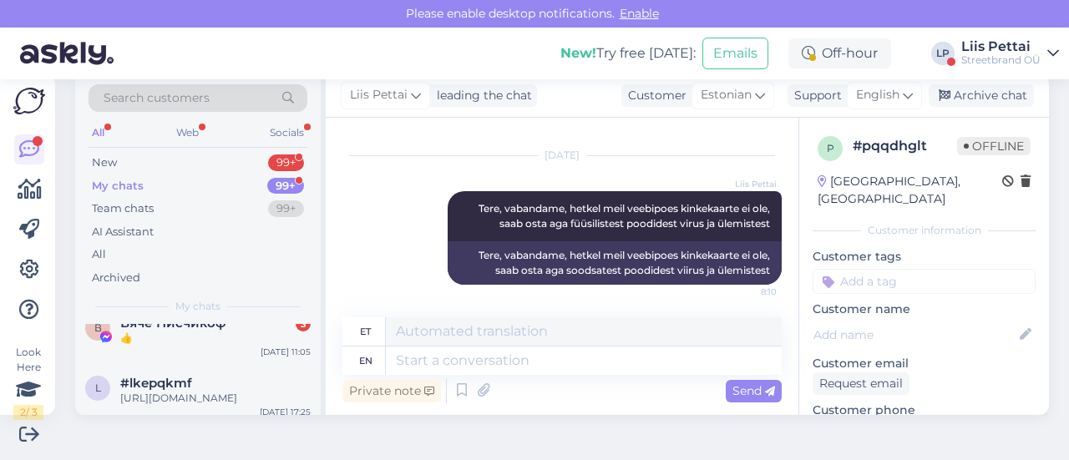
scroll to position [334, 0]
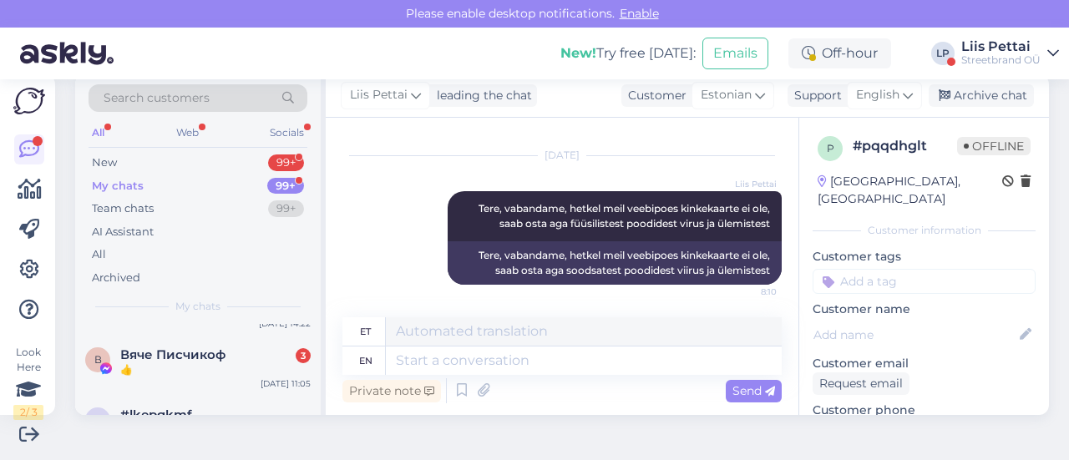
click at [140, 347] on span "Вяче Писчикоф" at bounding box center [172, 354] width 105 height 15
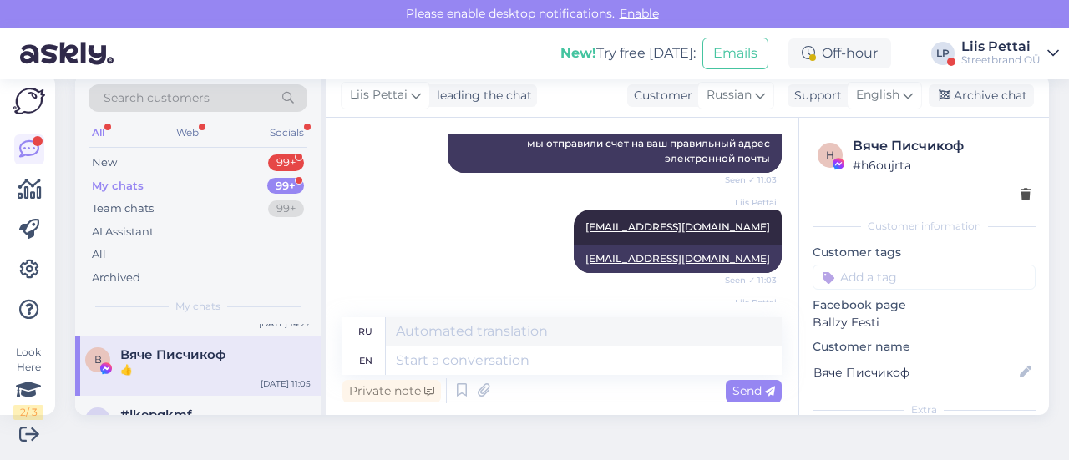
scroll to position [4484, 0]
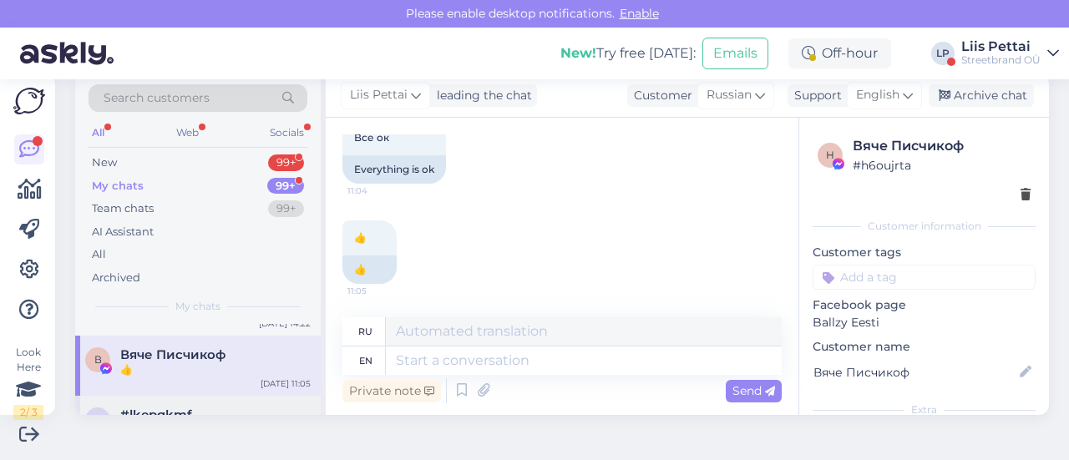
click at [187, 423] on div "[URL][DOMAIN_NAME]" at bounding box center [215, 430] width 190 height 15
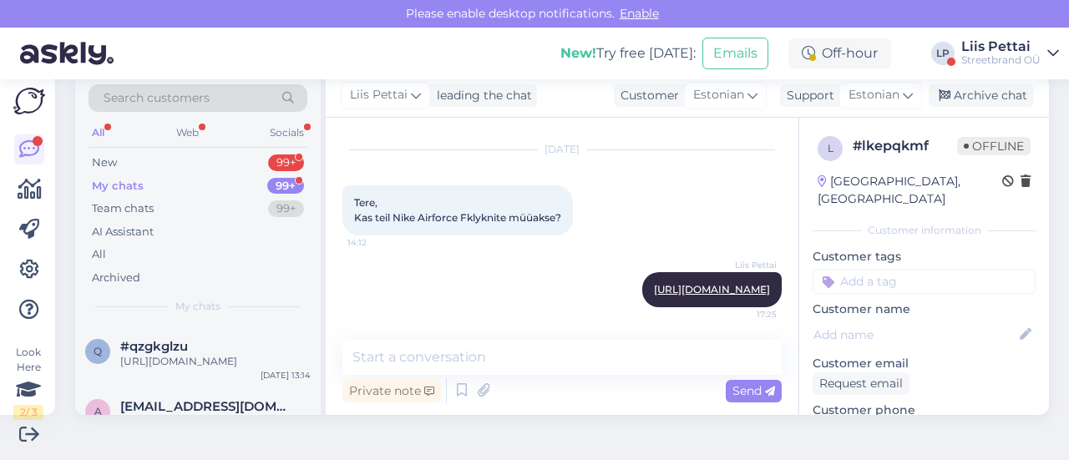
scroll to position [601, 0]
click at [172, 163] on div "New 99+" at bounding box center [198, 162] width 219 height 23
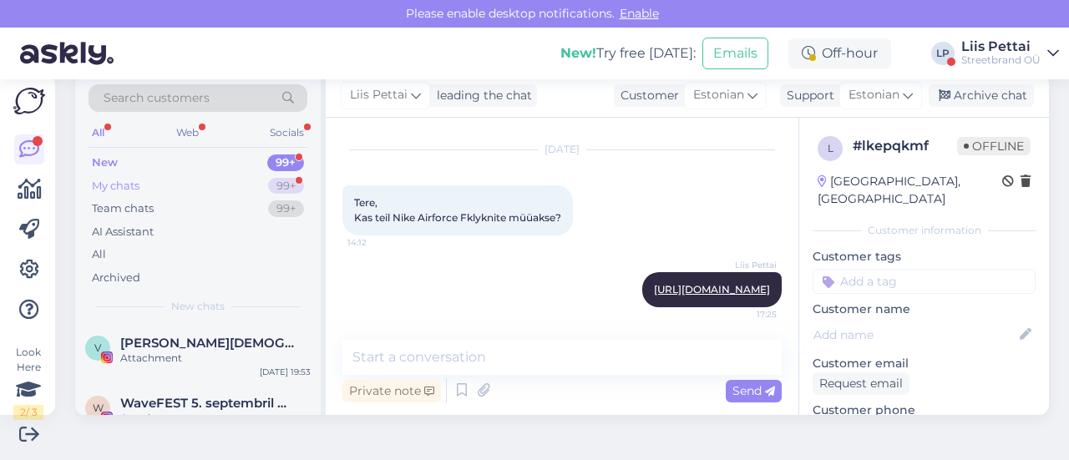
click at [162, 181] on div "My chats 99+" at bounding box center [198, 186] width 219 height 23
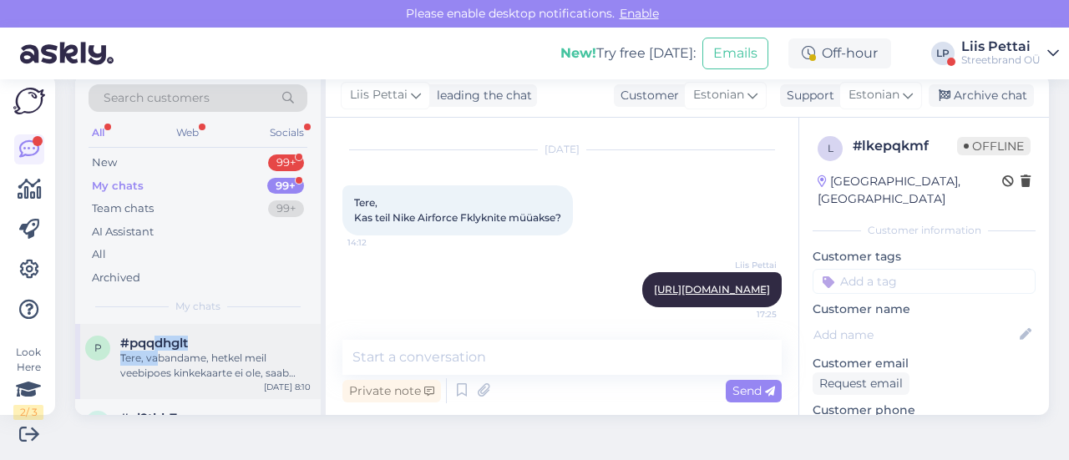
click at [159, 351] on div "#pqqdhglt Tere, vabandame, hetkel meil veebipoes kinkekaarte ei ole, saab osta …" at bounding box center [215, 358] width 190 height 45
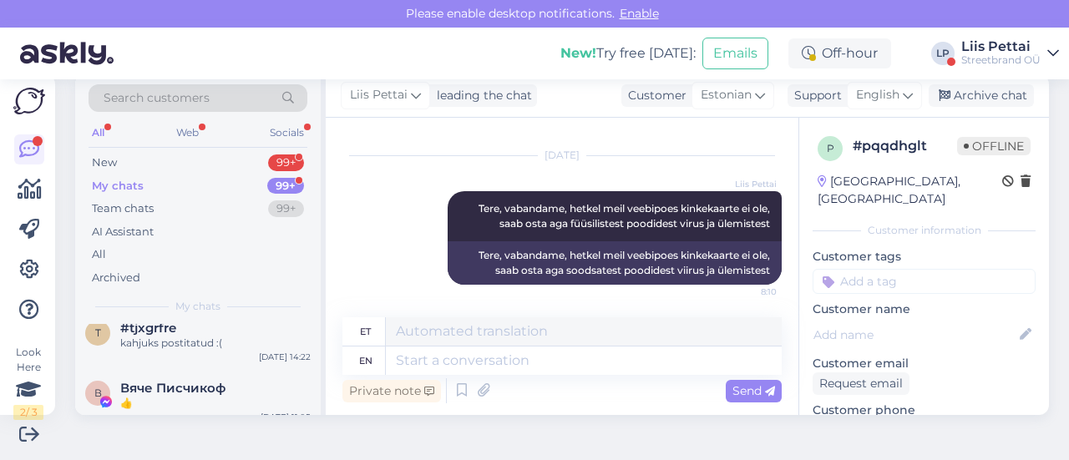
scroll to position [334, 0]
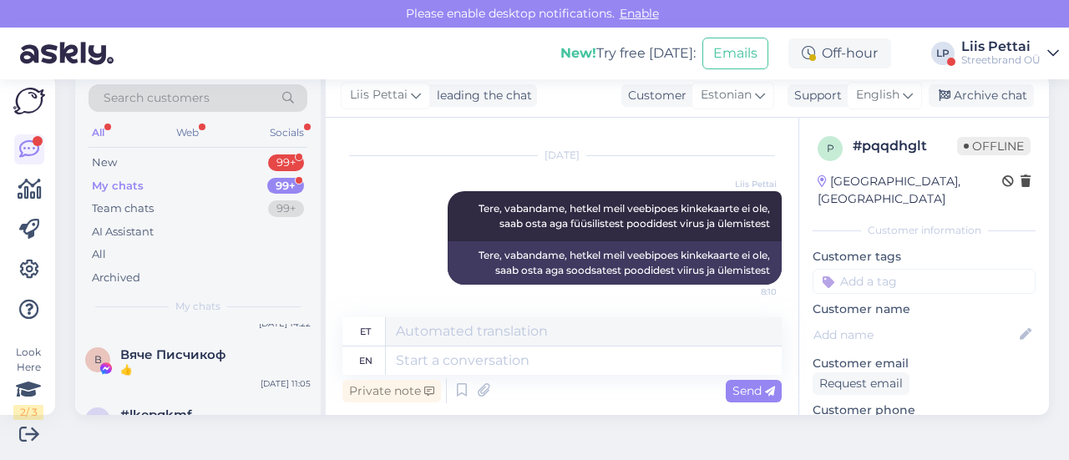
click at [1017, 48] on div "Liis Pettai" at bounding box center [1000, 46] width 79 height 13
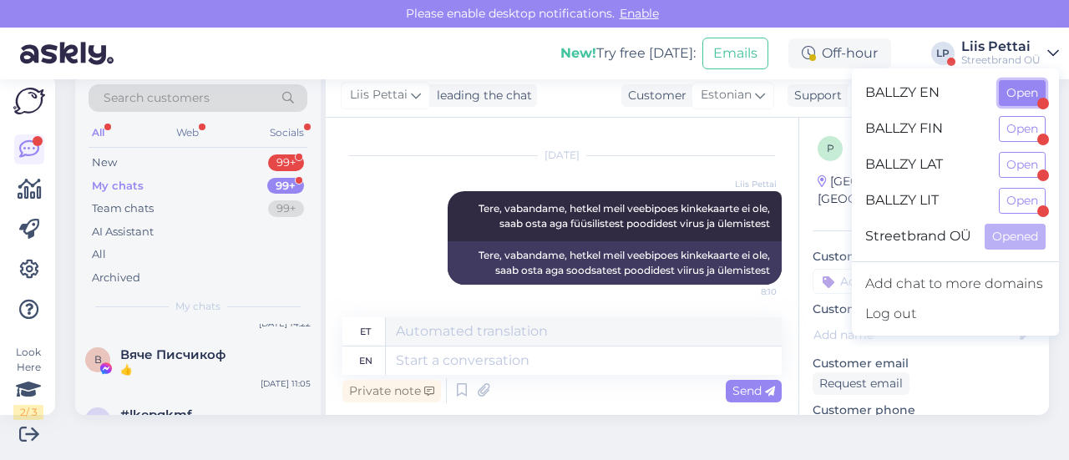
click at [1014, 99] on button "Open" at bounding box center [1022, 93] width 47 height 26
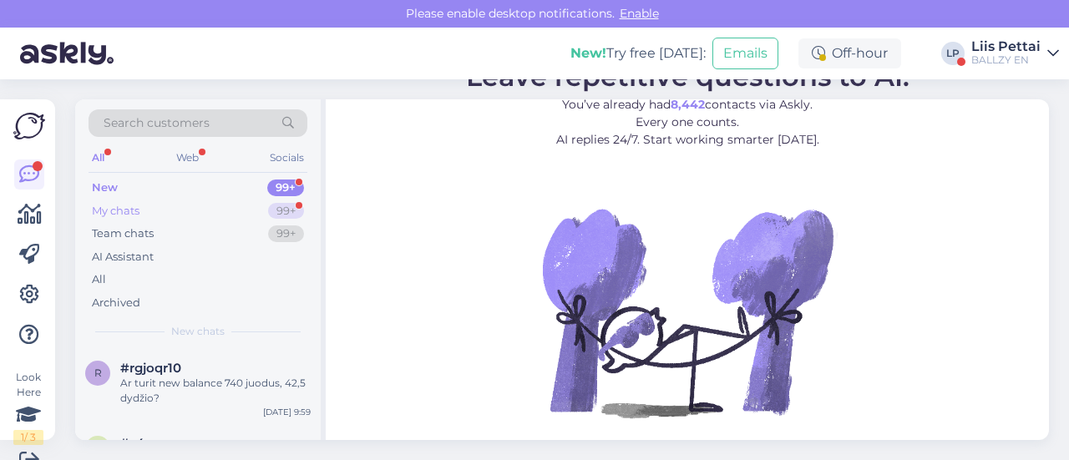
click at [112, 206] on div "My chats" at bounding box center [116, 211] width 48 height 17
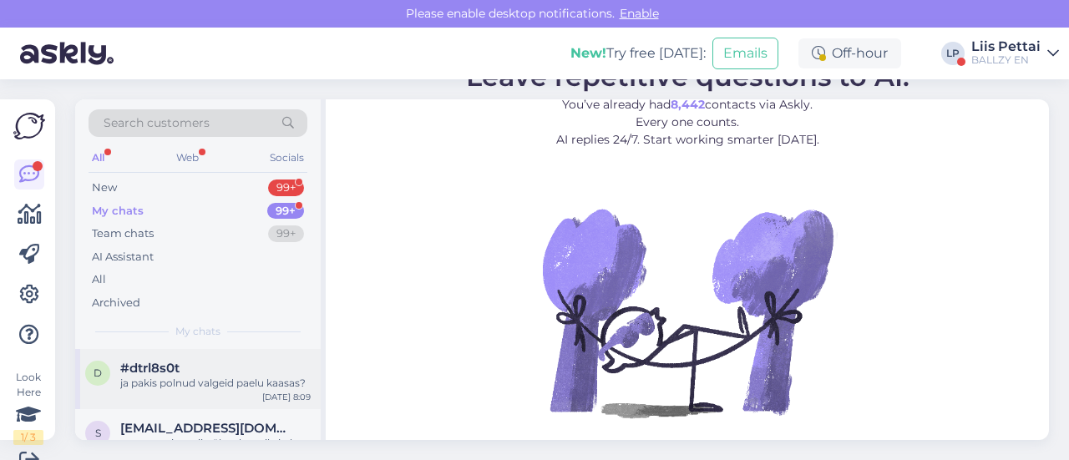
click at [159, 395] on div "d #dtrl8s0t ja pakis polnud valgeid paelu kaasas? [DATE] 8:09" at bounding box center [198, 379] width 246 height 60
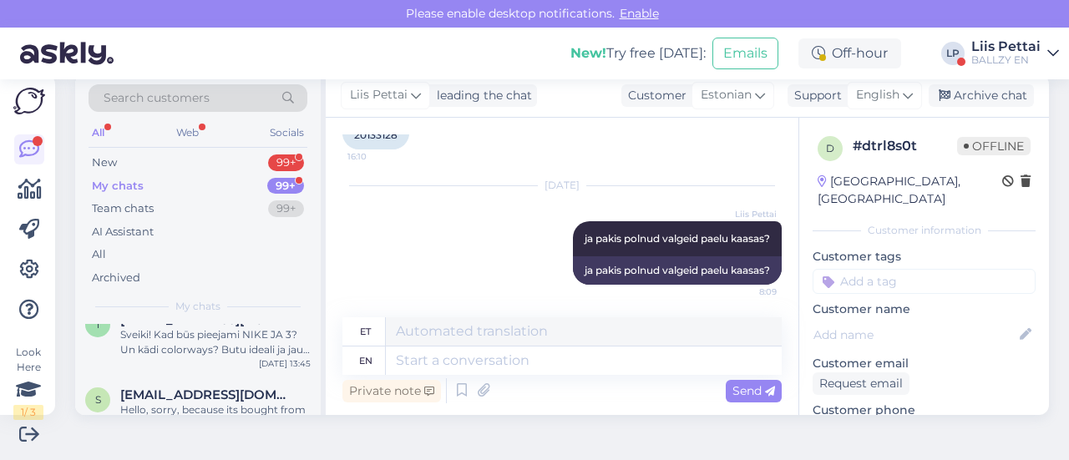
scroll to position [868, 0]
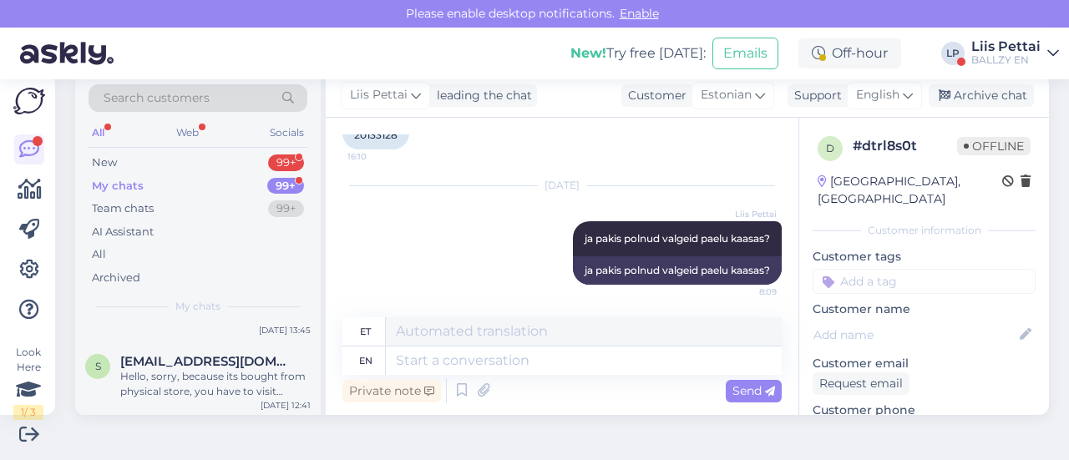
click at [206, 95] on span "Search customers" at bounding box center [157, 98] width 106 height 18
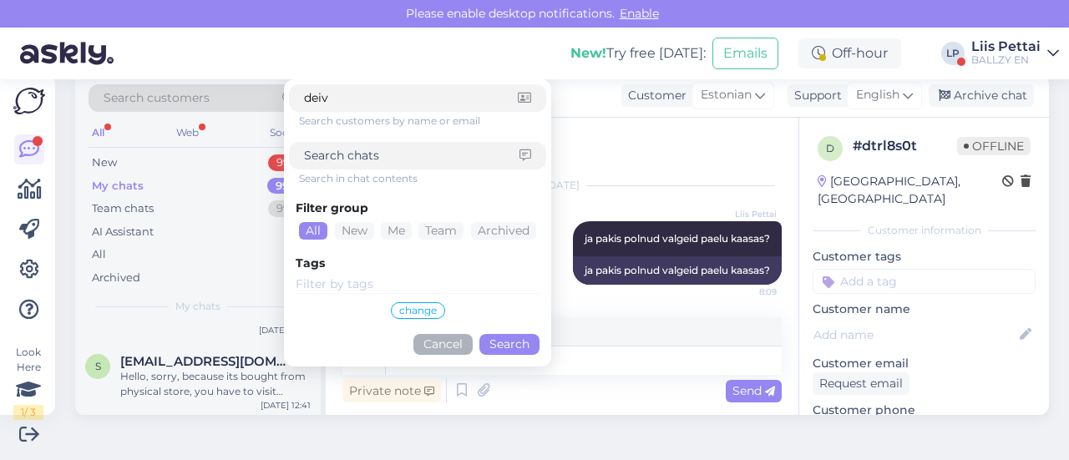
type input "deivi"
click button "Search" at bounding box center [509, 344] width 60 height 21
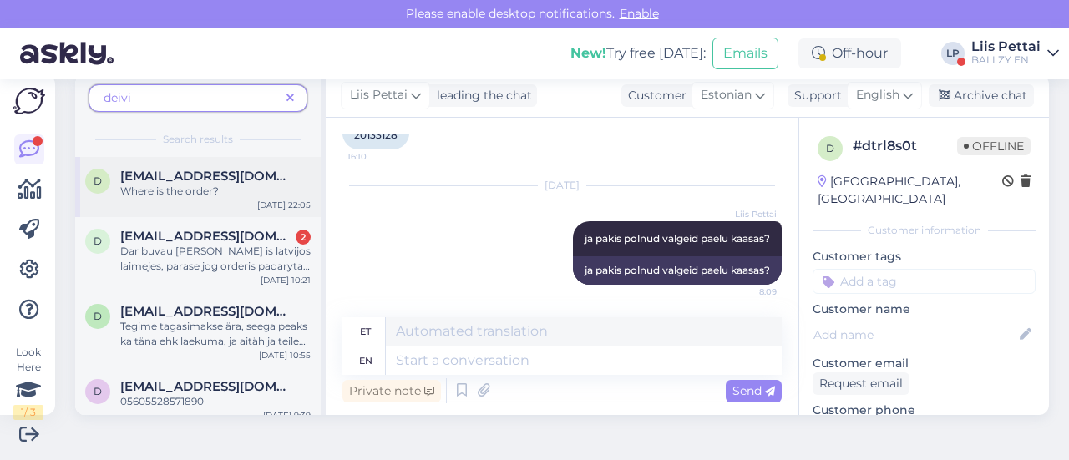
click at [159, 196] on div "Where is the order?" at bounding box center [215, 191] width 190 height 15
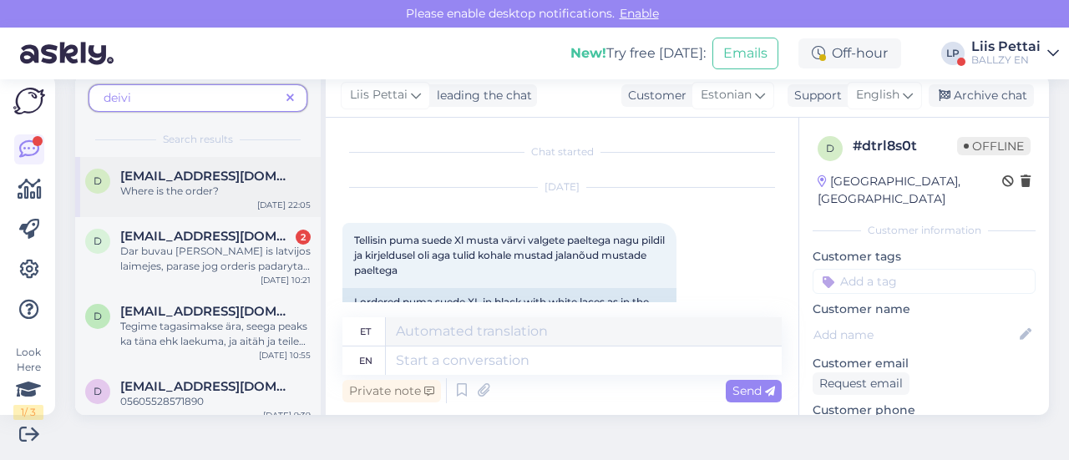
scroll to position [3298, 0]
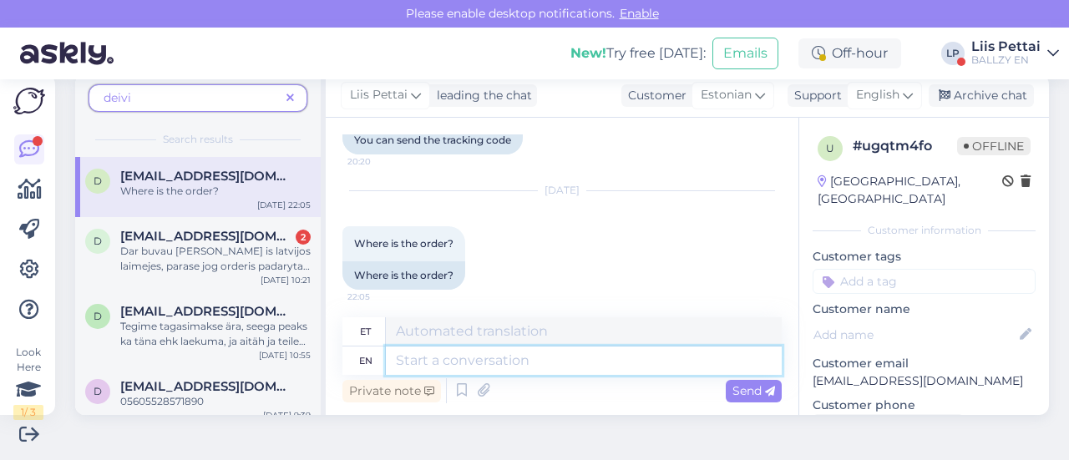
click at [547, 362] on textarea at bounding box center [584, 361] width 396 height 28
type textarea "its on"
type textarea "selle"
type textarea "its in t"
type textarea "see on sees"
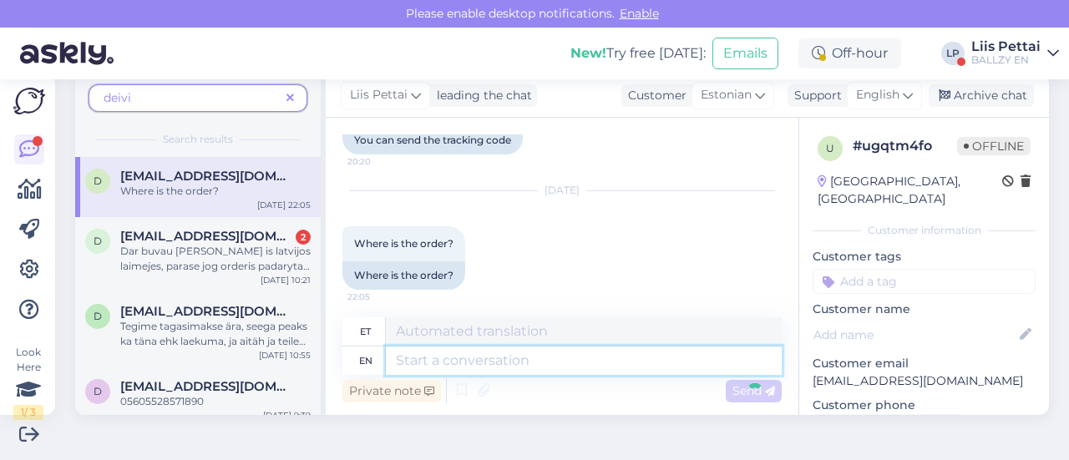
scroll to position [3434, 0]
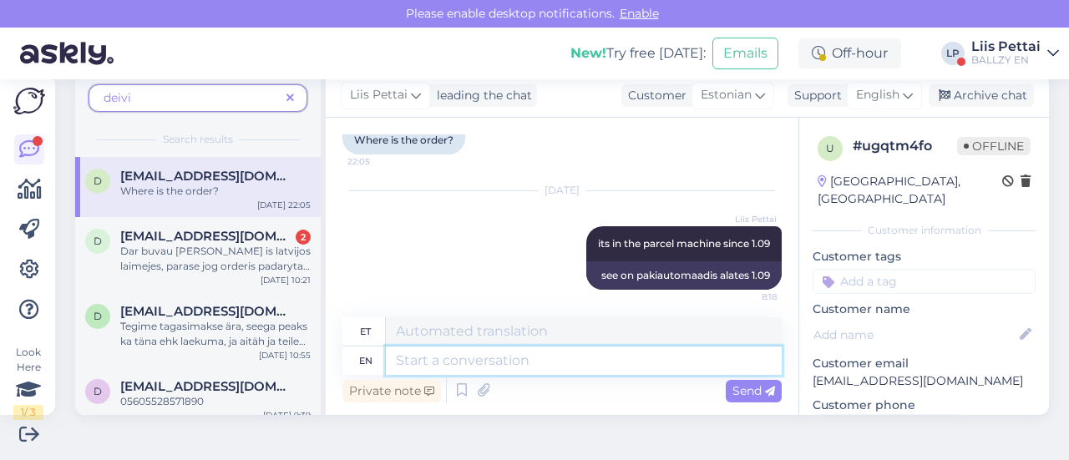
paste textarea "[PHONE_NUMBER]"
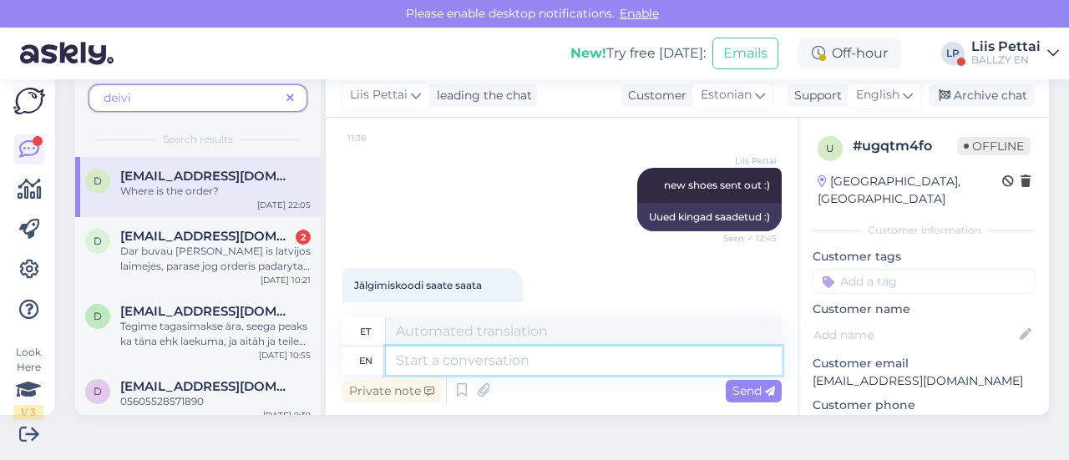
scroll to position [3534, 0]
